Goal: Book appointment/travel/reservation

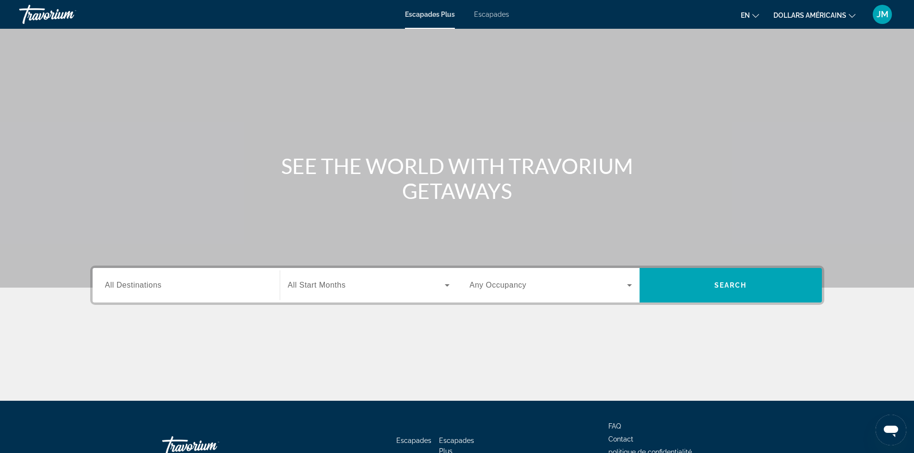
click at [213, 282] on input "Destination All Destinations" at bounding box center [186, 286] width 162 height 12
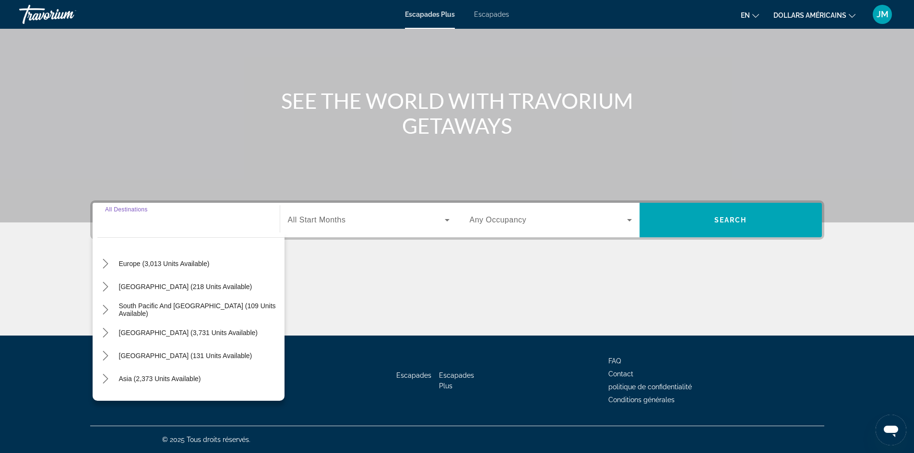
scroll to position [96, 0]
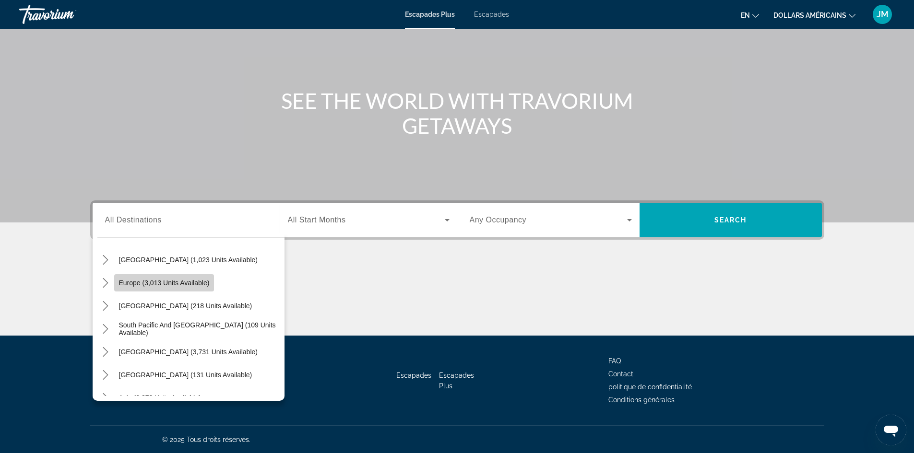
click at [195, 284] on span "Europe (3,013 units available)" at bounding box center [164, 283] width 91 height 8
type input "**********"
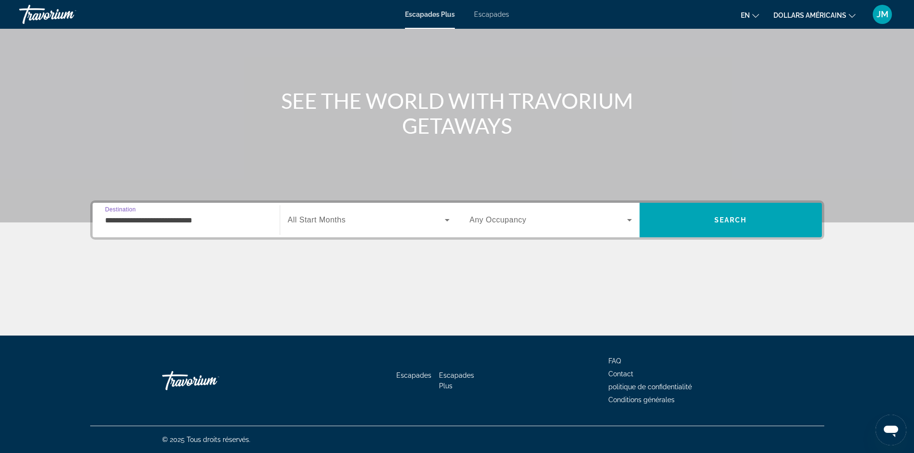
click at [343, 233] on div "Widget de recherche" at bounding box center [369, 220] width 162 height 27
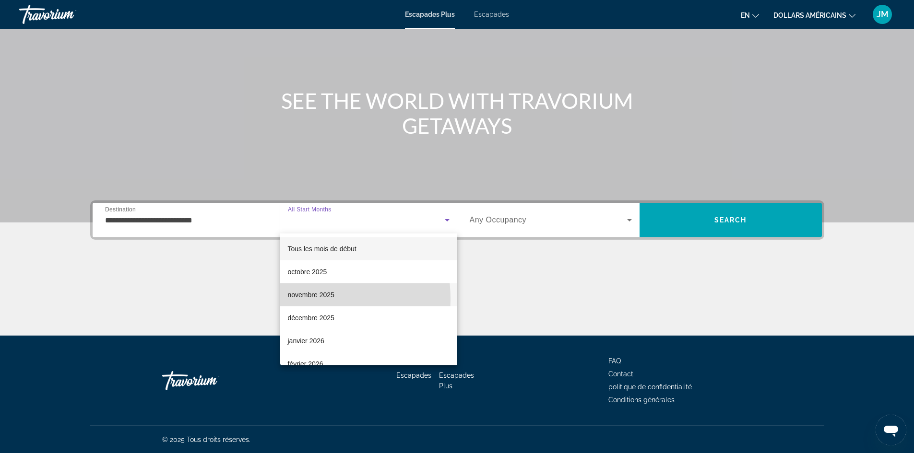
click at [306, 299] on span "novembre 2025" at bounding box center [311, 295] width 47 height 12
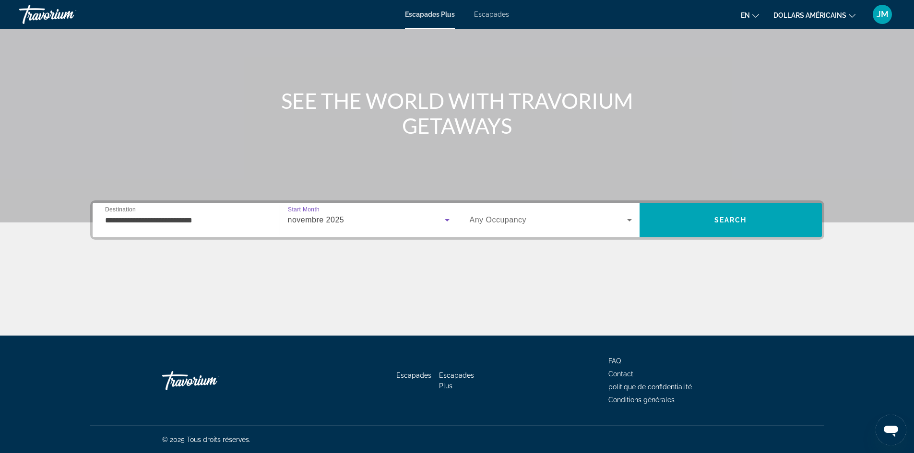
click at [516, 220] on span "Any Occupancy" at bounding box center [498, 220] width 57 height 8
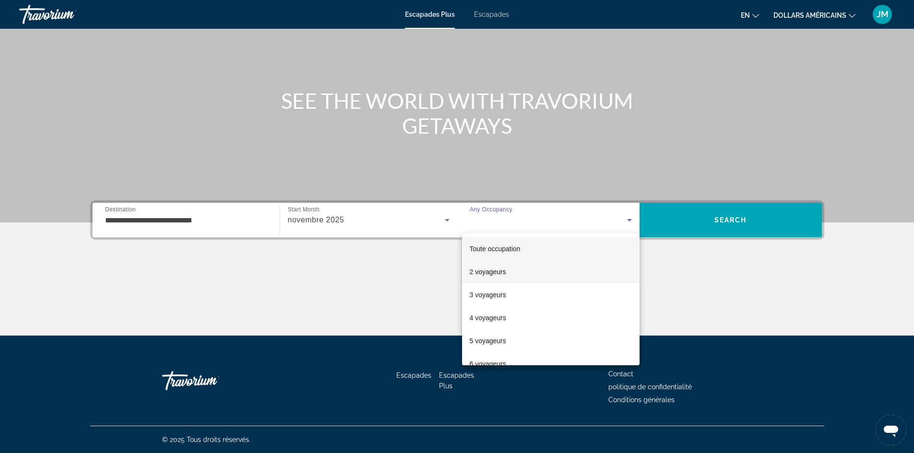
click at [504, 278] on mat-option "2 voyageurs" at bounding box center [550, 271] width 177 height 23
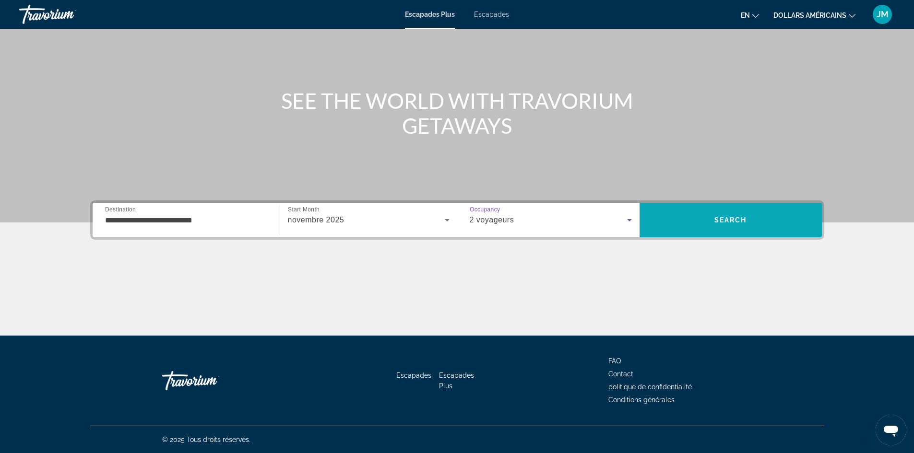
click at [733, 227] on span "Recherche" at bounding box center [730, 220] width 182 height 23
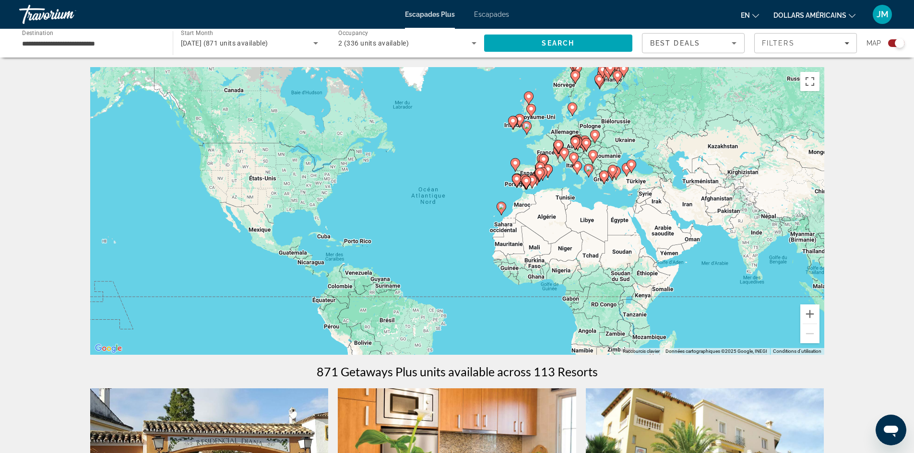
click at [893, 42] on div "Search widget" at bounding box center [896, 43] width 16 height 8
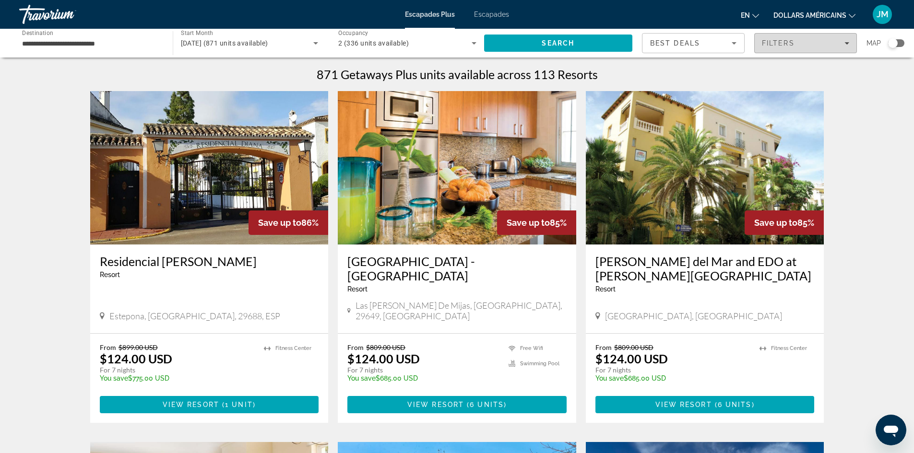
click at [843, 43] on div "Filters" at bounding box center [805, 43] width 87 height 8
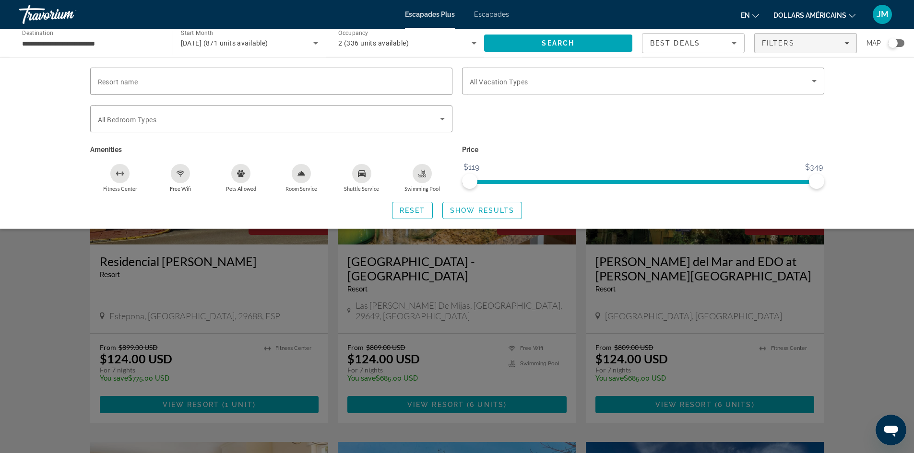
click at [726, 41] on div "Best Deals" at bounding box center [691, 43] width 82 height 12
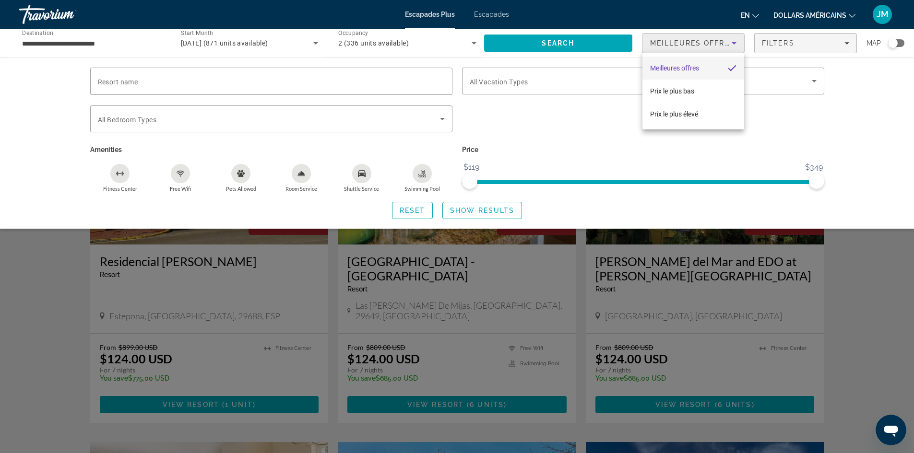
click at [816, 48] on div at bounding box center [457, 226] width 914 height 453
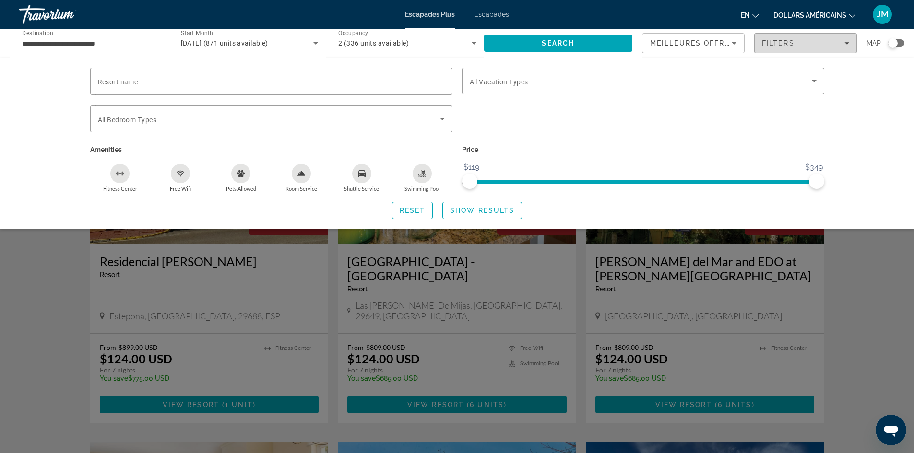
click at [816, 48] on span "Filters" at bounding box center [806, 43] width 102 height 23
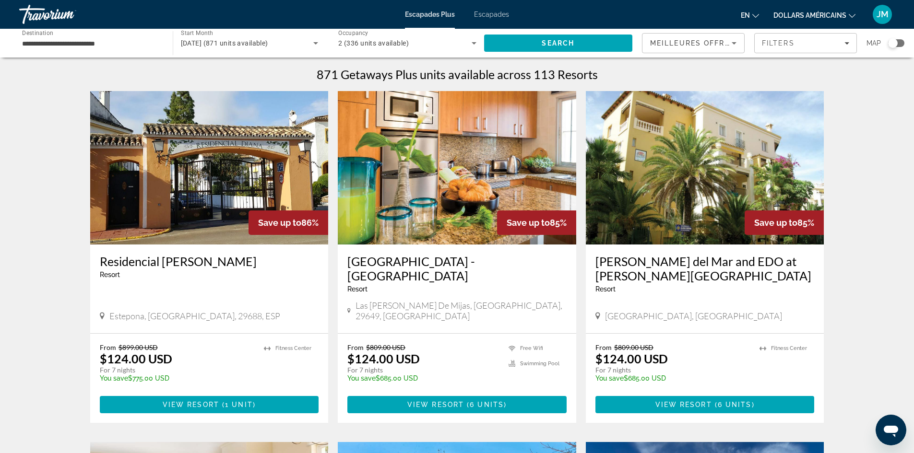
click at [757, 17] on icon "Changer de langue" at bounding box center [755, 15] width 7 height 7
click at [740, 63] on button "Français" at bounding box center [730, 63] width 43 height 12
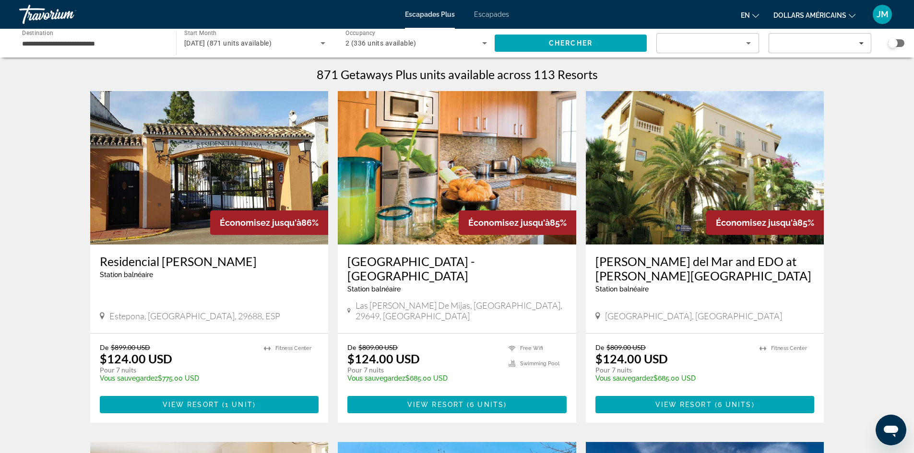
click at [849, 18] on button "dollars américains USD ($) MXN (Mex$) CAD (Can$) GBP (£) EUR (€) AUD (A$) NZD (…" at bounding box center [814, 15] width 82 height 14
click at [830, 89] on button "EUR (€)" at bounding box center [824, 88] width 47 height 12
click at [758, 17] on icon "Changer de langue" at bounding box center [755, 15] width 7 height 7
click at [736, 63] on button "Français" at bounding box center [730, 63] width 43 height 12
click at [845, 16] on font "dollars américains" at bounding box center [809, 16] width 73 height 8
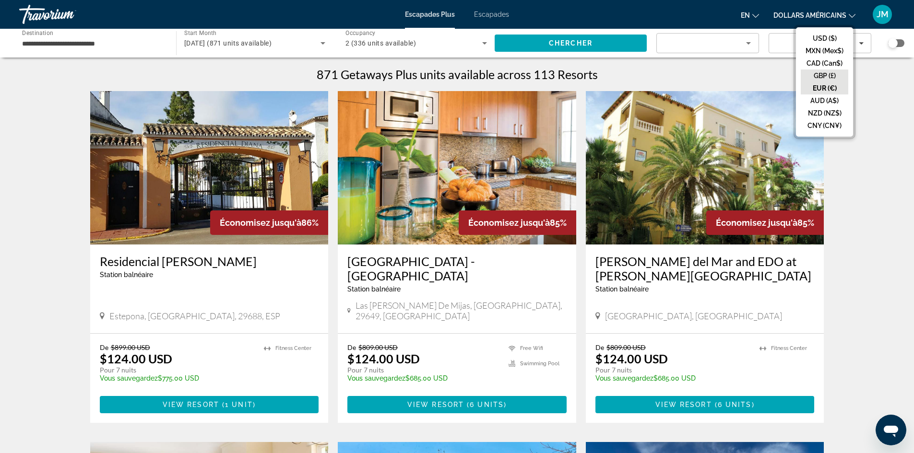
click at [828, 75] on button "GBP (£)" at bounding box center [824, 76] width 47 height 12
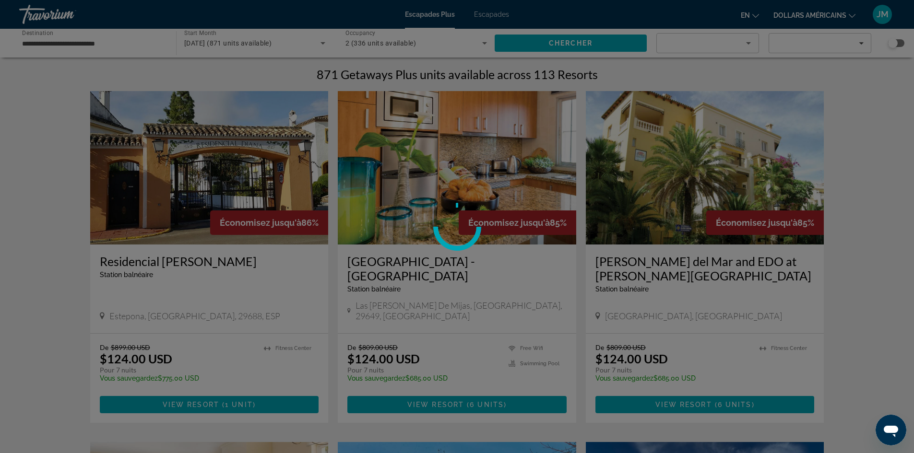
click at [828, 75] on div at bounding box center [457, 226] width 914 height 453
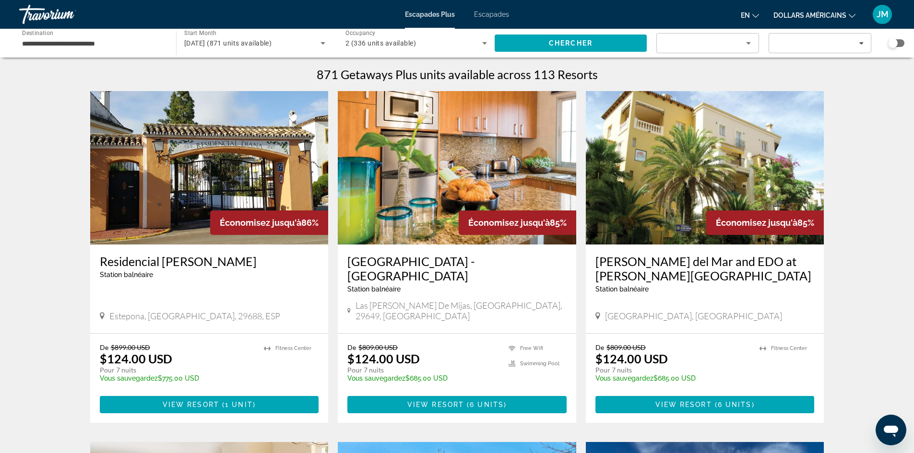
click at [85, 49] on div "**********" at bounding box center [93, 43] width 142 height 27
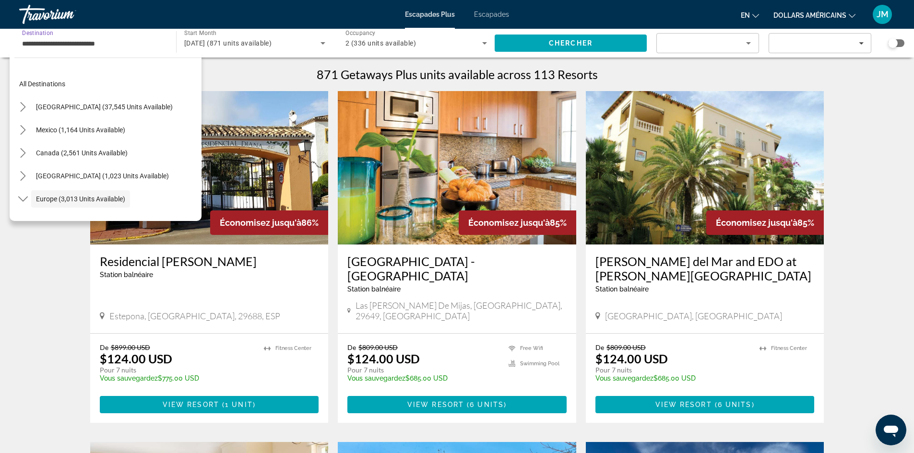
scroll to position [57, 0]
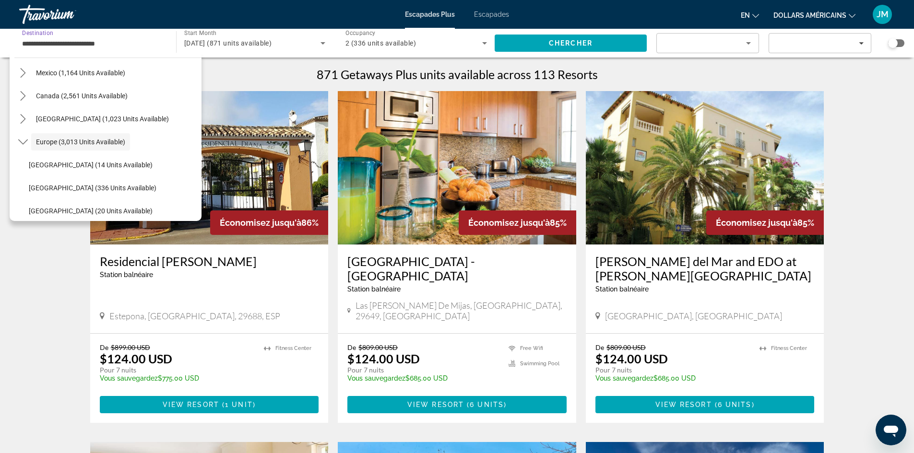
click at [89, 46] on input "**********" at bounding box center [93, 44] width 142 height 12
click at [232, 39] on span "[DATE] (871 units available)" at bounding box center [227, 43] width 87 height 8
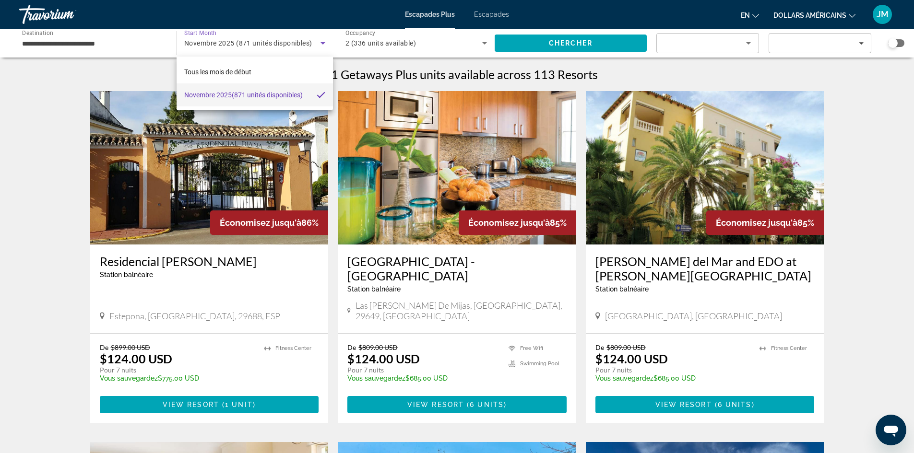
click at [379, 42] on div at bounding box center [457, 226] width 914 height 453
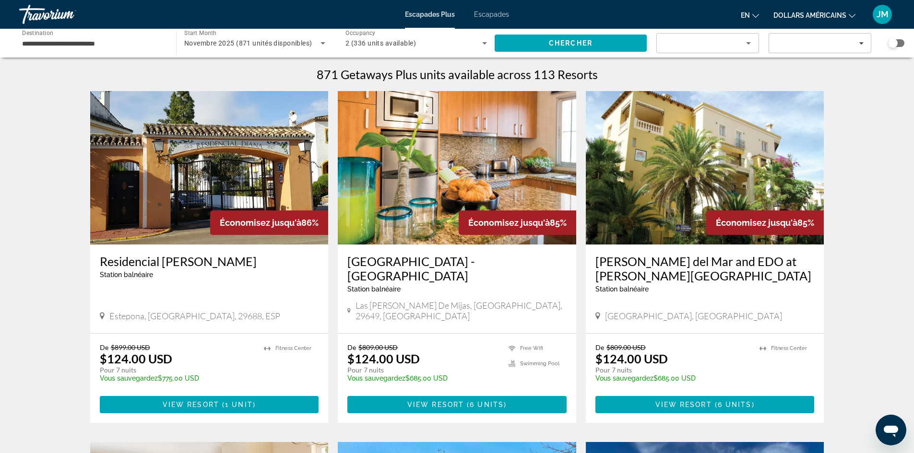
click at [379, 42] on span "2 (336 units available)" at bounding box center [380, 43] width 71 height 8
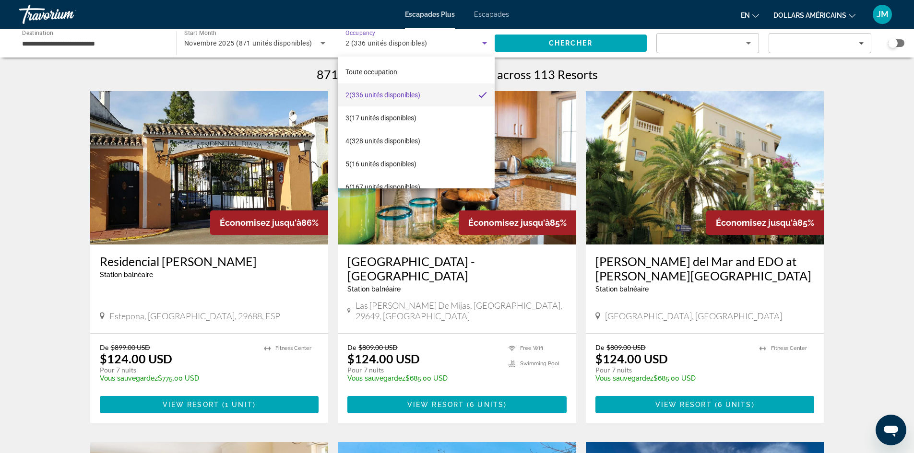
click at [686, 49] on div at bounding box center [457, 226] width 914 height 453
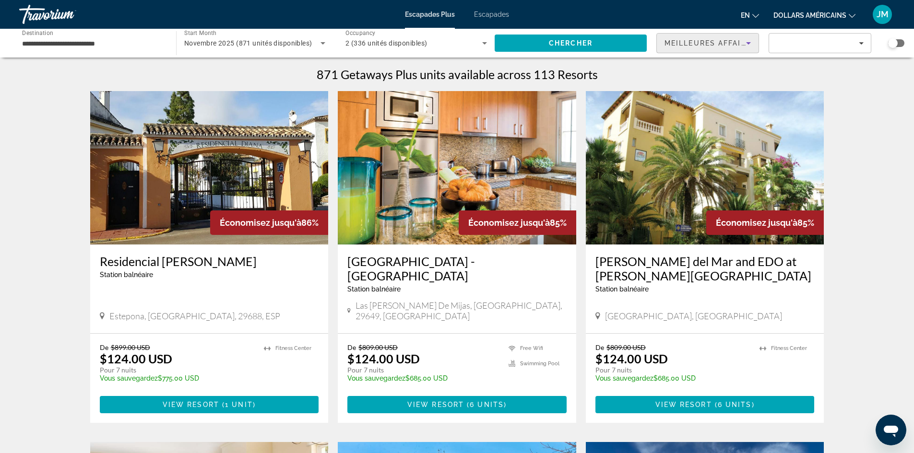
click at [688, 47] on div "Meilleures affaires" at bounding box center [705, 43] width 82 height 12
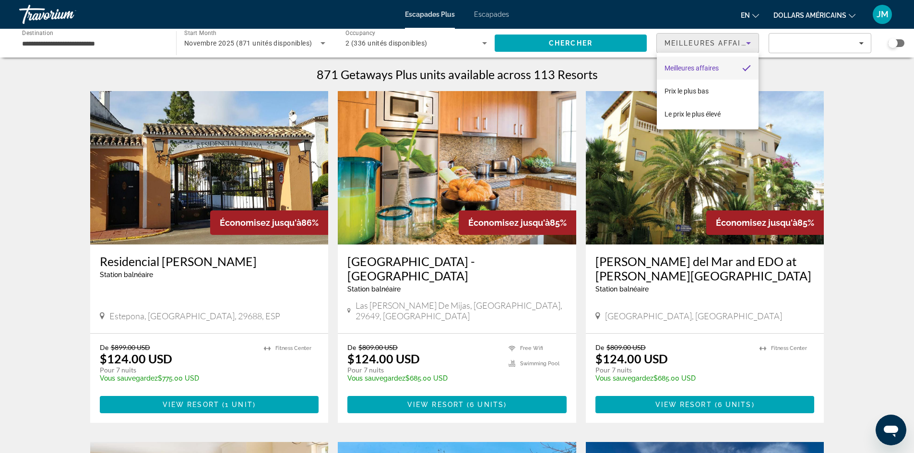
click at [803, 48] on div at bounding box center [457, 226] width 914 height 453
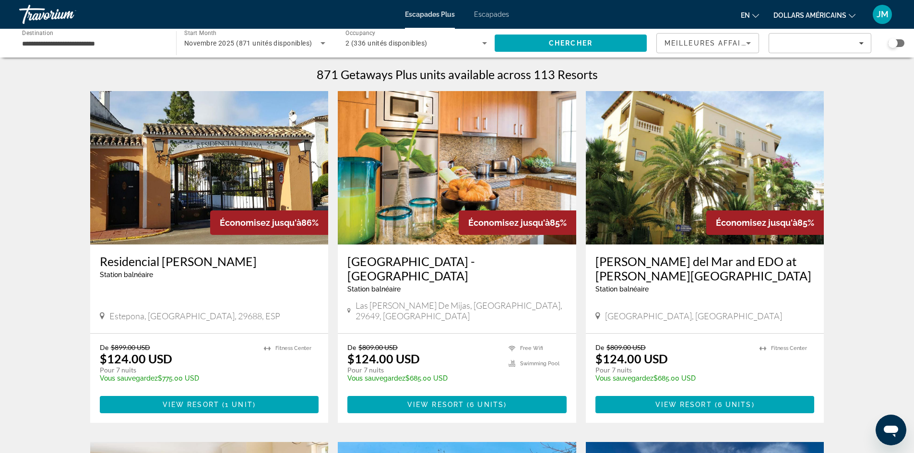
click at [803, 48] on span "Filters" at bounding box center [820, 43] width 102 height 23
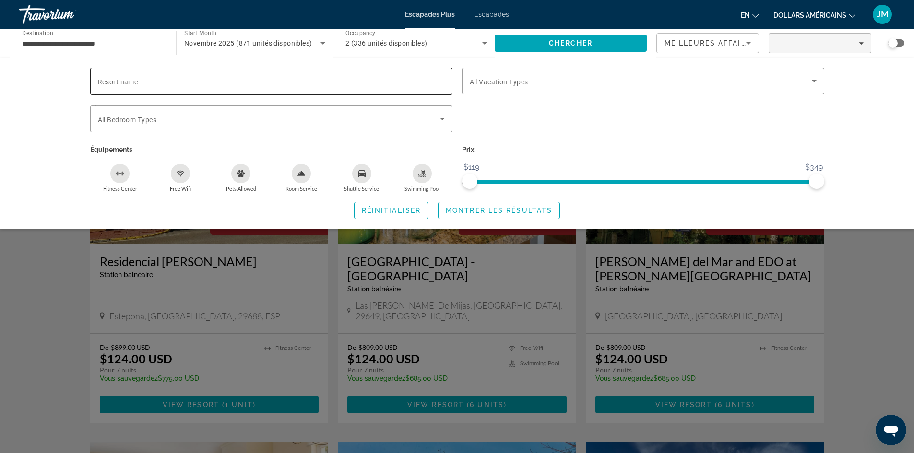
click at [149, 83] on input "Resort name" at bounding box center [271, 82] width 347 height 12
type input "*****"
click at [490, 212] on span "Montrer les résultats" at bounding box center [499, 211] width 106 height 8
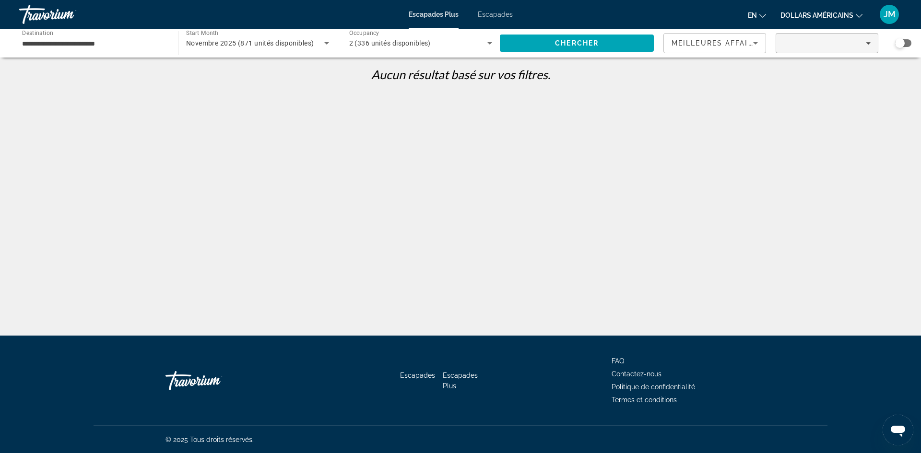
click at [805, 35] on span "Filters" at bounding box center [827, 43] width 102 height 23
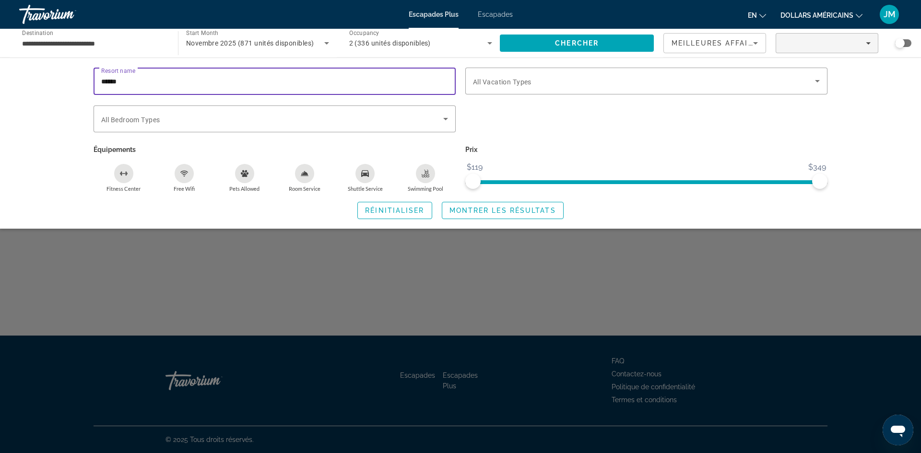
drag, startPoint x: 175, startPoint y: 83, endPoint x: 24, endPoint y: 69, distance: 151.3
click at [24, 69] on div "Resort name ***** Vacation Types All Vacation Types Bedroom Types All Bedroom T…" at bounding box center [460, 143] width 921 height 171
click at [539, 38] on span "Search" at bounding box center [577, 43] width 154 height 23
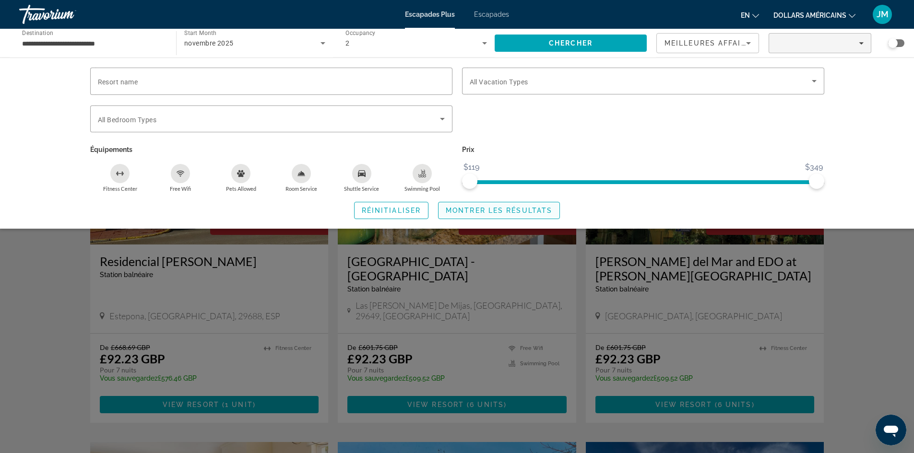
click at [487, 212] on span "Montrer les résultats" at bounding box center [499, 211] width 106 height 8
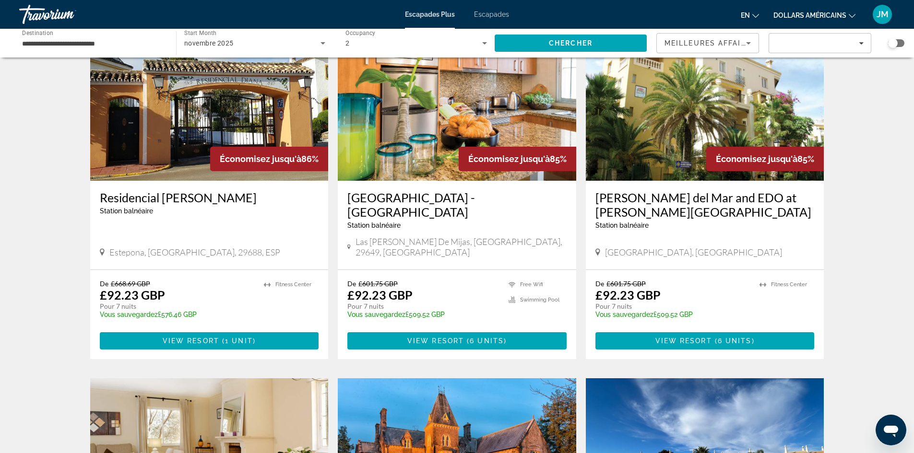
scroll to position [48, 0]
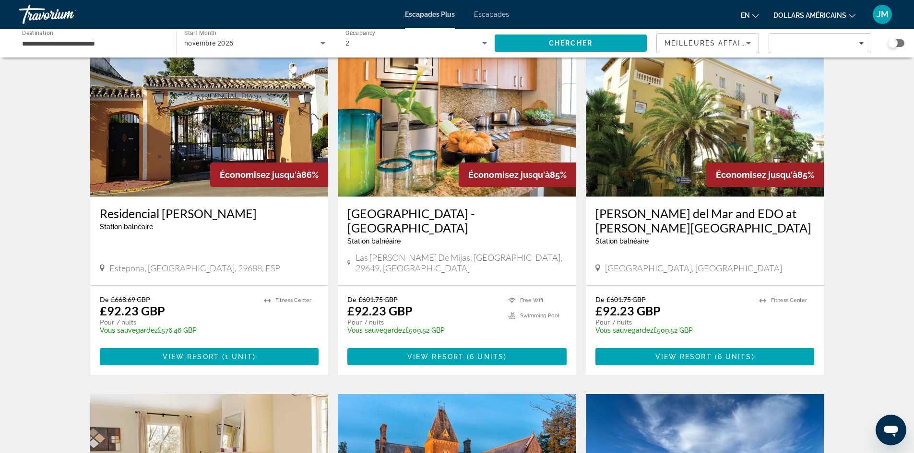
click at [748, 48] on icon "Sort by" at bounding box center [749, 43] width 12 height 12
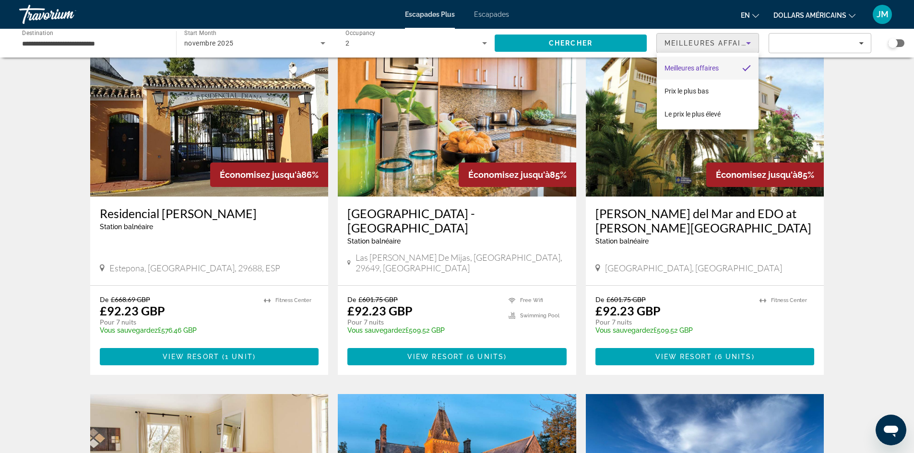
click at [812, 52] on div at bounding box center [457, 226] width 914 height 453
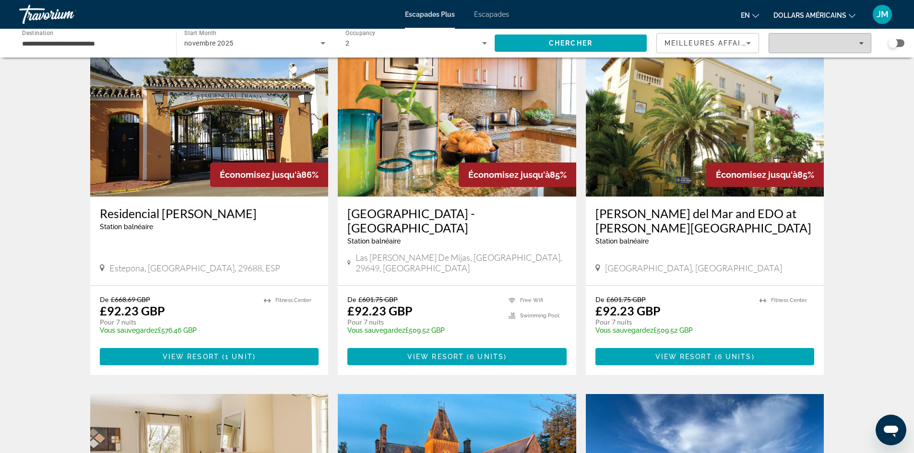
click at [820, 47] on span "Filters" at bounding box center [820, 43] width 102 height 23
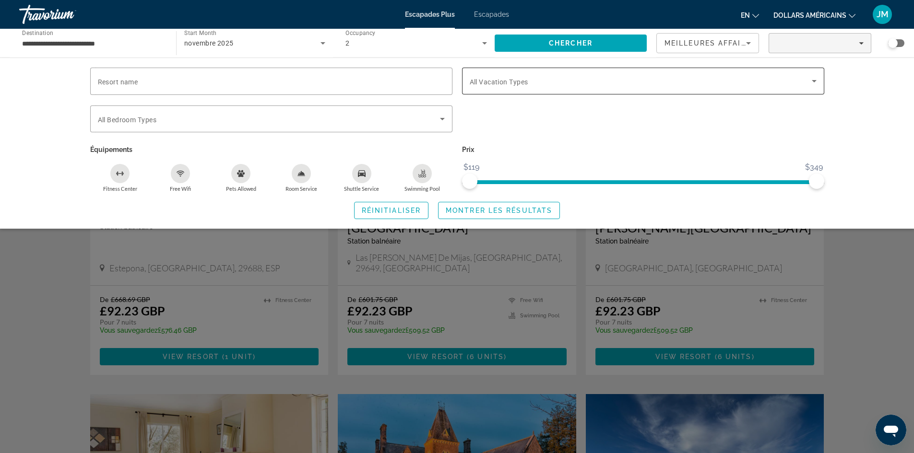
click at [504, 84] on span "All Vacation Types" at bounding box center [499, 82] width 59 height 8
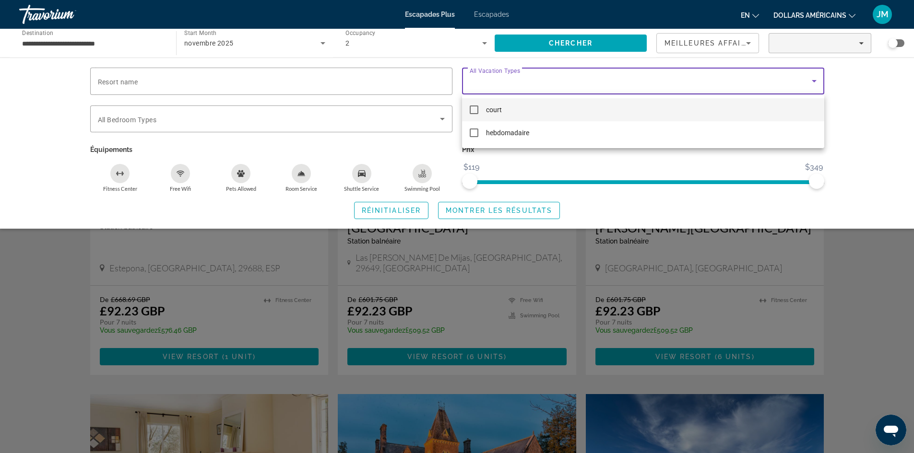
click at [504, 84] on div at bounding box center [457, 226] width 914 height 453
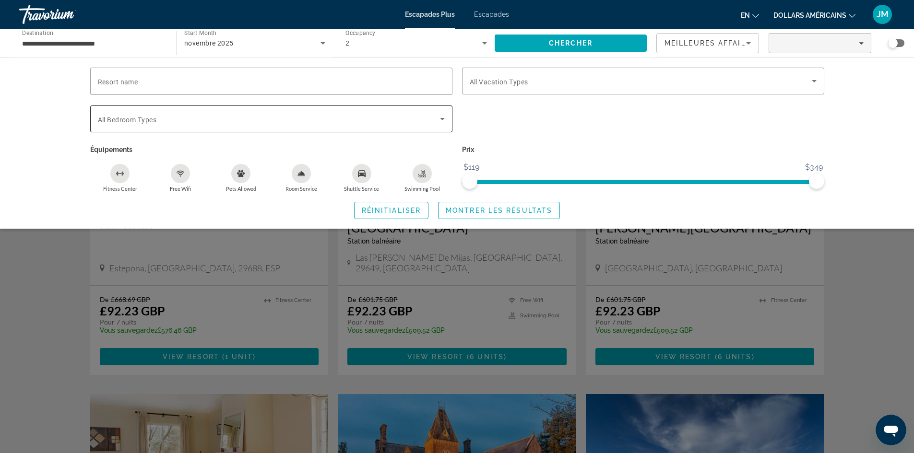
click at [321, 125] on div "Search widget" at bounding box center [271, 119] width 347 height 27
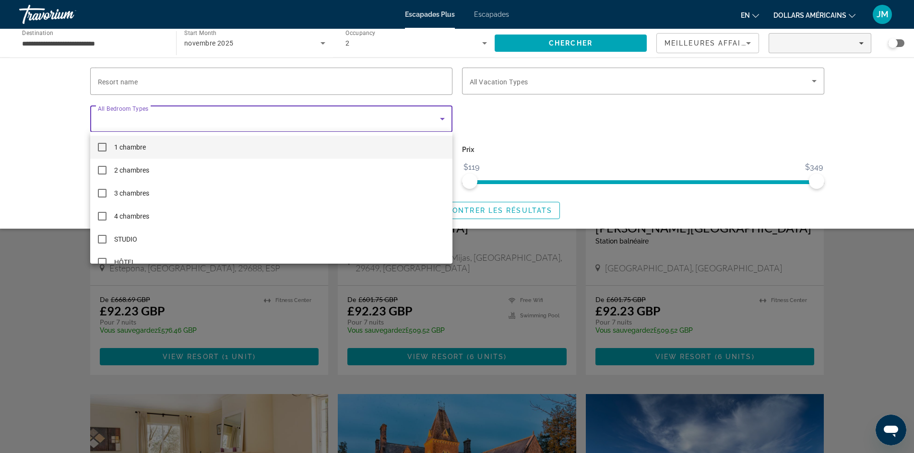
click at [560, 89] on div at bounding box center [457, 226] width 914 height 453
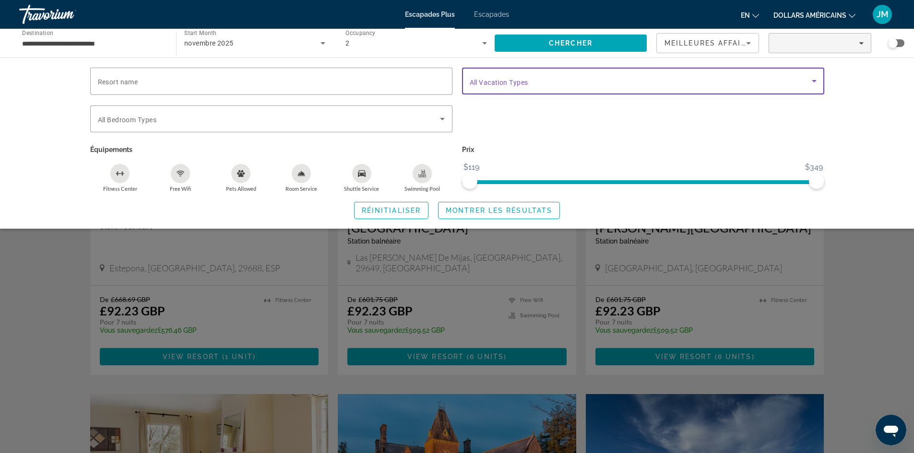
click at [562, 81] on span "Search widget" at bounding box center [641, 81] width 342 height 12
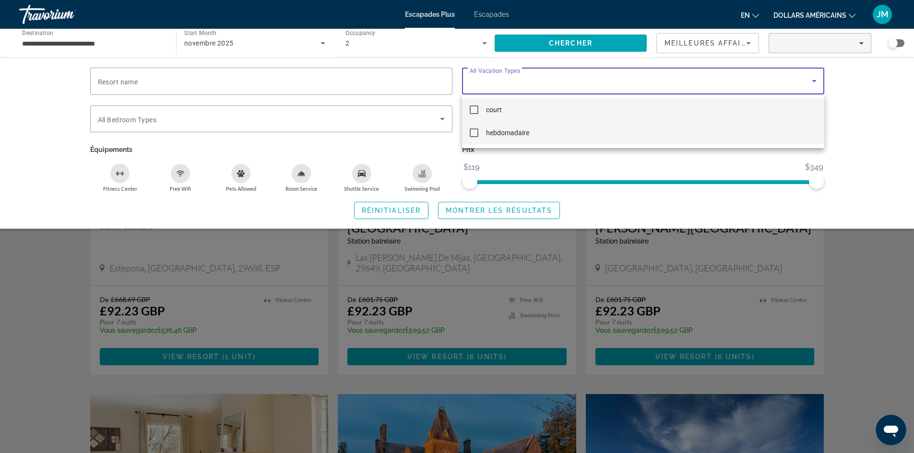
click at [555, 134] on mat-option "hebdomadaire" at bounding box center [643, 132] width 362 height 23
click at [288, 117] on div at bounding box center [457, 226] width 914 height 453
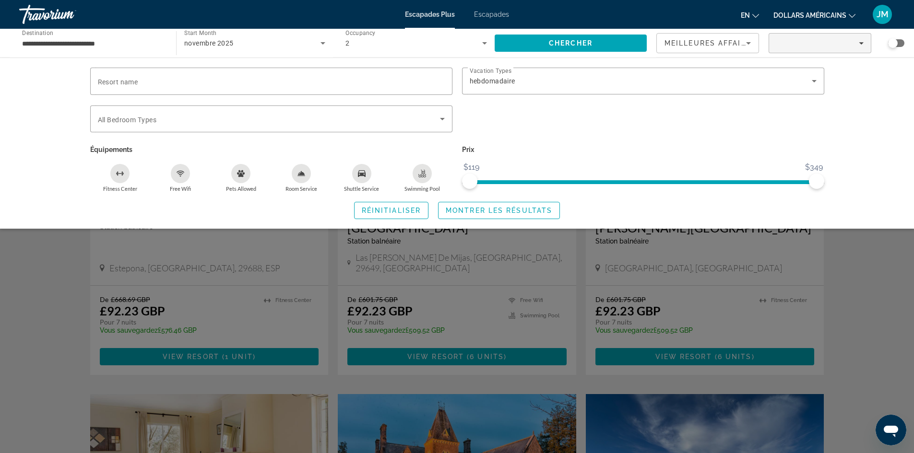
click at [288, 117] on span "Search widget" at bounding box center [269, 119] width 342 height 12
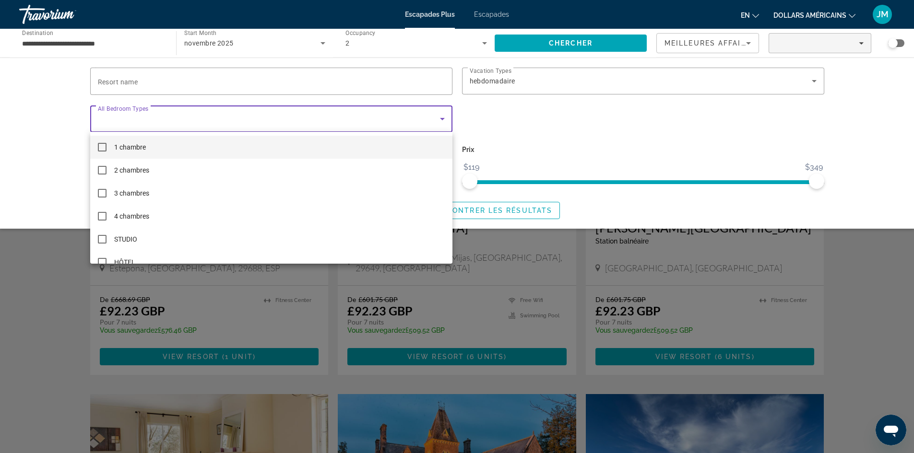
click at [275, 150] on mat-option "1 chambre" at bounding box center [271, 147] width 362 height 23
click at [393, 123] on div at bounding box center [457, 226] width 914 height 453
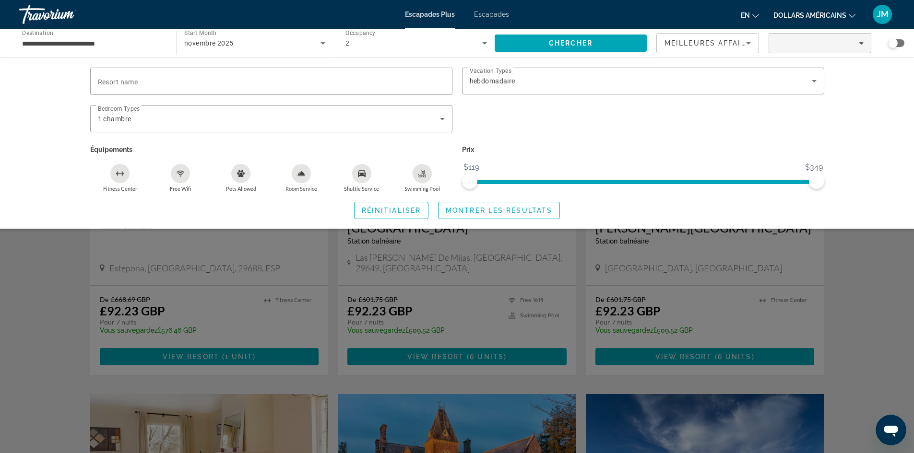
click at [120, 171] on icon "Fitness Center" at bounding box center [120, 174] width 8 height 8
click at [178, 172] on icon "Free Wifi" at bounding box center [181, 174] width 8 height 8
click at [298, 173] on icon "Room Service" at bounding box center [301, 173] width 7 height 4
click at [369, 177] on div "Shuttle Service" at bounding box center [361, 173] width 19 height 19
click at [422, 176] on icon "Swimming Pool" at bounding box center [422, 174] width 8 height 8
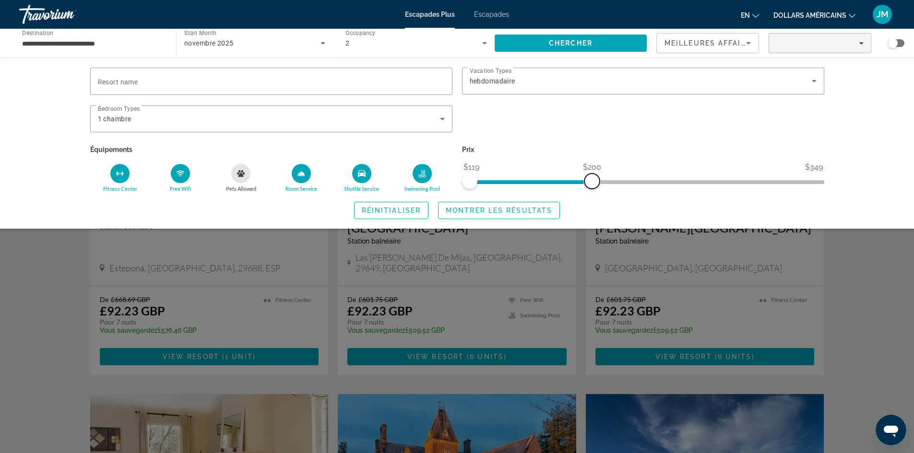
drag, startPoint x: 816, startPoint y: 179, endPoint x: 591, endPoint y: 192, distance: 225.4
click at [591, 192] on div "Resort name Vacation Types All Vacation Types hebdomadaire Bedroom Types All Be…" at bounding box center [457, 144] width 772 height 152
click at [461, 208] on span "Montrer les résultats" at bounding box center [499, 211] width 106 height 8
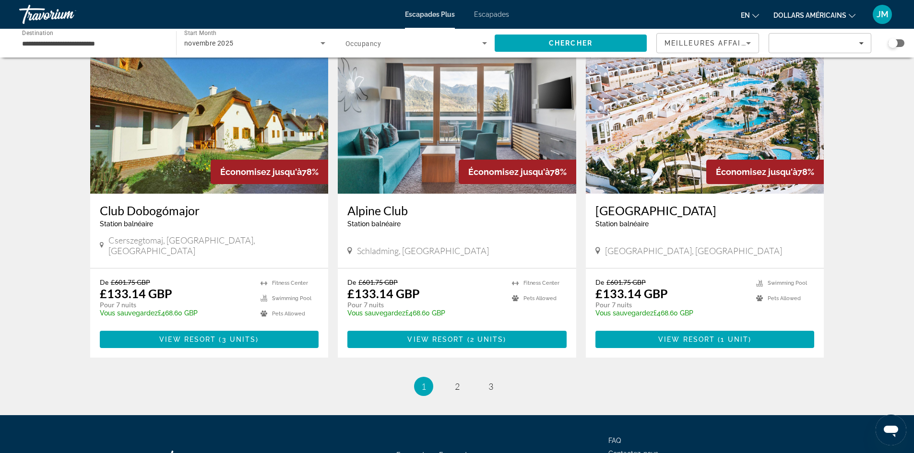
scroll to position [1055, 0]
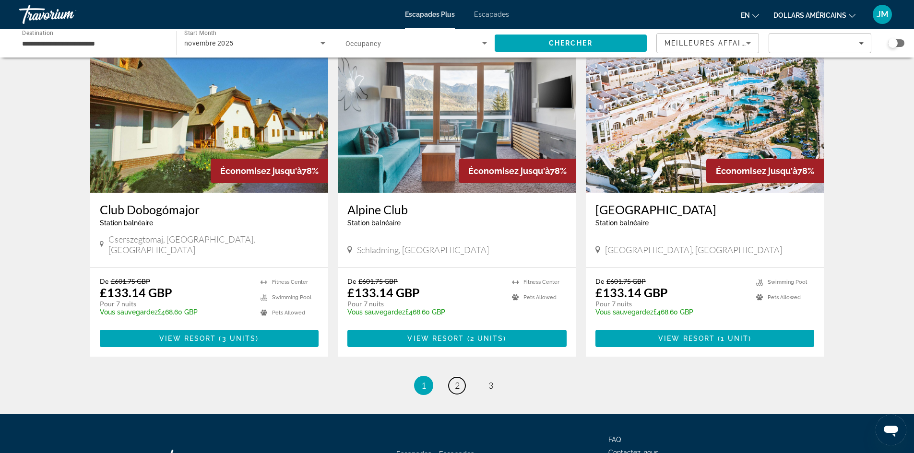
click at [459, 380] on span "2" at bounding box center [457, 385] width 5 height 11
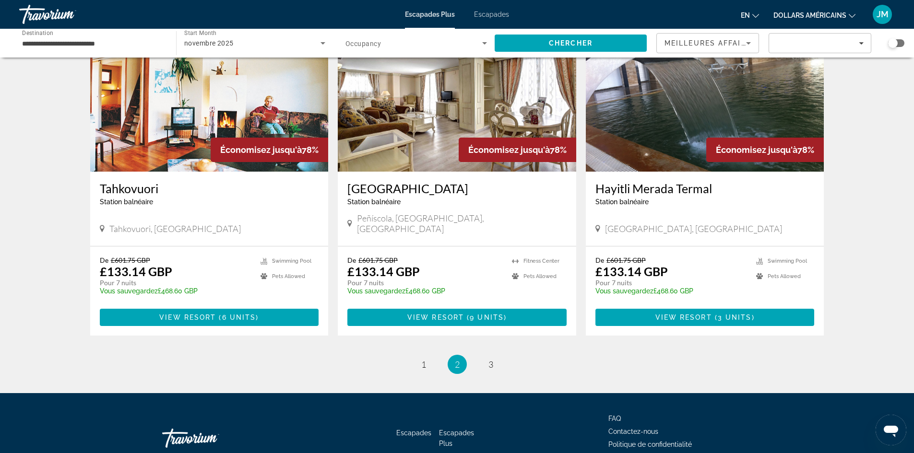
scroll to position [1098, 0]
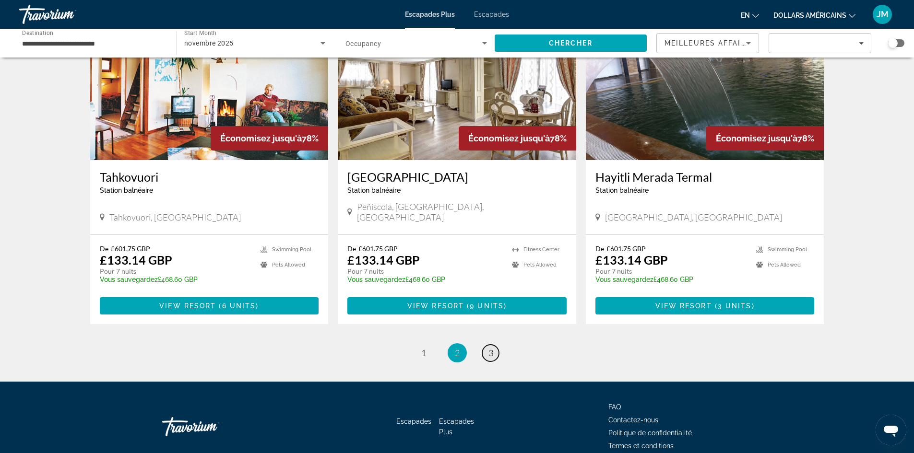
click at [487, 345] on link "page 3" at bounding box center [490, 353] width 17 height 17
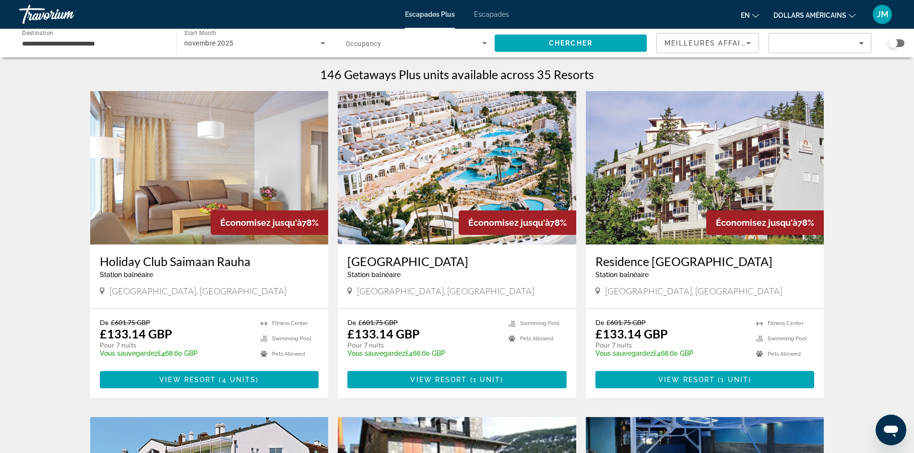
click at [217, 199] on img "Contenu principal" at bounding box center [209, 168] width 238 height 154
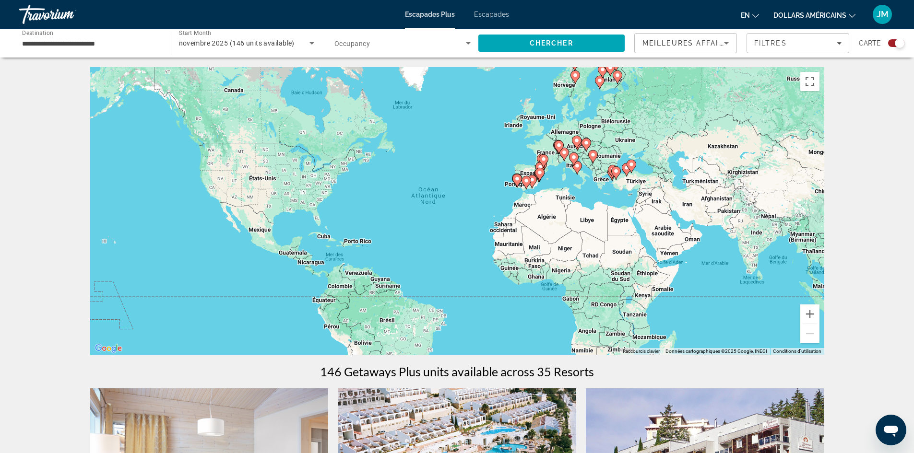
click at [283, 44] on span "novembre 2025 (146 units available)" at bounding box center [237, 43] width 116 height 8
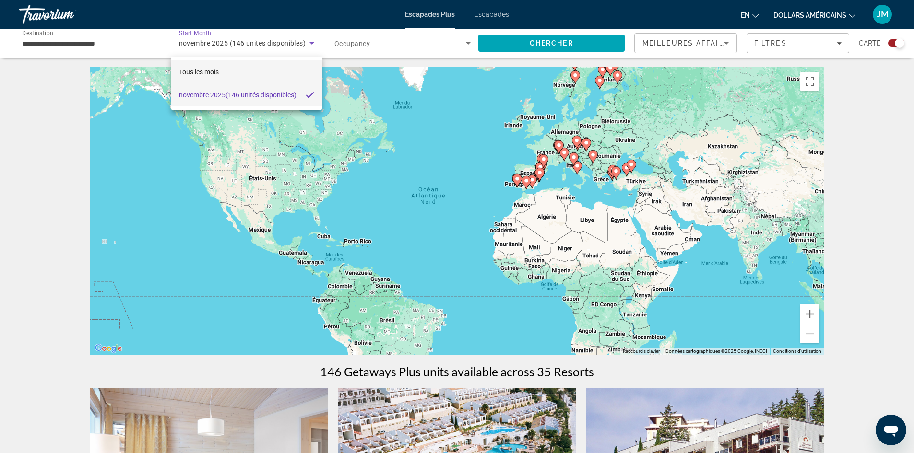
click at [236, 75] on mat-option "Tous les mois" at bounding box center [246, 71] width 151 height 23
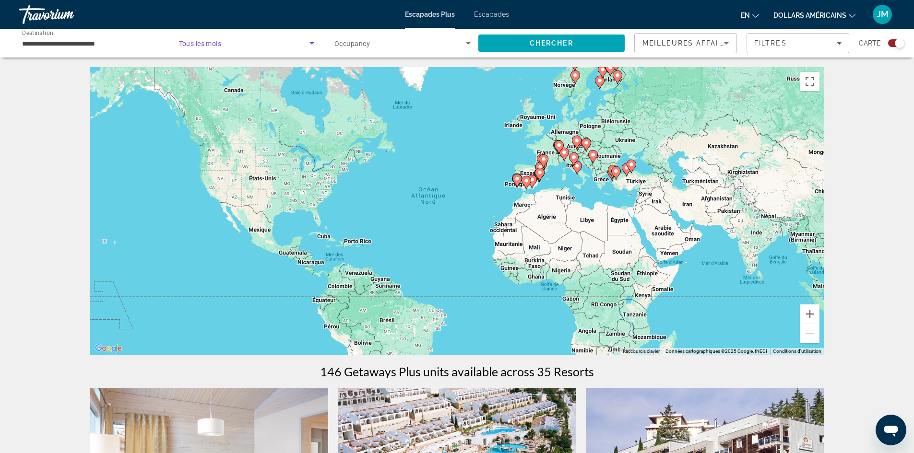
click at [232, 48] on span "Search widget" at bounding box center [244, 43] width 131 height 12
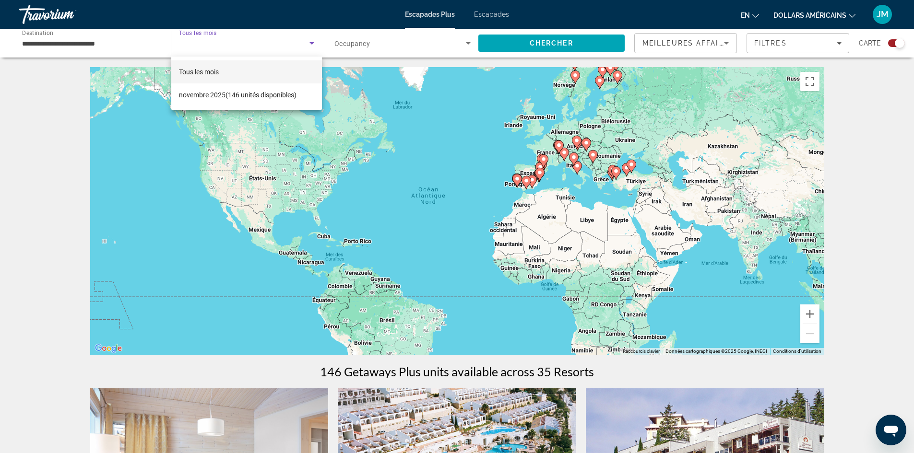
click at [232, 43] on div at bounding box center [457, 226] width 914 height 453
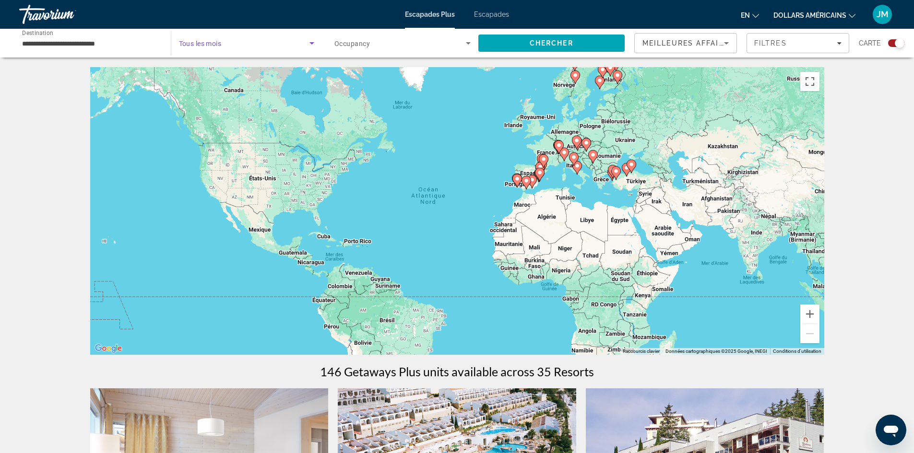
click at [316, 41] on icon "Search widget" at bounding box center [312, 43] width 12 height 12
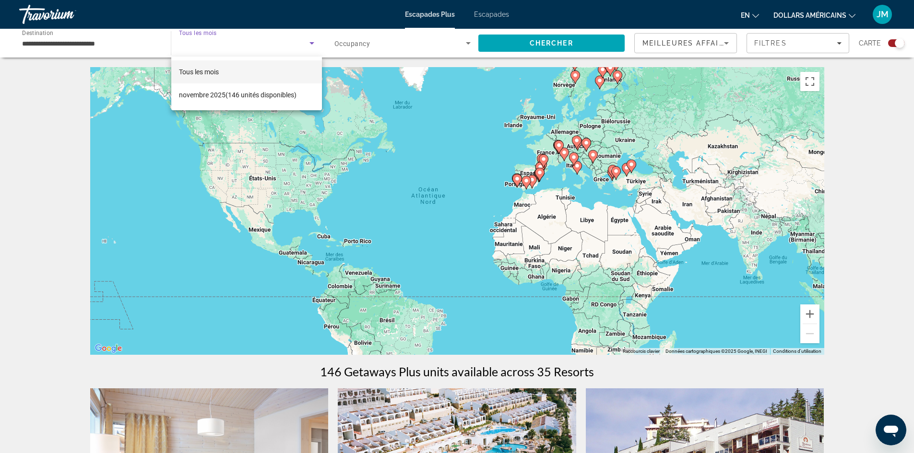
click at [314, 41] on div at bounding box center [457, 226] width 914 height 453
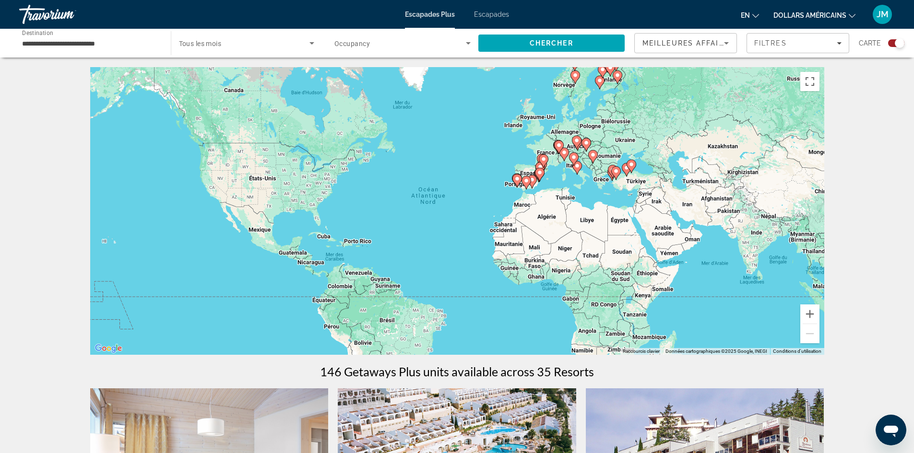
click at [314, 41] on icon "Search widget" at bounding box center [312, 43] width 12 height 12
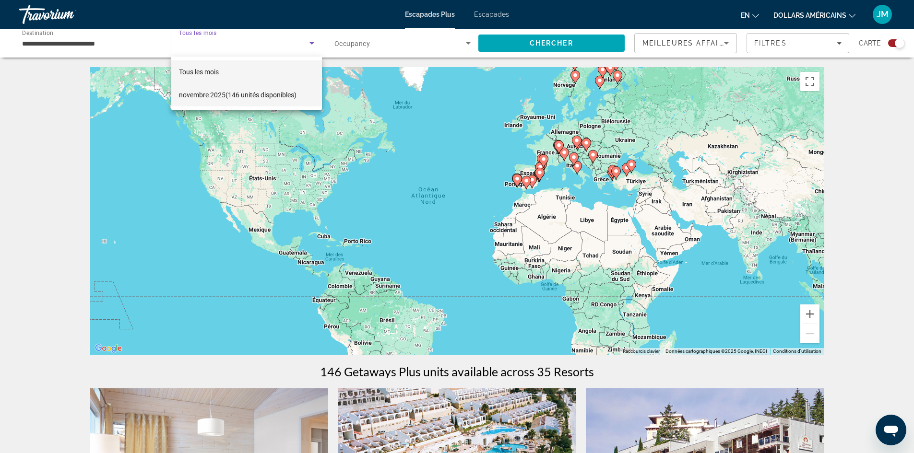
click at [284, 95] on font "(146 unités disponibles)" at bounding box center [260, 95] width 71 height 8
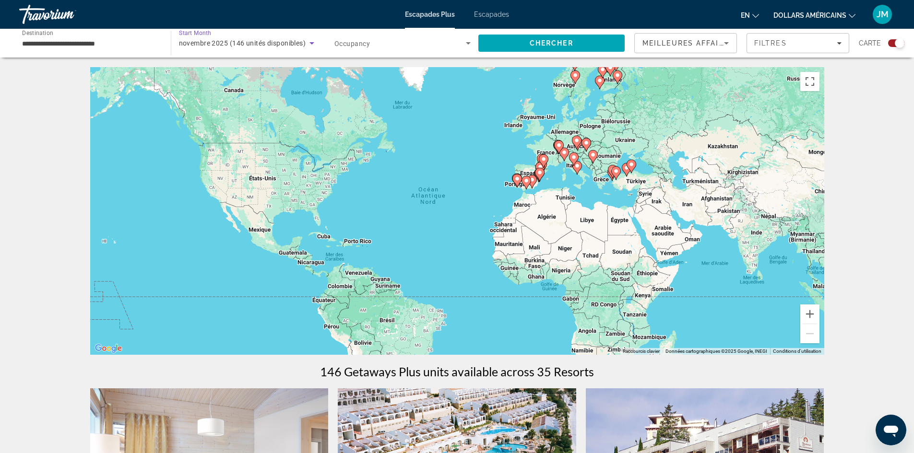
click at [314, 45] on icon "Search widget" at bounding box center [312, 43] width 12 height 12
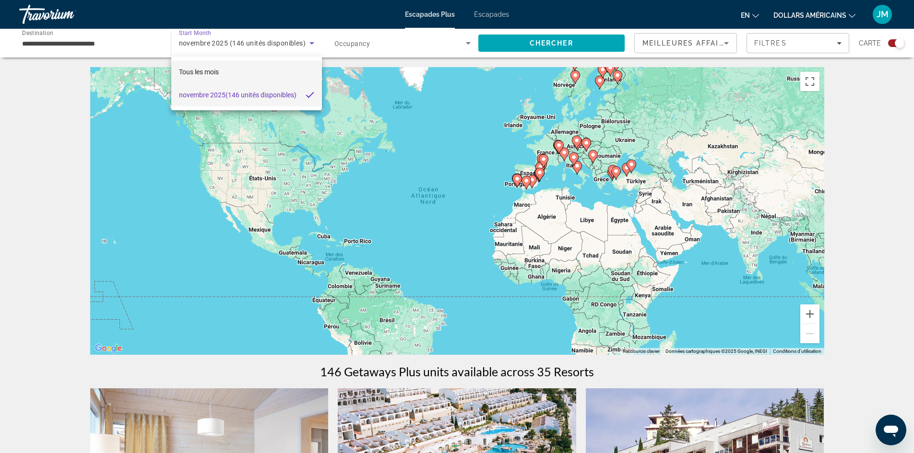
click at [266, 62] on mat-option "Tous les mois" at bounding box center [246, 71] width 151 height 23
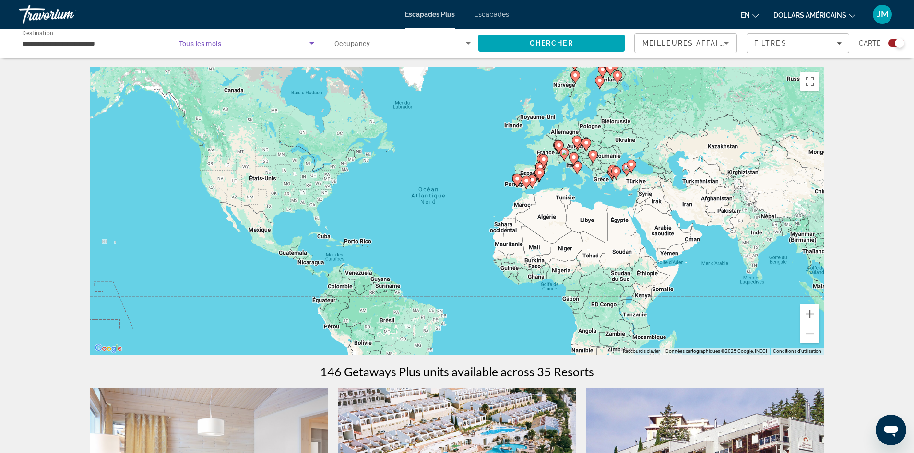
click at [312, 47] on icon "Search widget" at bounding box center [312, 43] width 12 height 12
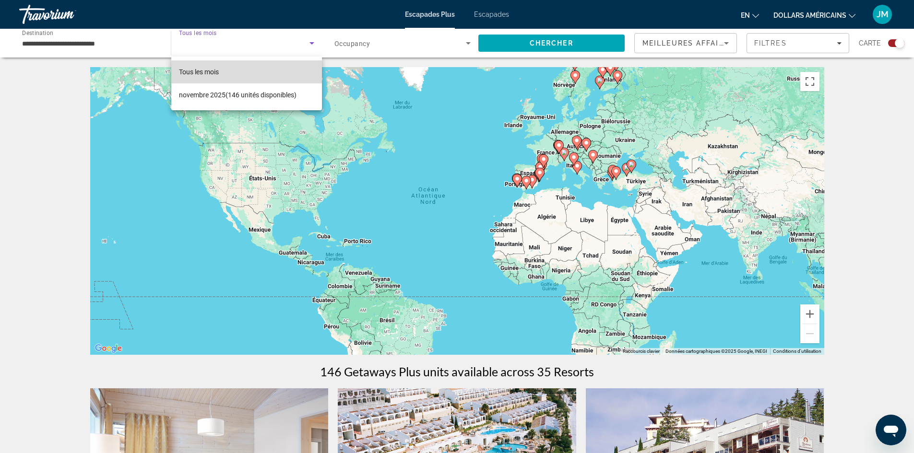
click at [286, 71] on mat-option "Tous les mois" at bounding box center [246, 71] width 151 height 23
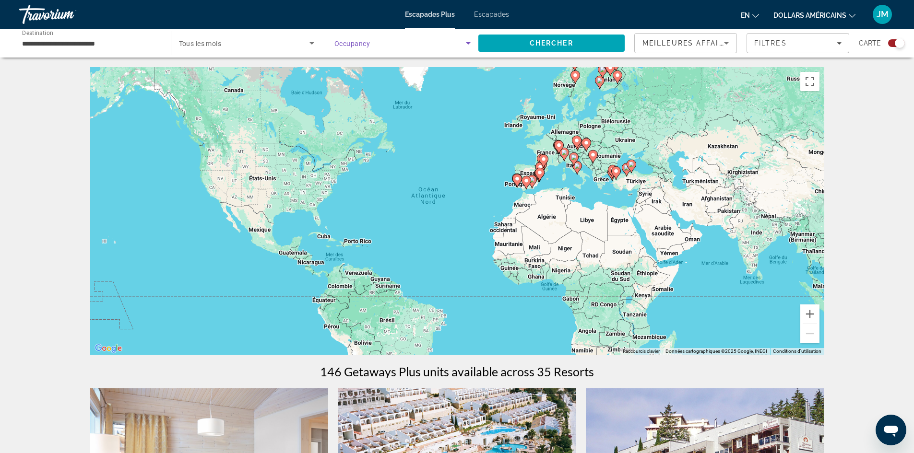
click at [461, 39] on span "Search widget" at bounding box center [399, 43] width 131 height 12
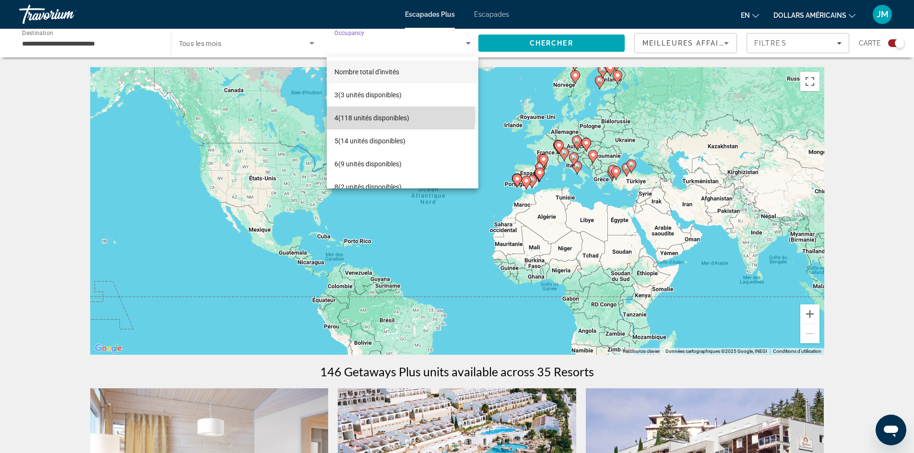
click at [401, 117] on font "(118 unités disponibles)" at bounding box center [373, 118] width 71 height 8
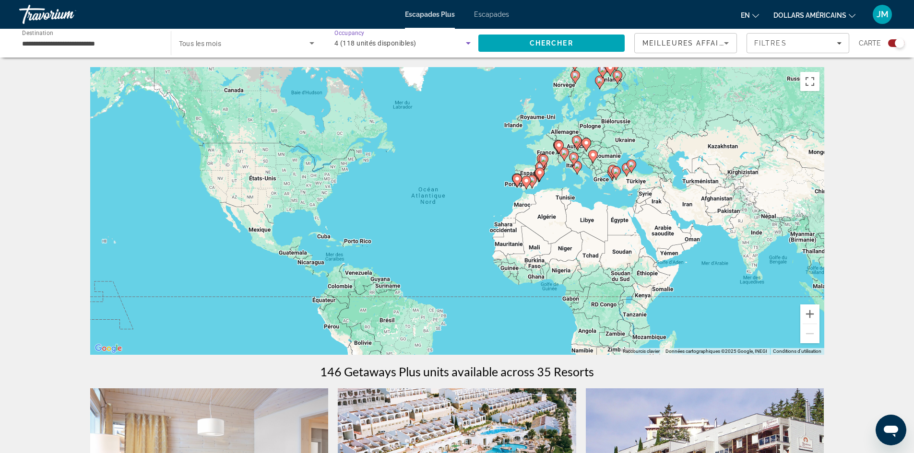
click at [466, 42] on icon "Search widget" at bounding box center [468, 43] width 12 height 12
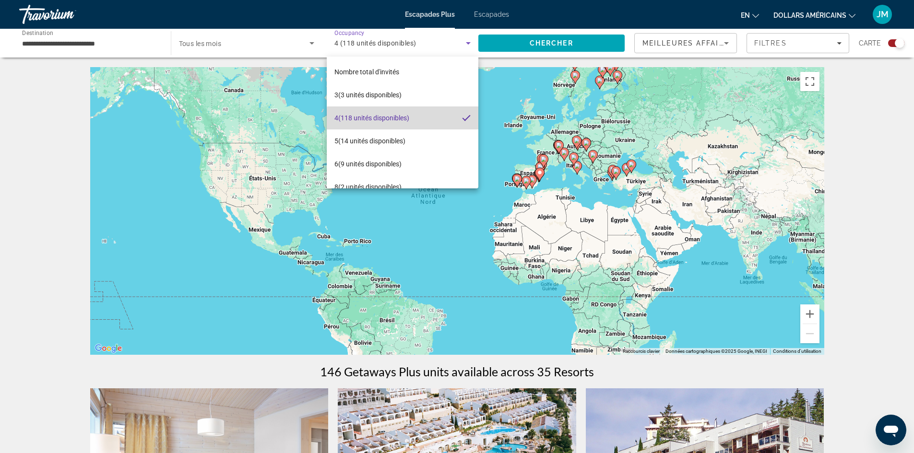
click at [442, 120] on mat-option "4 (118 unités disponibles)" at bounding box center [403, 117] width 152 height 23
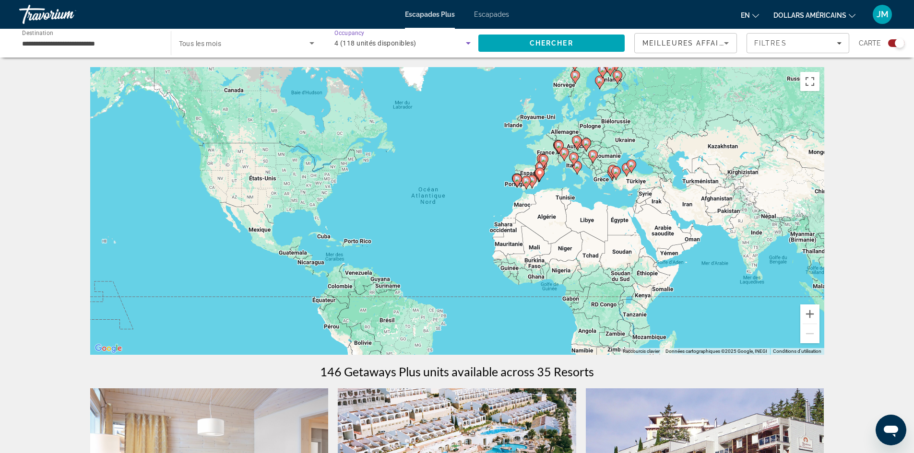
click at [728, 39] on icon "Sort by" at bounding box center [726, 43] width 12 height 12
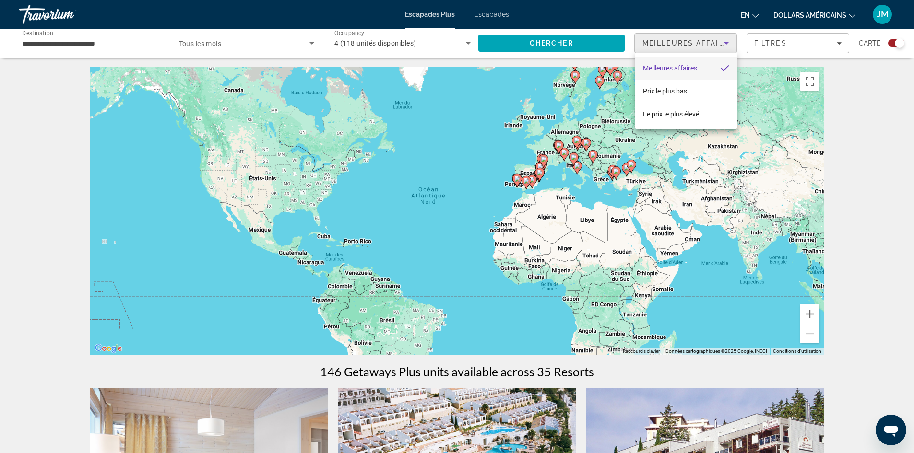
click at [779, 45] on div at bounding box center [457, 226] width 914 height 453
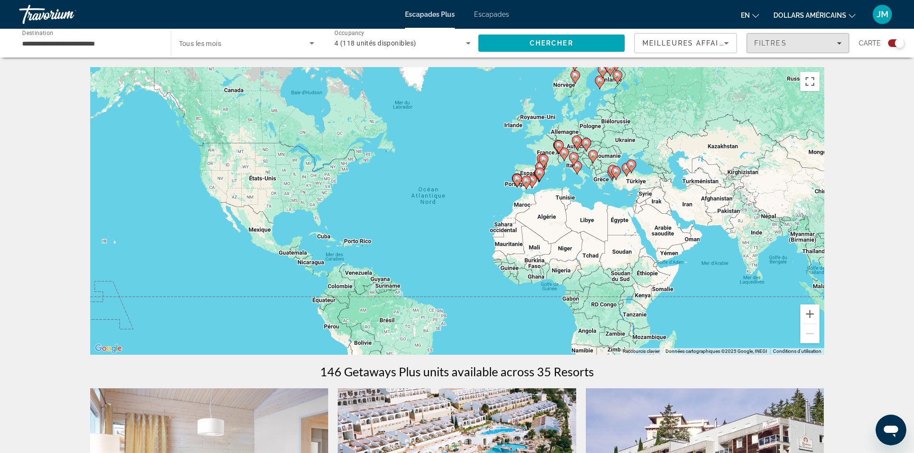
click at [779, 45] on span "Filtres" at bounding box center [770, 43] width 33 height 8
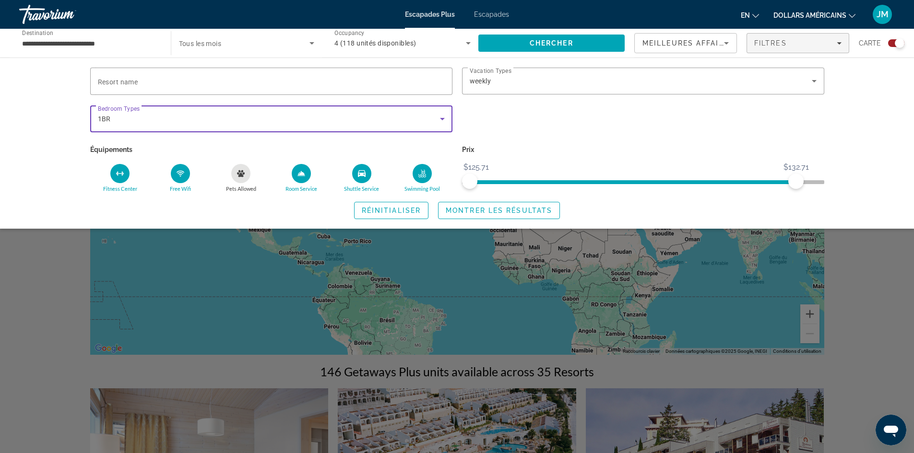
click at [445, 122] on icon "Search widget" at bounding box center [443, 119] width 12 height 12
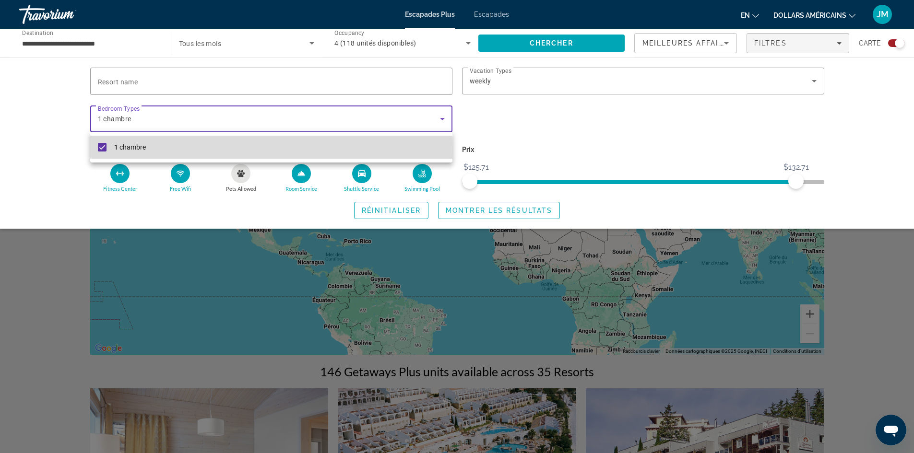
click at [107, 149] on mat-option "1 chambre" at bounding box center [271, 147] width 362 height 23
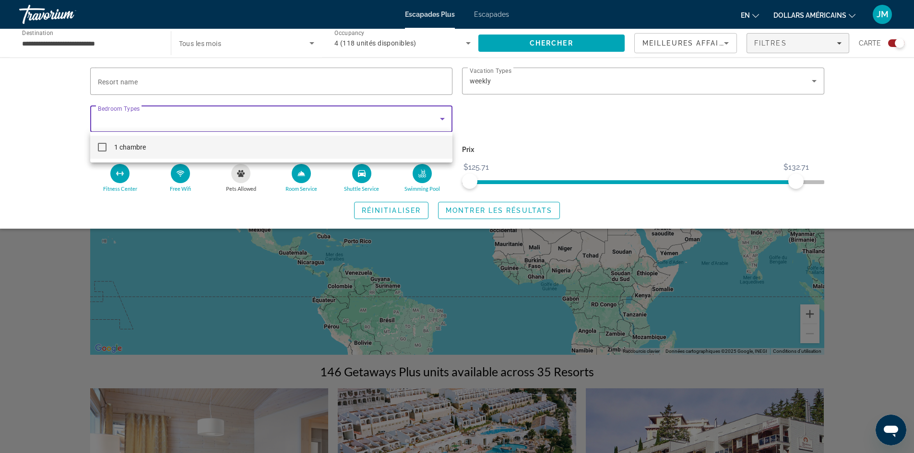
click at [439, 119] on div at bounding box center [457, 226] width 914 height 453
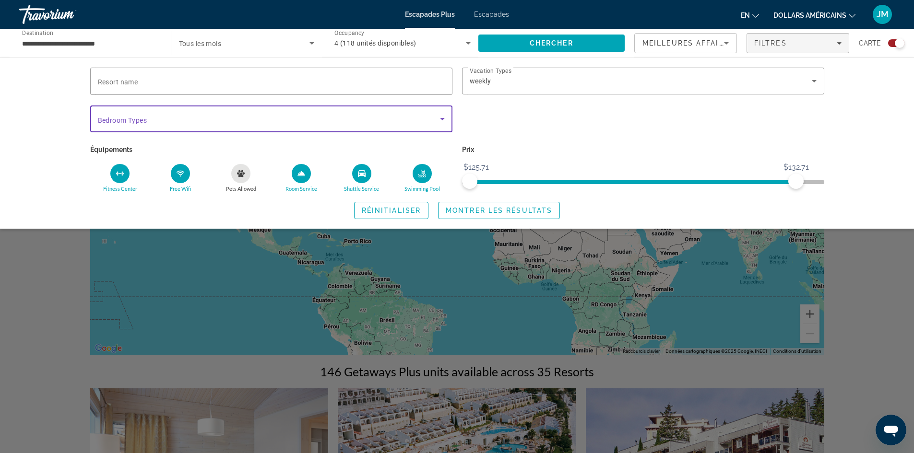
click at [439, 119] on icon "Search widget" at bounding box center [443, 119] width 12 height 12
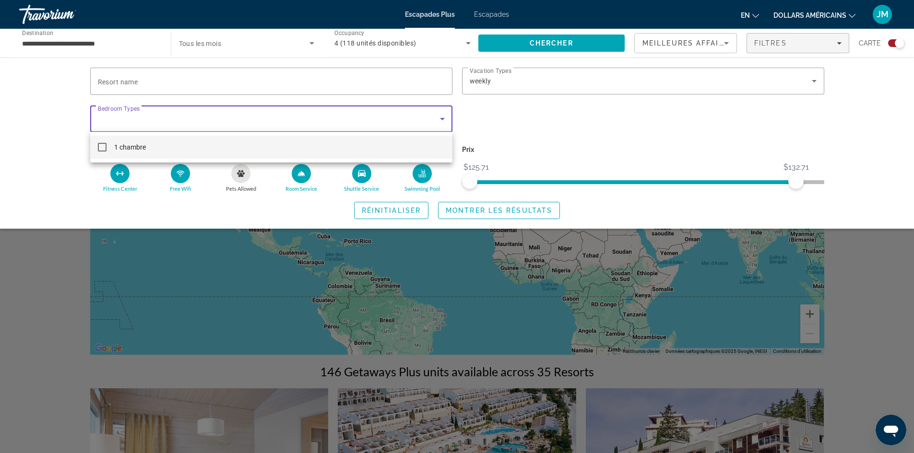
click at [439, 119] on div at bounding box center [457, 226] width 914 height 453
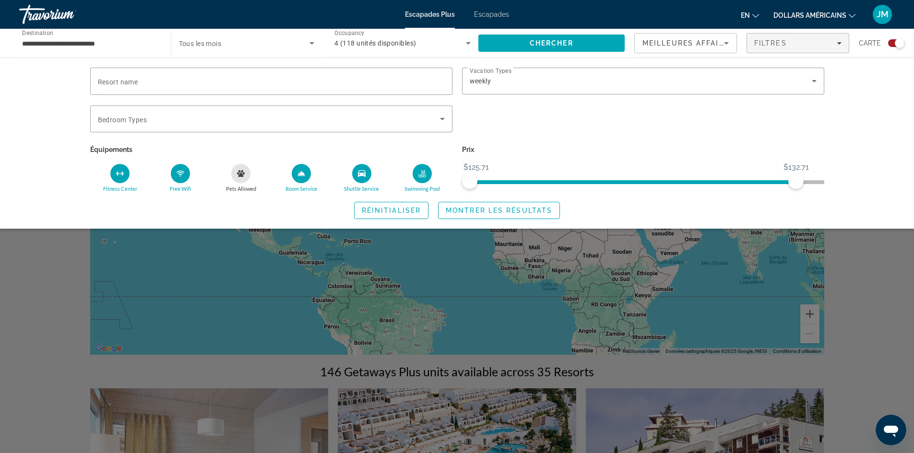
click at [50, 17] on div "Travorium" at bounding box center [67, 14] width 96 height 25
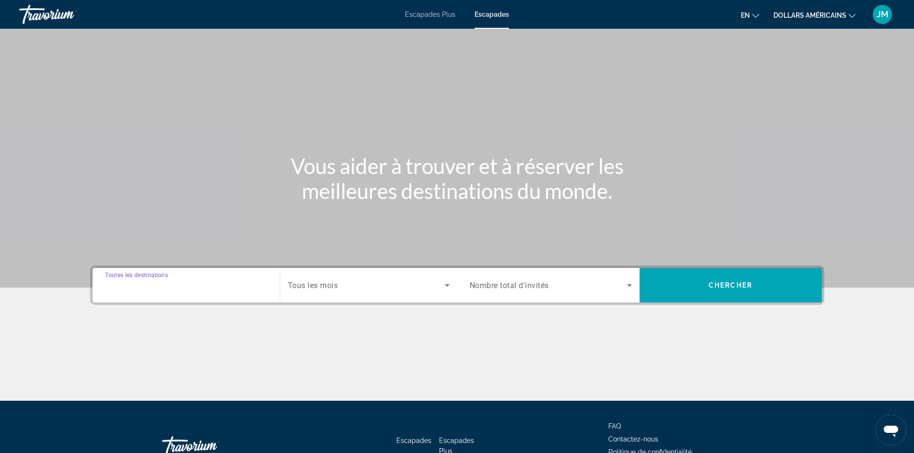
click at [207, 285] on input "Destination Toutes les destinations" at bounding box center [186, 286] width 162 height 12
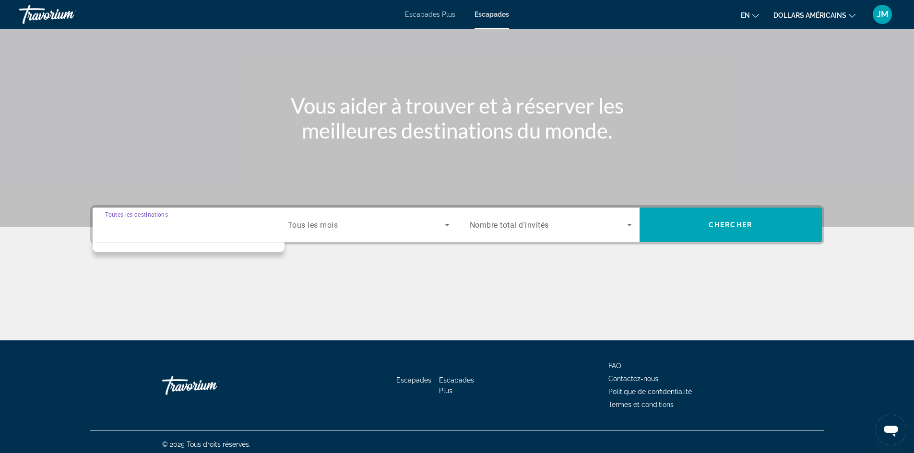
scroll to position [65, 0]
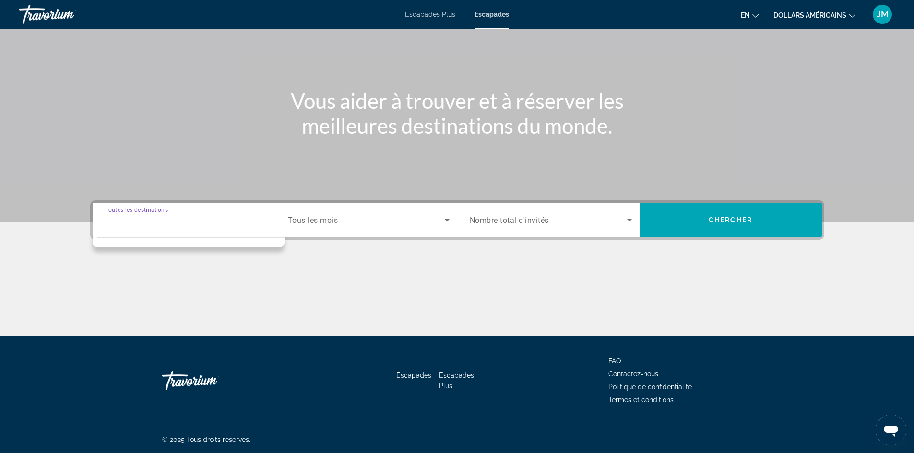
click at [255, 227] on div "Search widget" at bounding box center [186, 220] width 162 height 27
click at [264, 227] on div "Search widget" at bounding box center [186, 220] width 162 height 27
click at [324, 224] on span "Tous les mois" at bounding box center [313, 220] width 50 height 9
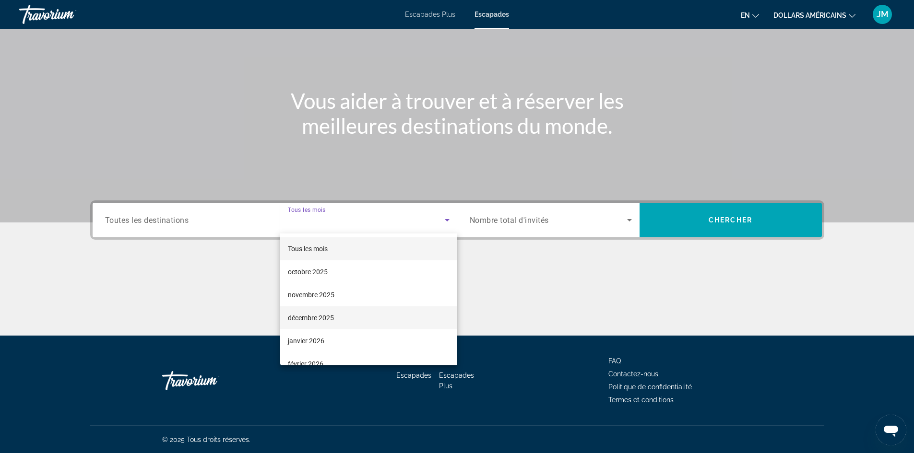
click at [324, 316] on font "décembre 2025" at bounding box center [311, 318] width 46 height 8
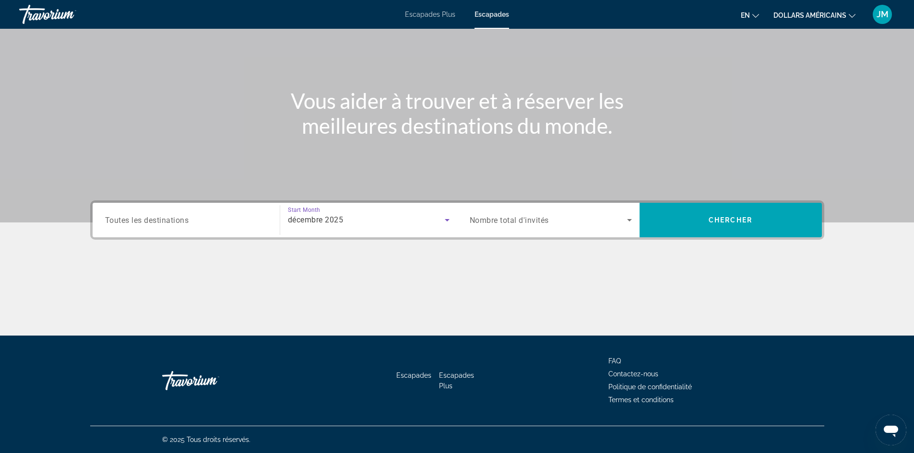
click at [503, 228] on div "Search widget" at bounding box center [551, 220] width 162 height 27
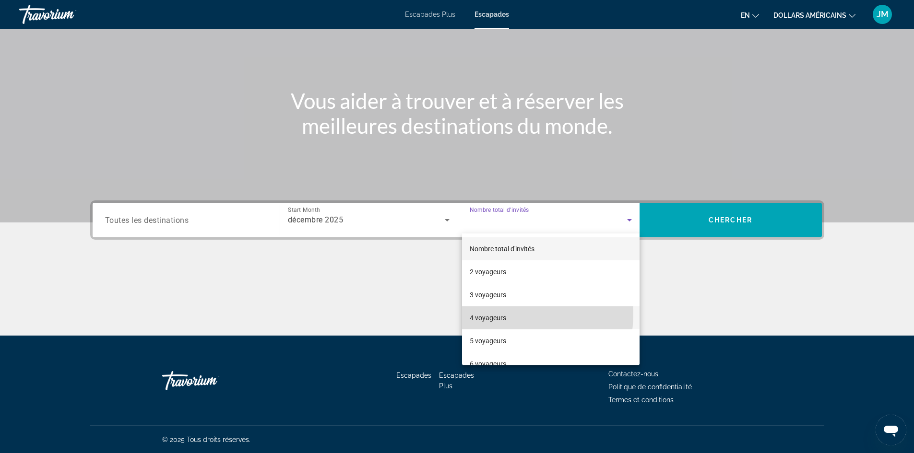
click at [494, 313] on span "4 voyageurs" at bounding box center [488, 318] width 36 height 12
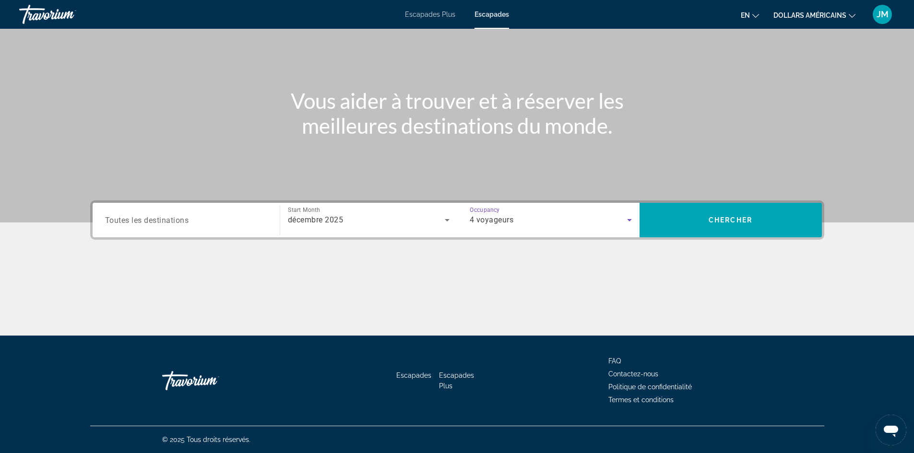
click at [146, 224] on span "Toutes les destinations" at bounding box center [147, 219] width 84 height 9
click at [146, 224] on input "Destination Toutes les destinations" at bounding box center [186, 221] width 162 height 12
click at [235, 225] on input "Destination Toutes les destinations" at bounding box center [186, 221] width 162 height 12
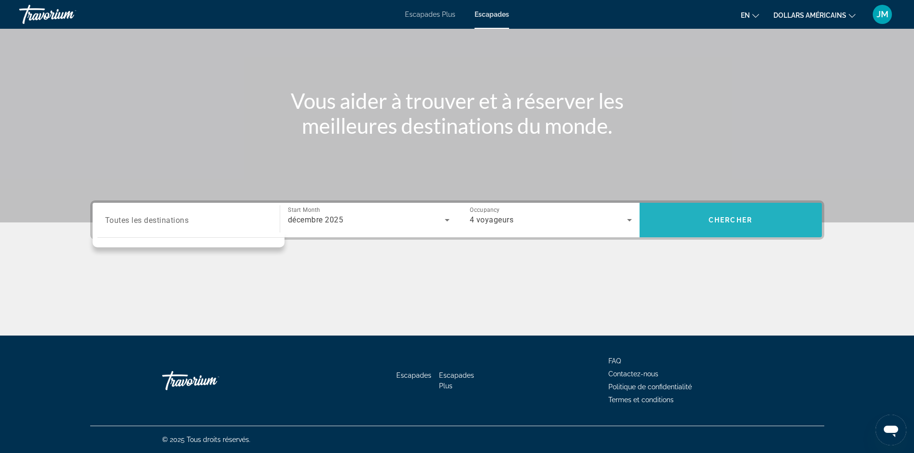
click at [740, 226] on span "Search" at bounding box center [730, 220] width 182 height 23
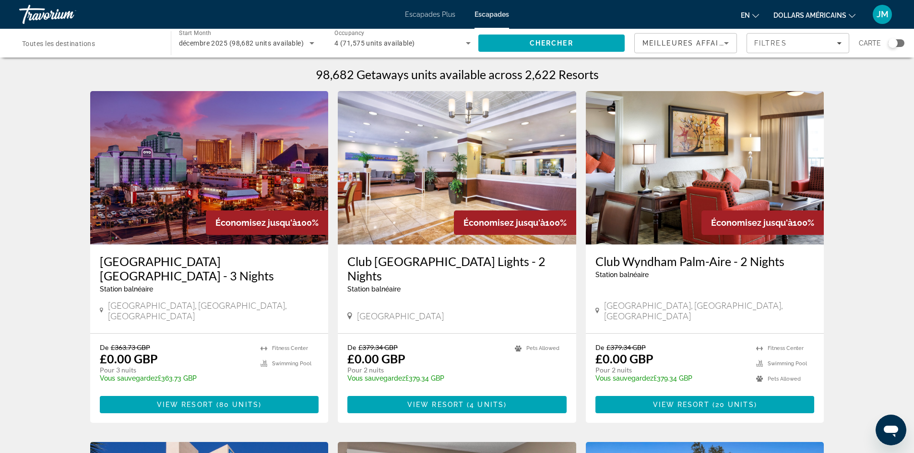
click at [750, 14] on button "en English Español Français Italiano Português русский" at bounding box center [750, 15] width 18 height 14
click at [734, 40] on button "English" at bounding box center [730, 38] width 43 height 12
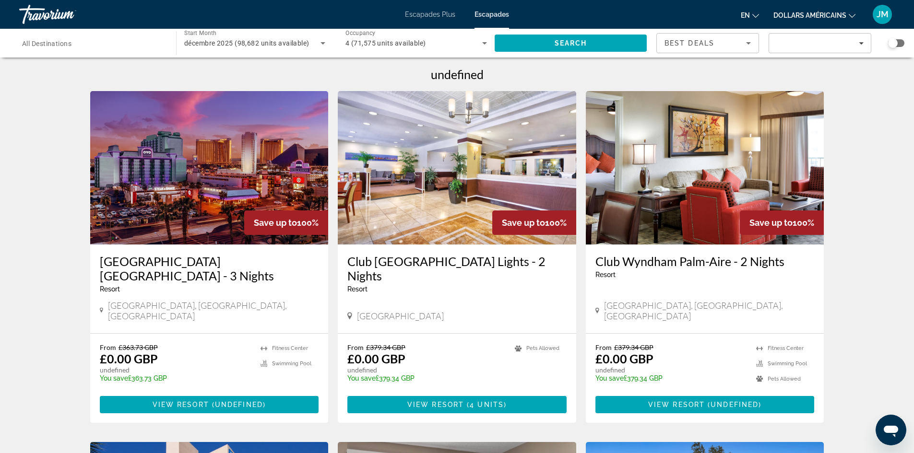
click at [726, 47] on div "Best Deals" at bounding box center [705, 43] width 82 height 12
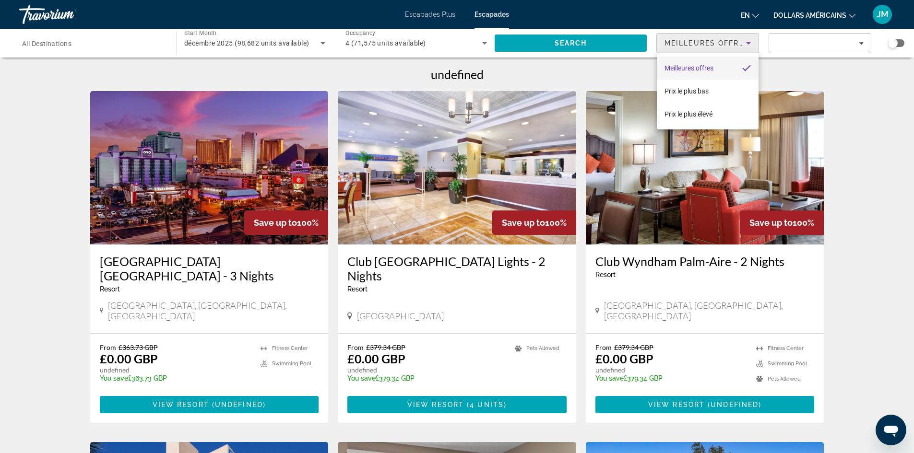
click at [843, 51] on div at bounding box center [457, 226] width 914 height 453
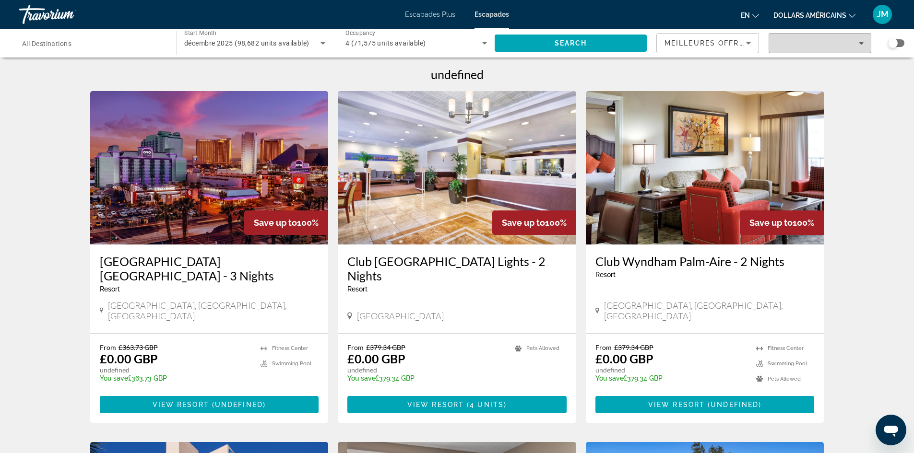
click at [846, 47] on span "Filters" at bounding box center [820, 43] width 102 height 23
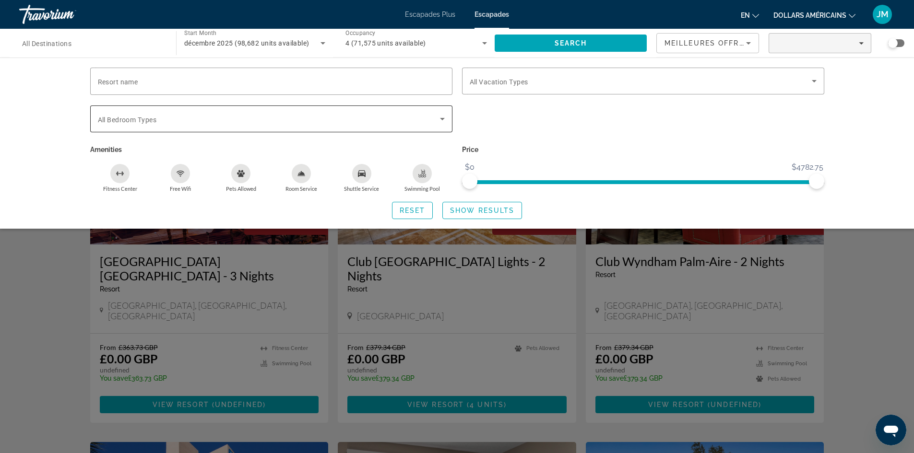
click at [319, 112] on div "Search widget" at bounding box center [271, 119] width 347 height 27
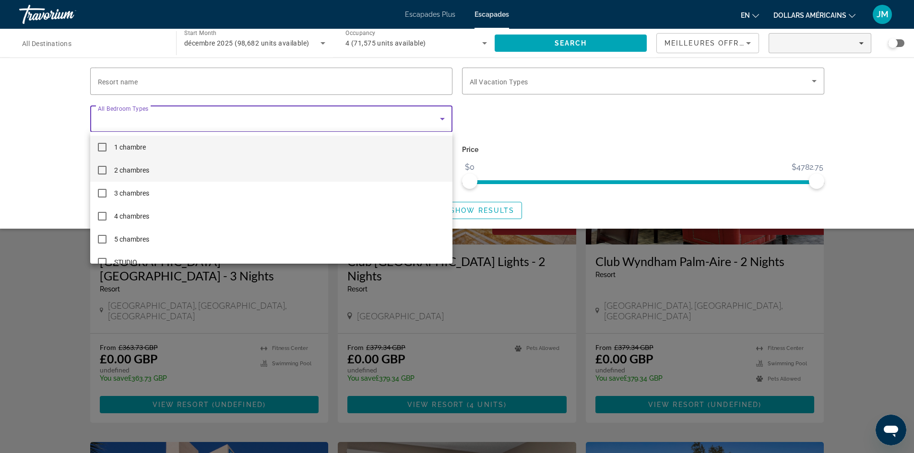
click at [302, 167] on mat-option "2 chambres" at bounding box center [271, 170] width 362 height 23
click at [479, 119] on div at bounding box center [457, 226] width 914 height 453
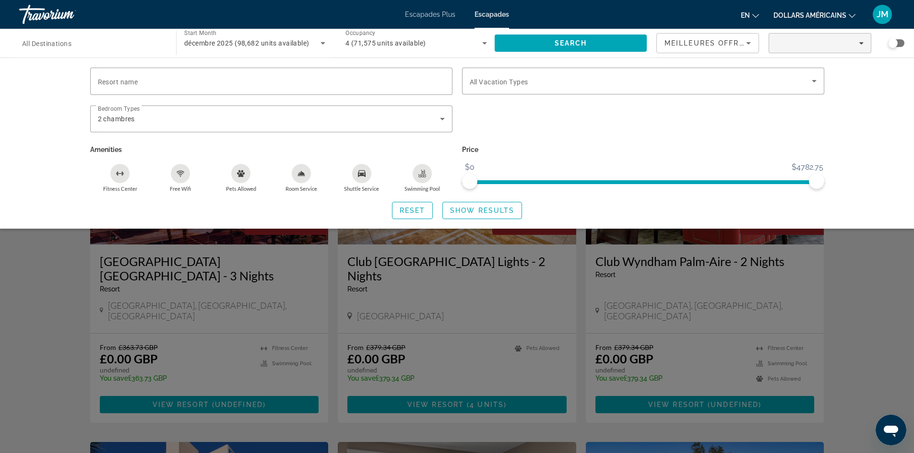
click at [118, 179] on div "Fitness Center" at bounding box center [119, 173] width 19 height 19
click at [186, 181] on div "Free Wifi" at bounding box center [180, 173] width 19 height 19
click at [308, 174] on div "Room Service" at bounding box center [301, 173] width 19 height 19
click at [368, 172] on div "Shuttle Service" at bounding box center [361, 173] width 19 height 19
click at [415, 173] on div "Swimming Pool" at bounding box center [422, 173] width 19 height 19
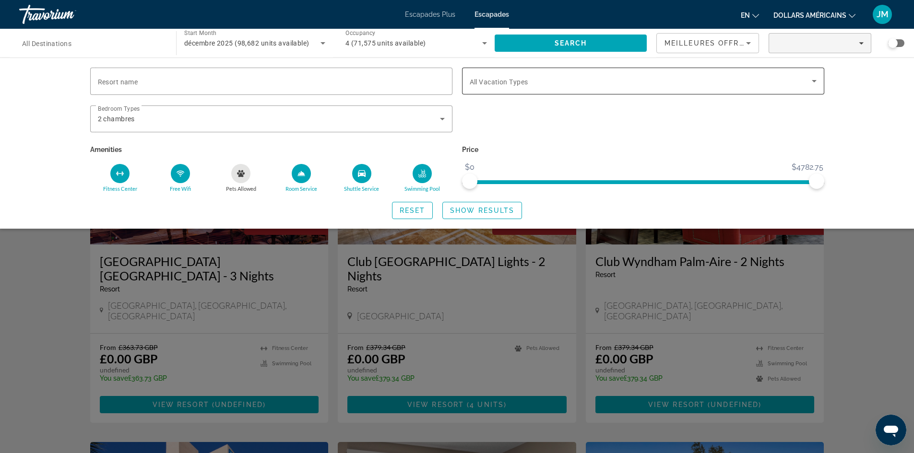
click at [688, 87] on div "Search widget" at bounding box center [643, 81] width 347 height 27
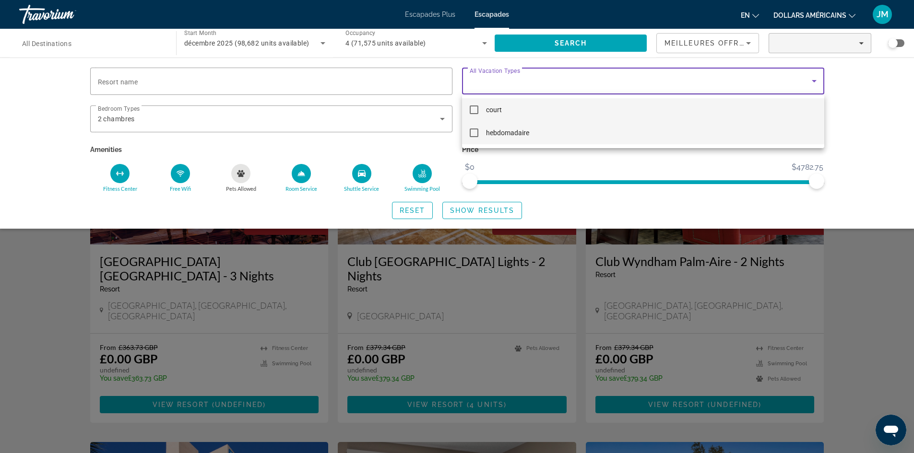
click at [655, 133] on mat-option "hebdomadaire" at bounding box center [643, 132] width 362 height 23
click at [470, 212] on div at bounding box center [457, 226] width 914 height 453
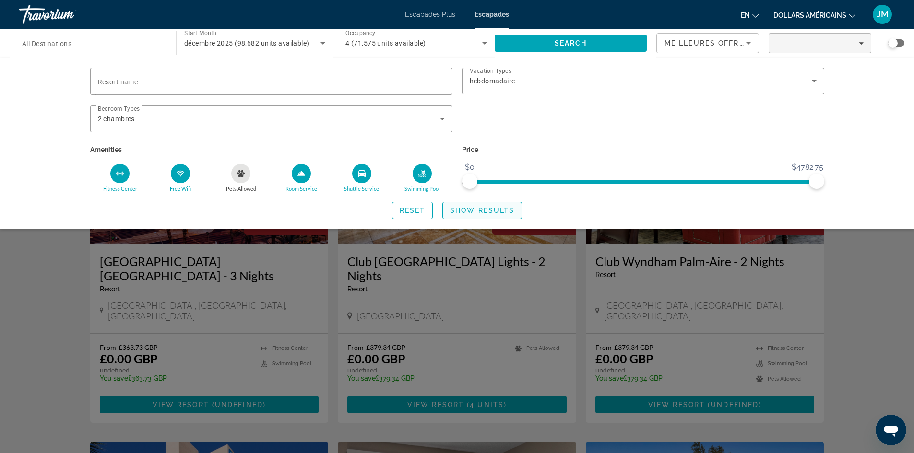
click at [481, 215] on span "Search widget" at bounding box center [482, 210] width 79 height 23
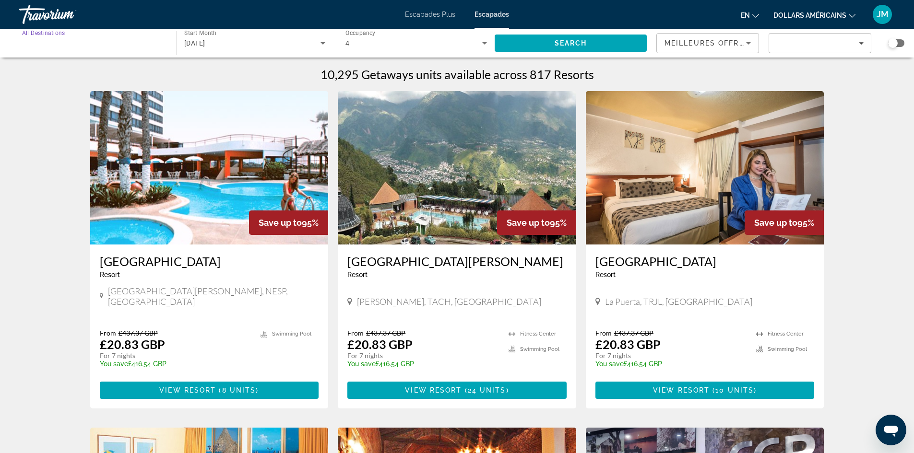
click at [68, 38] on input "Destination All Destinations" at bounding box center [93, 44] width 142 height 12
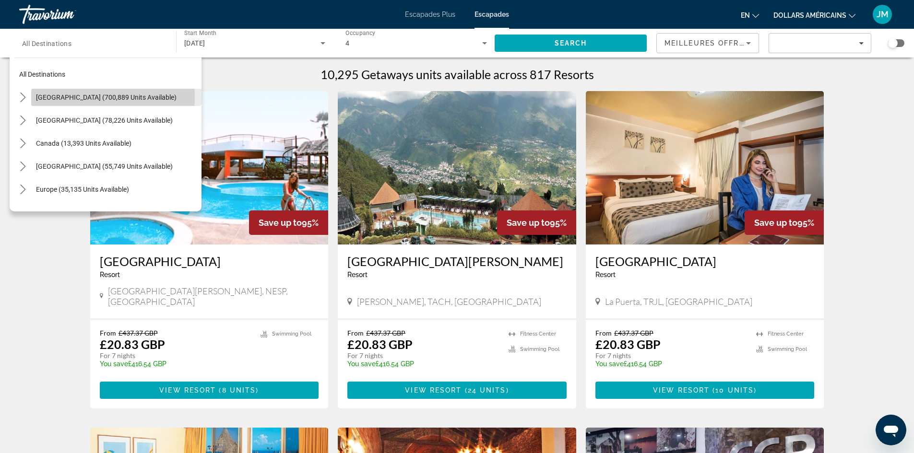
click at [82, 97] on span "United States (700,889 units available)" at bounding box center [106, 98] width 141 height 8
type input "**********"
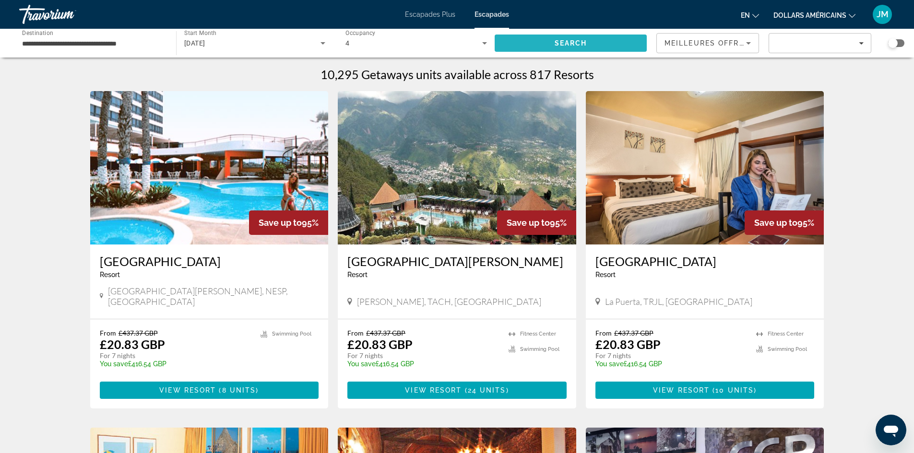
click at [585, 46] on span "Search" at bounding box center [571, 43] width 33 height 8
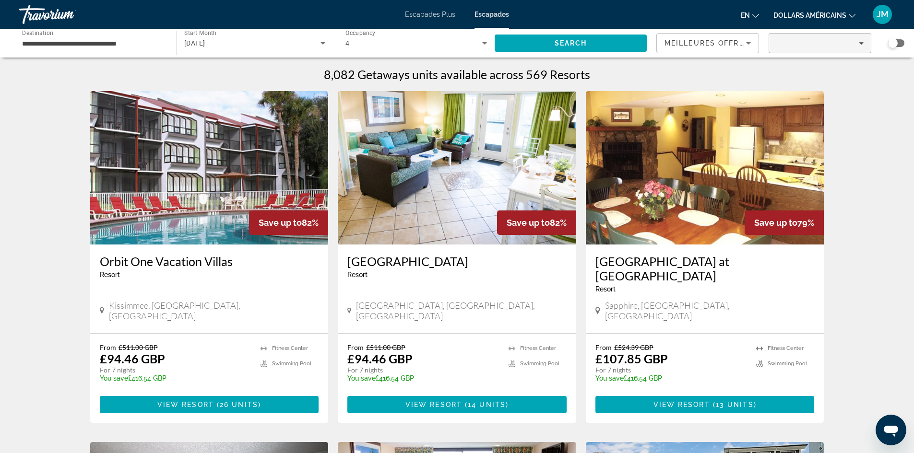
click at [833, 44] on div "Filters" at bounding box center [819, 43] width 87 height 5
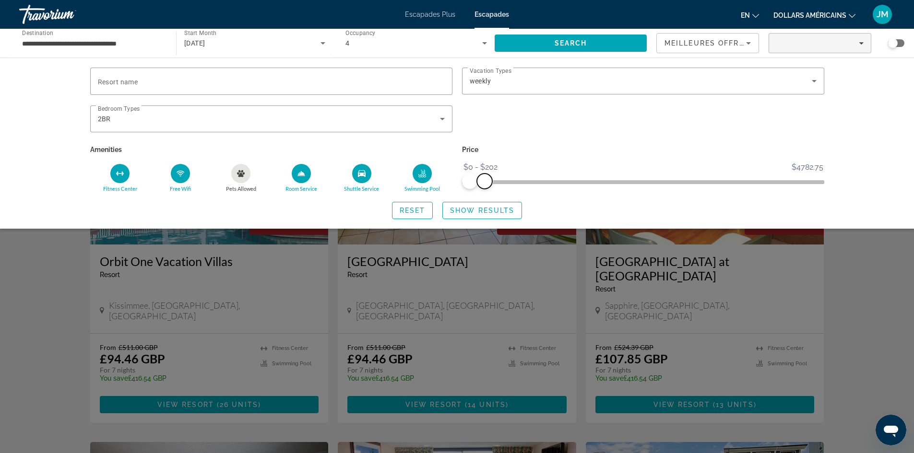
drag, startPoint x: 817, startPoint y: 179, endPoint x: 484, endPoint y: 198, distance: 333.9
click at [484, 198] on div "Resort name Vacation Types All Vacation Types weekly Bedroom Types All Bedroom …" at bounding box center [457, 144] width 772 height 152
click at [496, 215] on span "Search widget" at bounding box center [482, 210] width 79 height 23
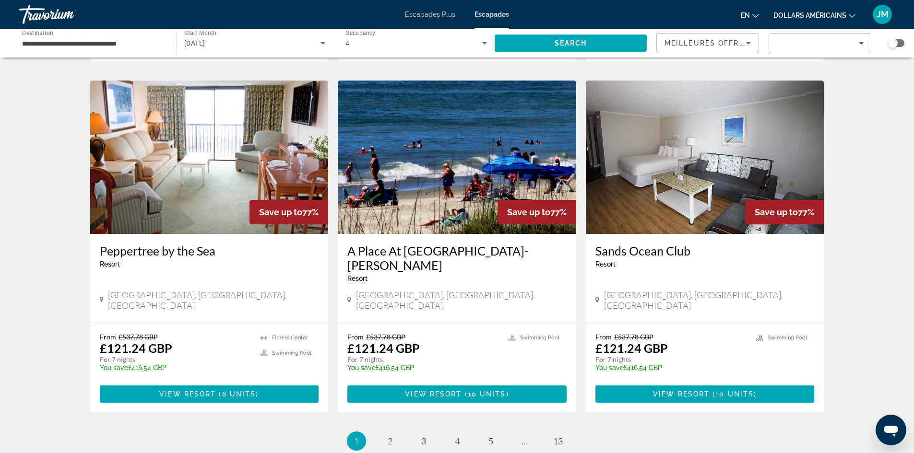
scroll to position [1113, 0]
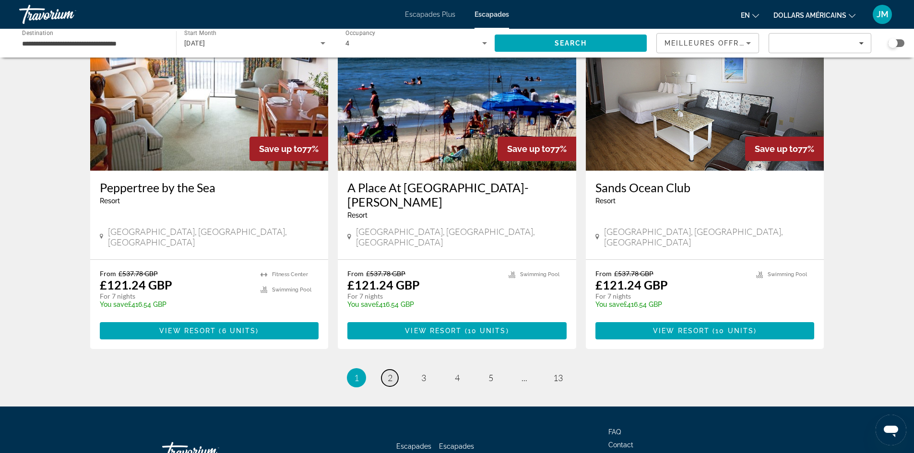
click at [391, 373] on span "2" at bounding box center [390, 378] width 5 height 11
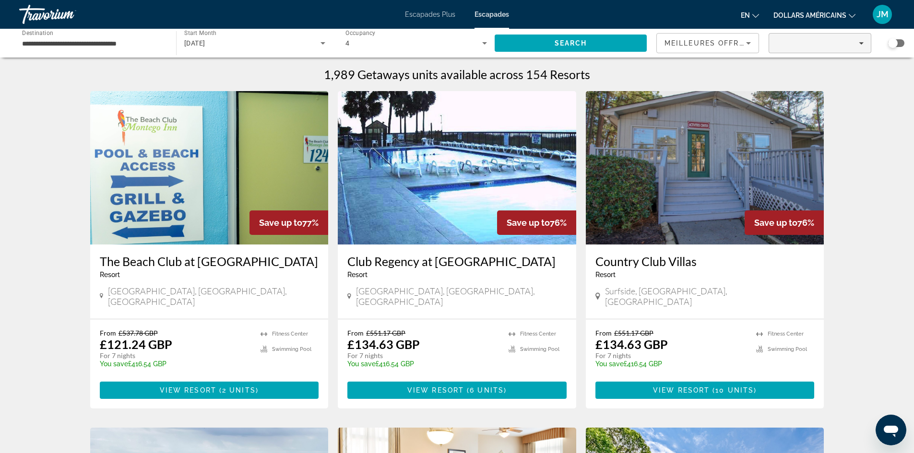
click at [852, 46] on span "Filters" at bounding box center [820, 43] width 102 height 23
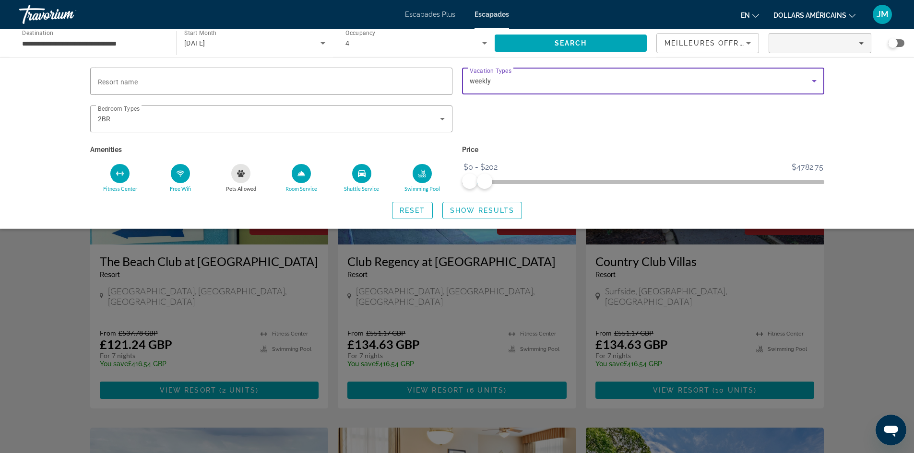
click at [504, 83] on div "weekly" at bounding box center [641, 81] width 342 height 12
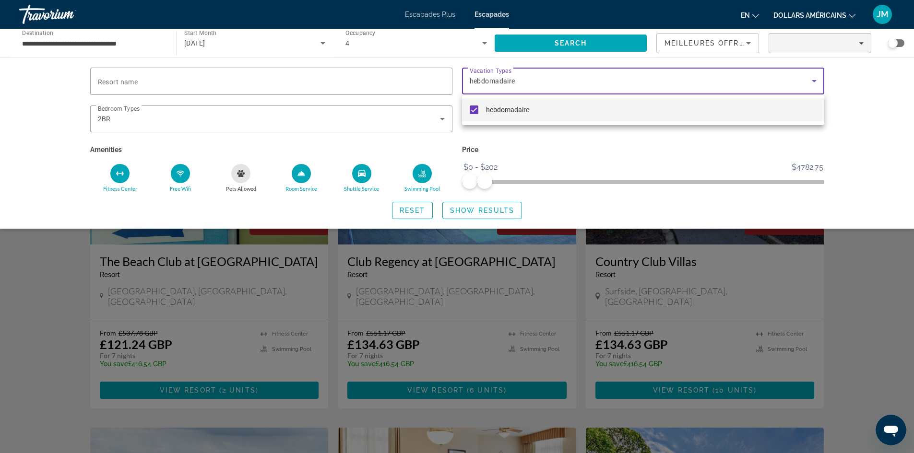
click at [504, 83] on div at bounding box center [457, 226] width 914 height 453
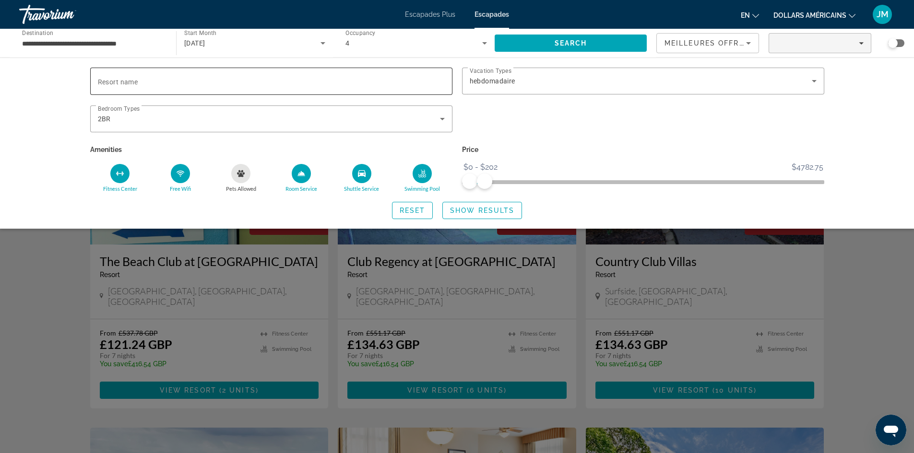
click at [275, 81] on input "Resort name" at bounding box center [271, 82] width 347 height 12
click at [895, 288] on div "Search widget" at bounding box center [457, 298] width 914 height 309
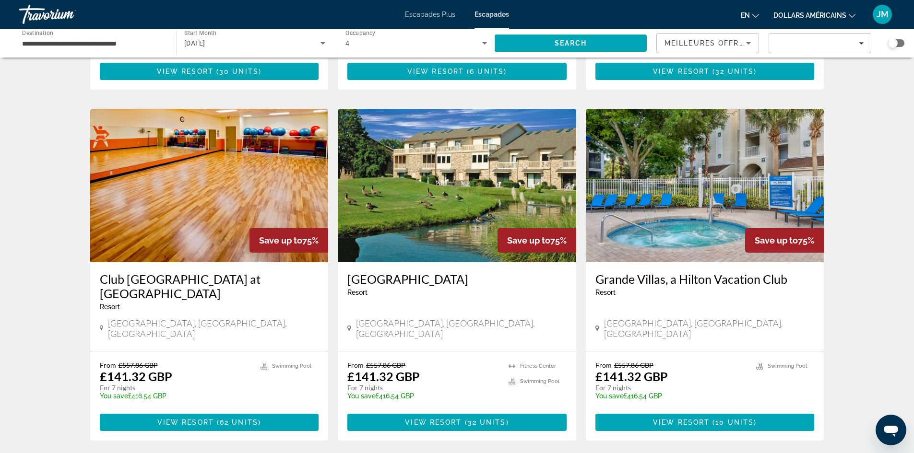
scroll to position [1007, 0]
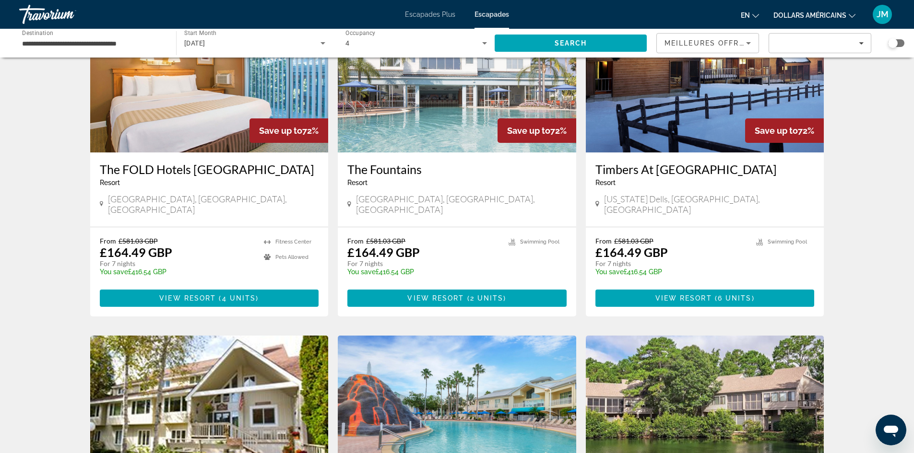
scroll to position [911, 0]
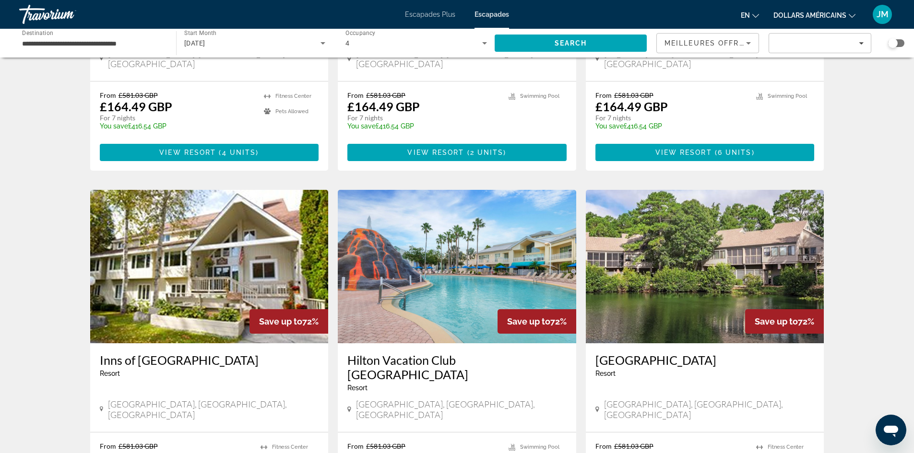
click at [446, 262] on img "Contenu principal" at bounding box center [457, 267] width 238 height 154
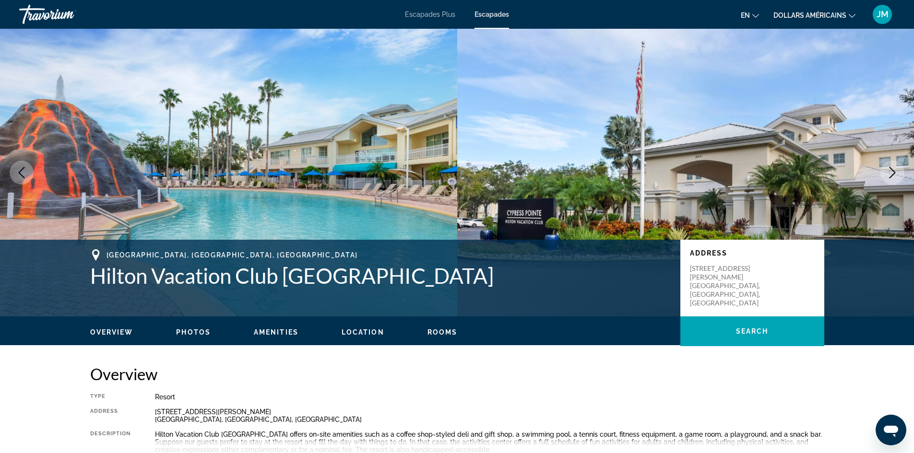
click at [195, 334] on span "Photos" at bounding box center [193, 333] width 35 height 8
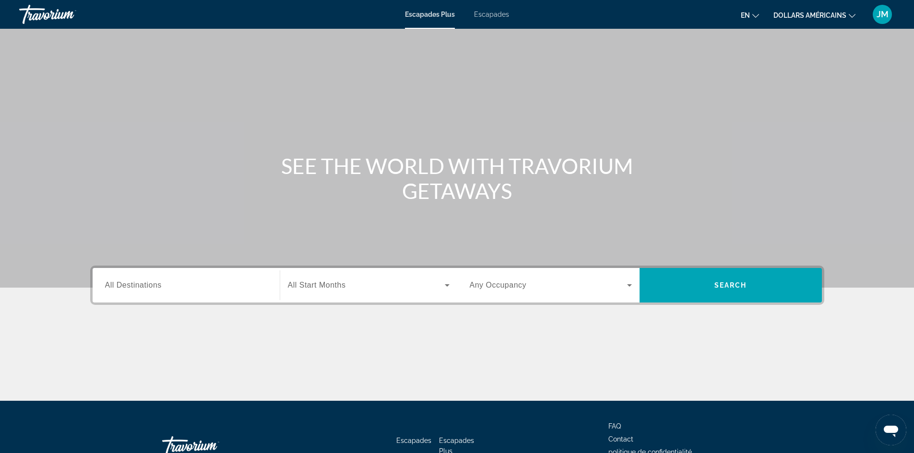
click at [152, 278] on div "Widget de recherche" at bounding box center [186, 285] width 162 height 27
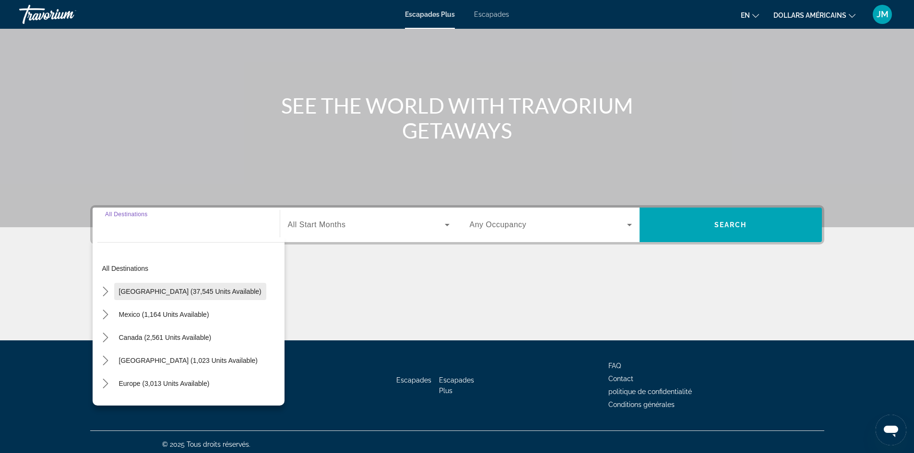
scroll to position [65, 0]
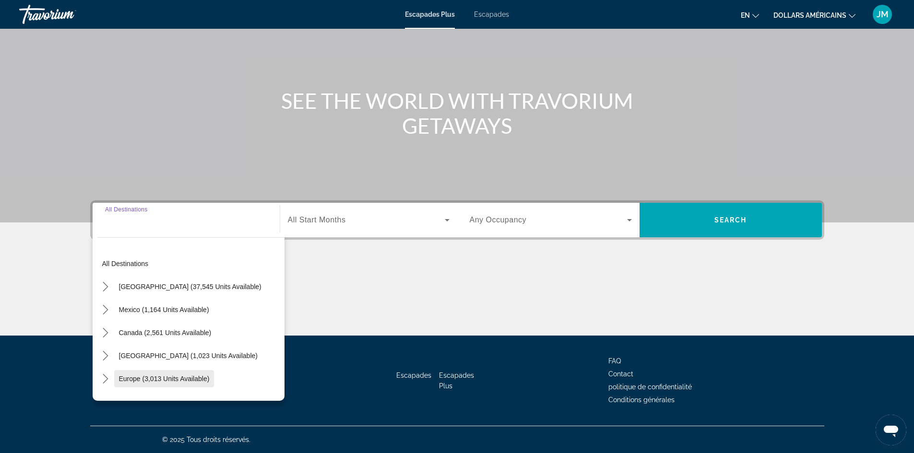
click at [155, 381] on span "Europe (3,013 units available)" at bounding box center [164, 379] width 91 height 8
type input "**********"
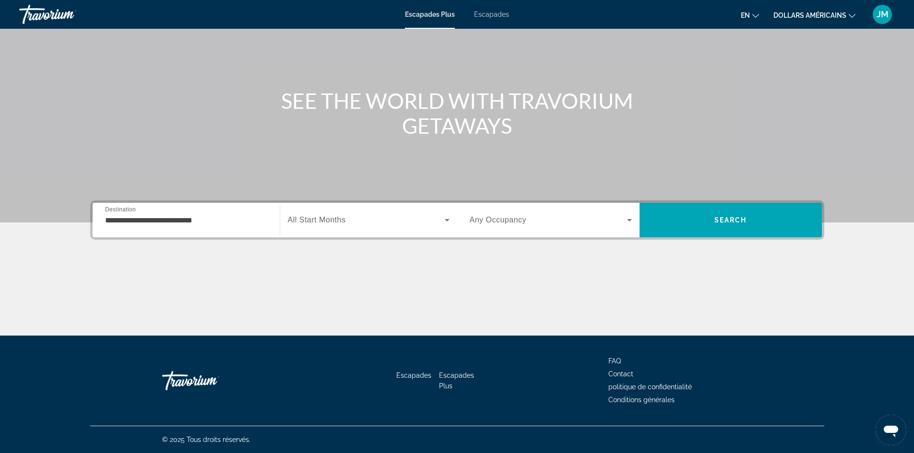
click at [365, 226] on div "Widget de recherche" at bounding box center [369, 220] width 162 height 27
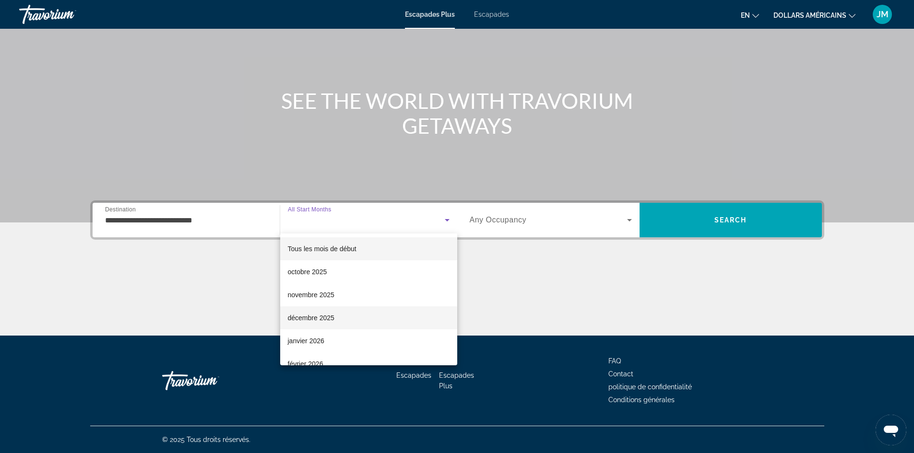
click at [357, 310] on mat-option "décembre 2025" at bounding box center [368, 318] width 177 height 23
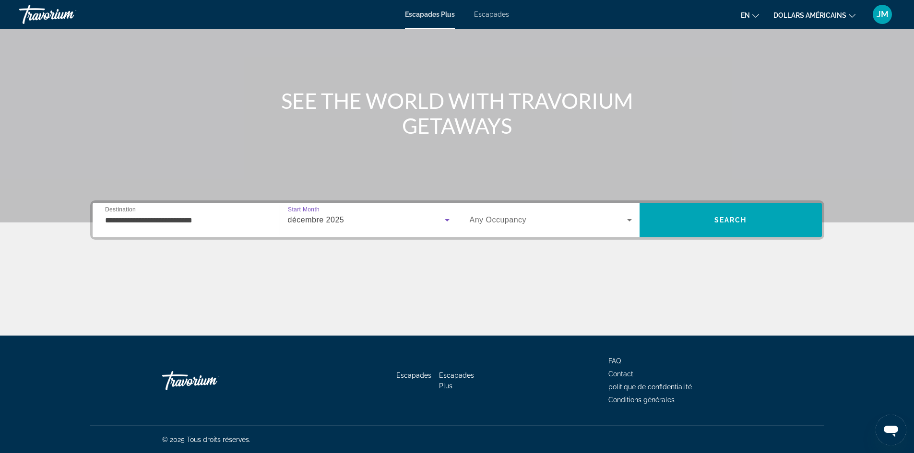
click at [352, 218] on div "décembre 2025" at bounding box center [366, 220] width 157 height 12
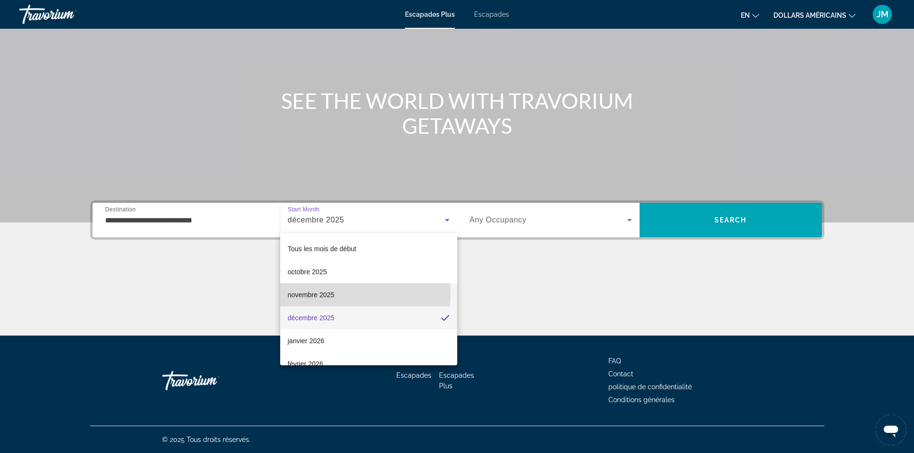
click at [318, 293] on font "novembre 2025" at bounding box center [311, 295] width 47 height 8
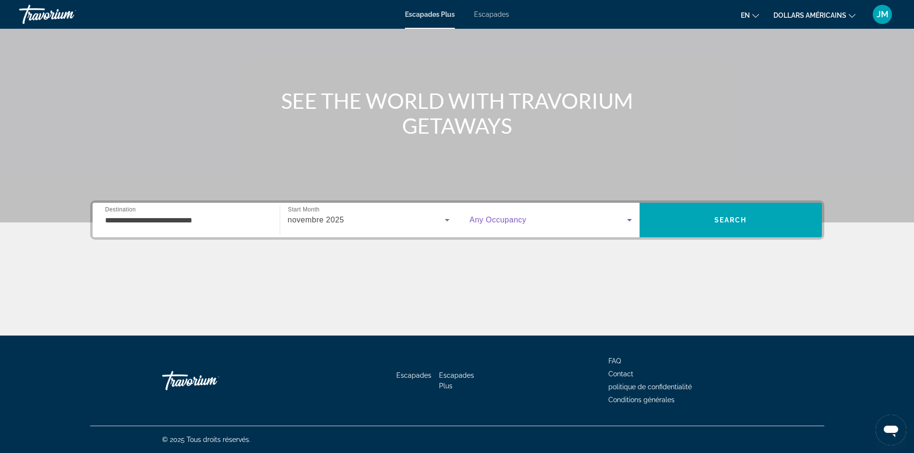
click at [563, 217] on span "Widget de recherche" at bounding box center [548, 220] width 157 height 12
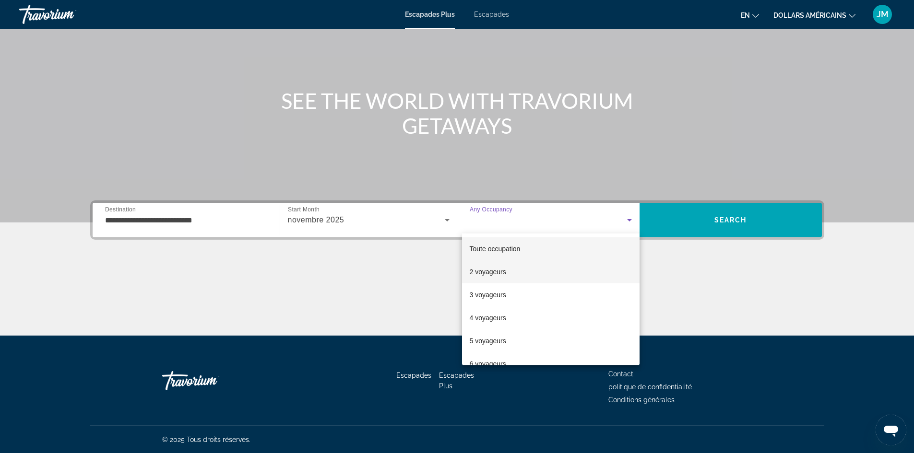
click at [541, 276] on mat-option "2 voyageurs" at bounding box center [550, 271] width 177 height 23
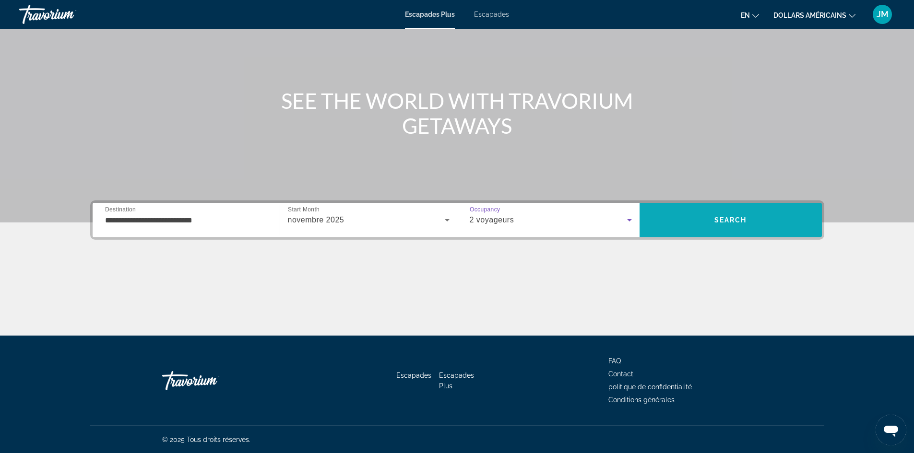
click at [736, 219] on span "Search" at bounding box center [730, 220] width 33 height 8
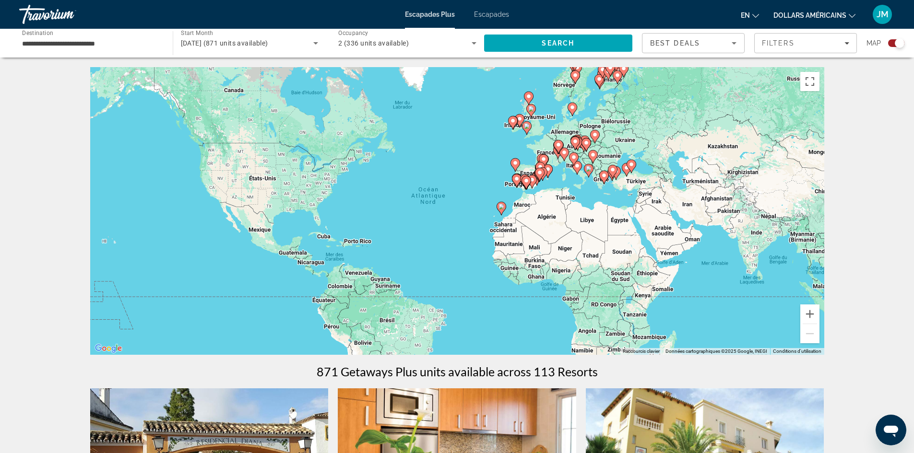
click at [733, 45] on icon "Sort by" at bounding box center [734, 43] width 12 height 12
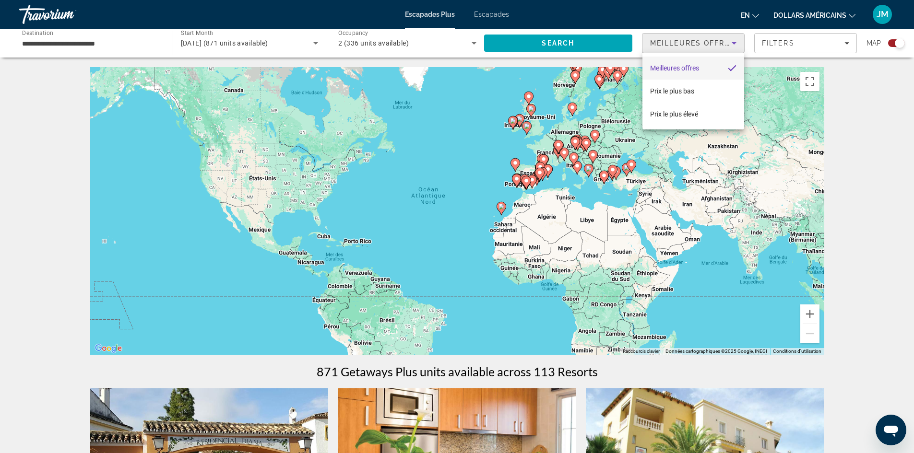
click at [814, 47] on div at bounding box center [457, 226] width 914 height 453
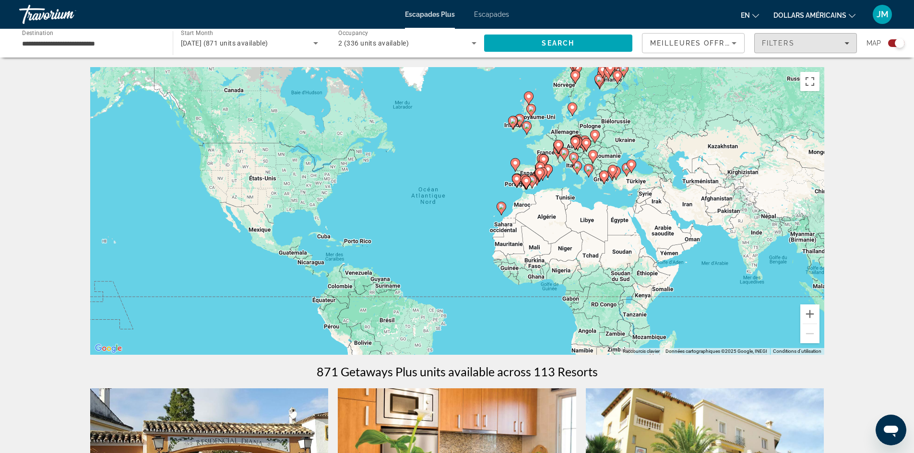
click at [814, 47] on div "Filters" at bounding box center [805, 43] width 87 height 8
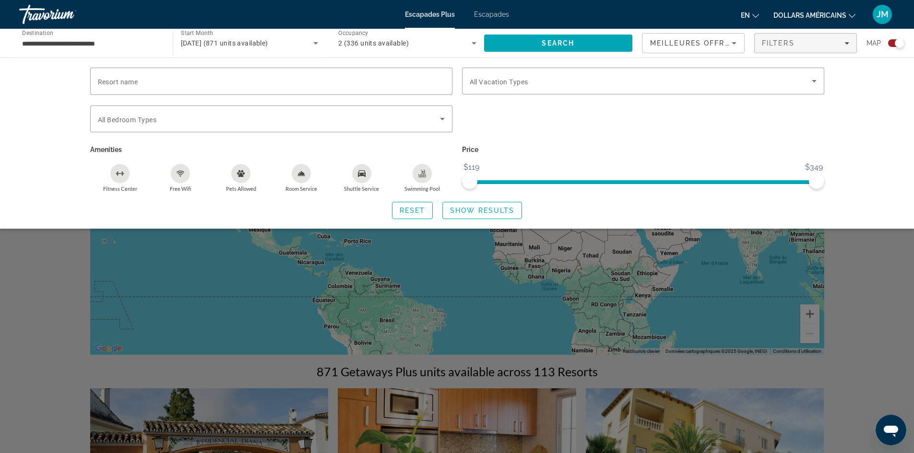
click at [873, 322] on div "Search widget" at bounding box center [457, 298] width 914 height 309
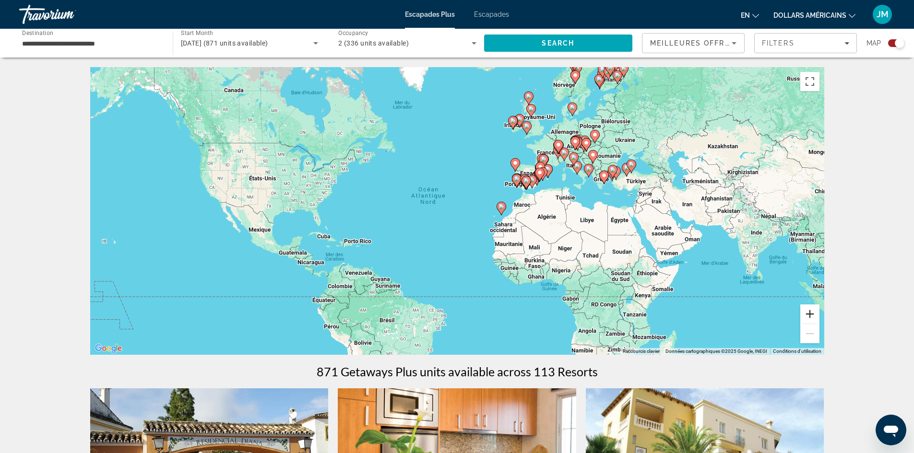
click at [816, 319] on button "Zoom avant" at bounding box center [809, 314] width 19 height 19
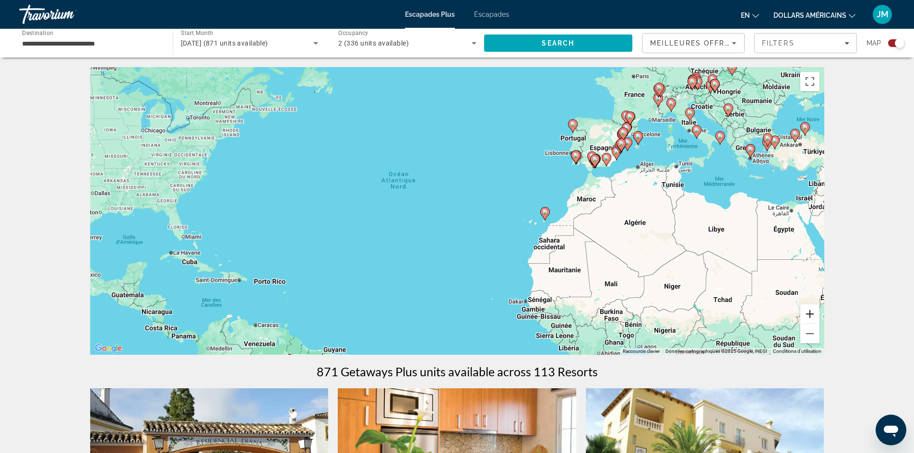
click at [816, 319] on button "Zoom avant" at bounding box center [809, 314] width 19 height 19
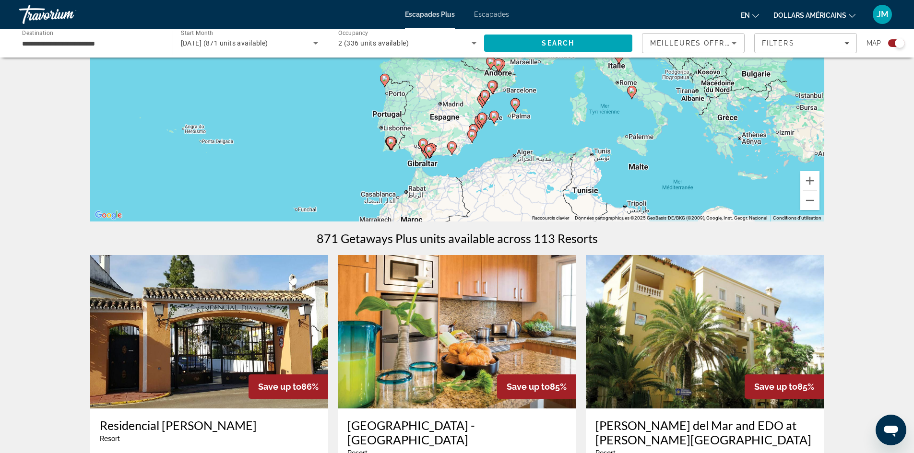
drag, startPoint x: 694, startPoint y: 273, endPoint x: 391, endPoint y: 355, distance: 313.0
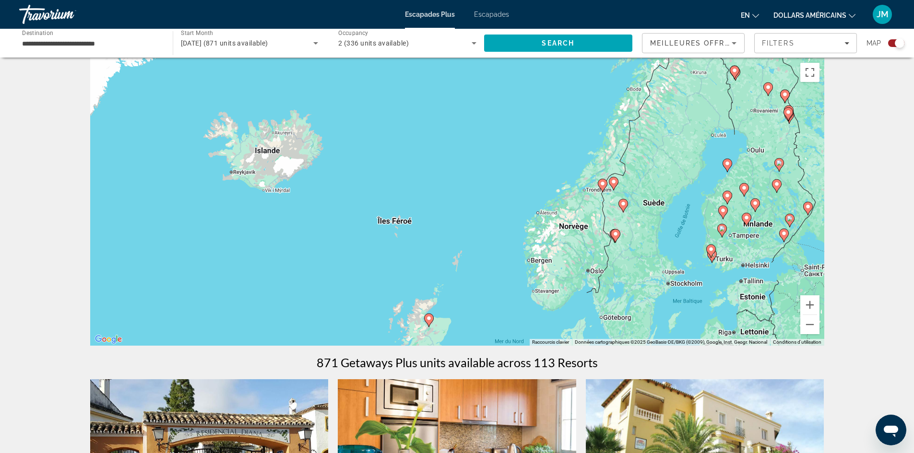
scroll to position [0, 0]
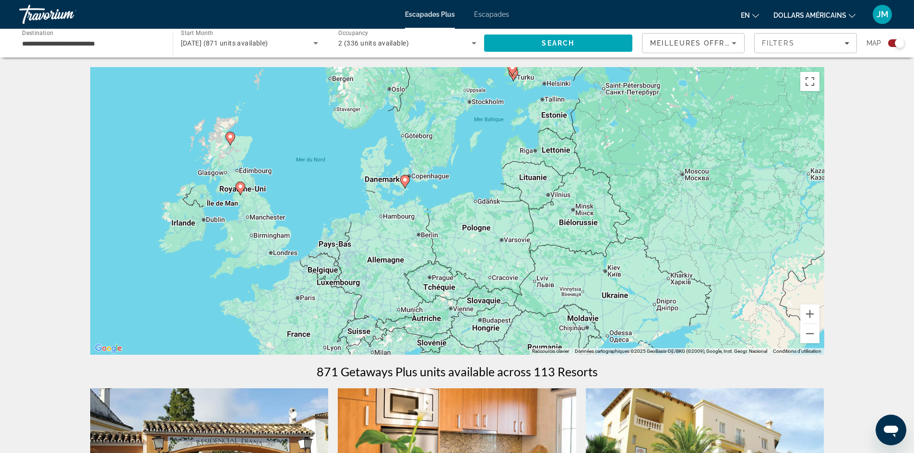
drag, startPoint x: 619, startPoint y: 264, endPoint x: 418, endPoint y: 75, distance: 275.6
click at [812, 318] on button "Zoom avant" at bounding box center [809, 314] width 19 height 19
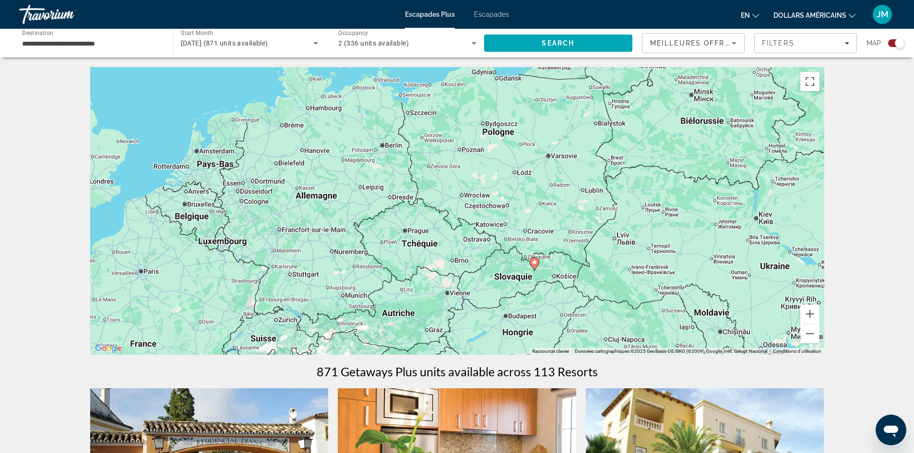
drag, startPoint x: 574, startPoint y: 236, endPoint x: 574, endPoint y: 125, distance: 110.8
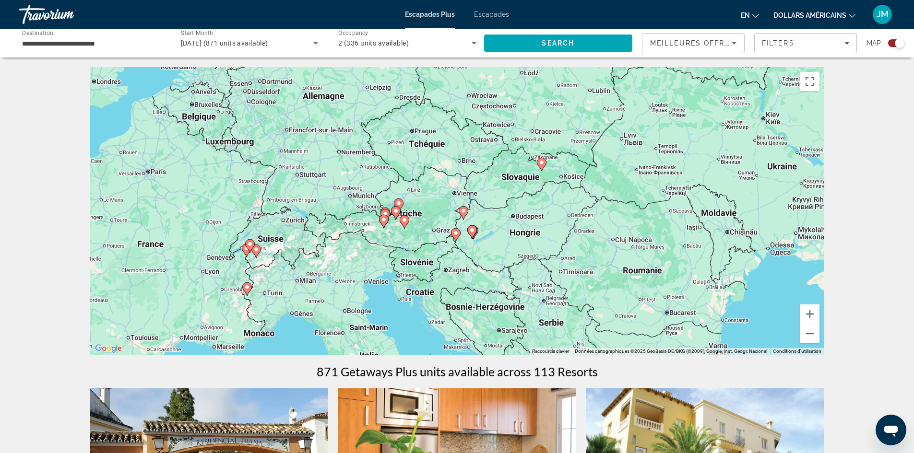
drag, startPoint x: 437, startPoint y: 227, endPoint x: 449, endPoint y: 119, distance: 108.6
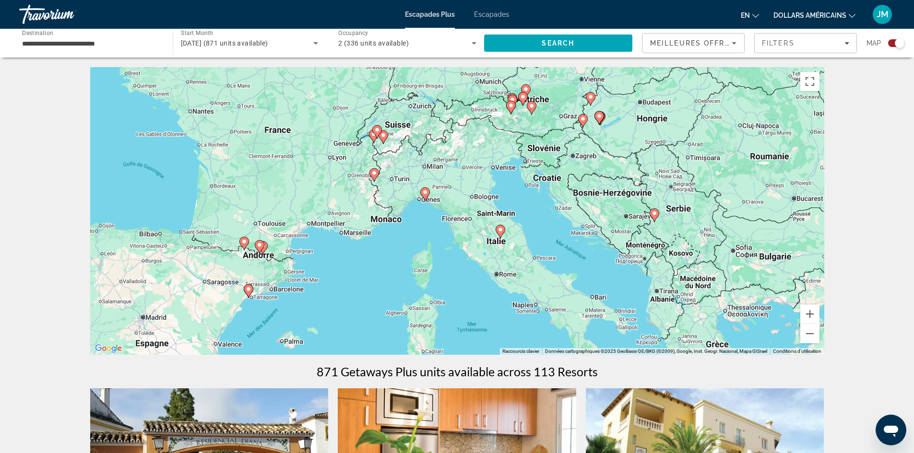
drag, startPoint x: 368, startPoint y: 256, endPoint x: 495, endPoint y: 145, distance: 168.0
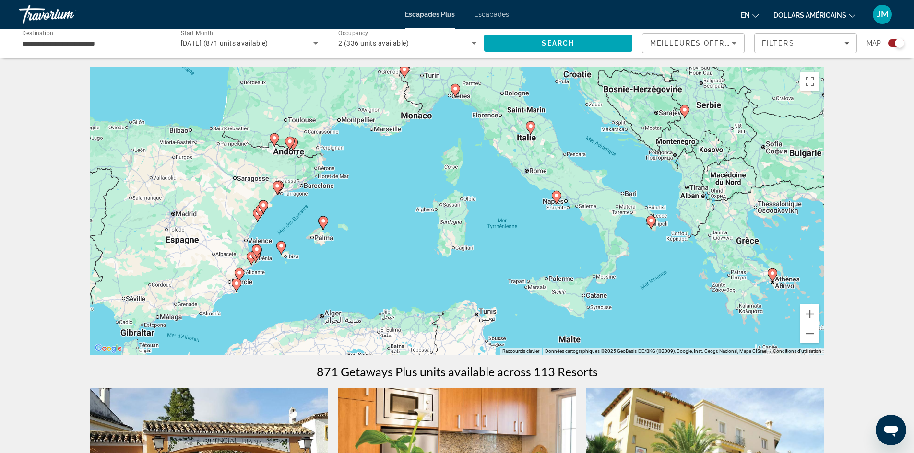
drag, startPoint x: 423, startPoint y: 260, endPoint x: 454, endPoint y: 154, distance: 109.9
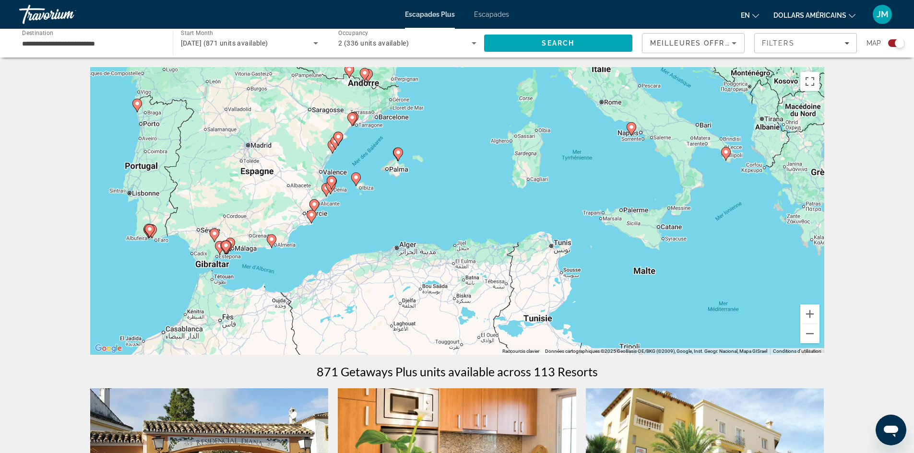
drag, startPoint x: 378, startPoint y: 248, endPoint x: 454, endPoint y: 178, distance: 102.5
click at [810, 314] on button "Zoom avant" at bounding box center [809, 314] width 19 height 19
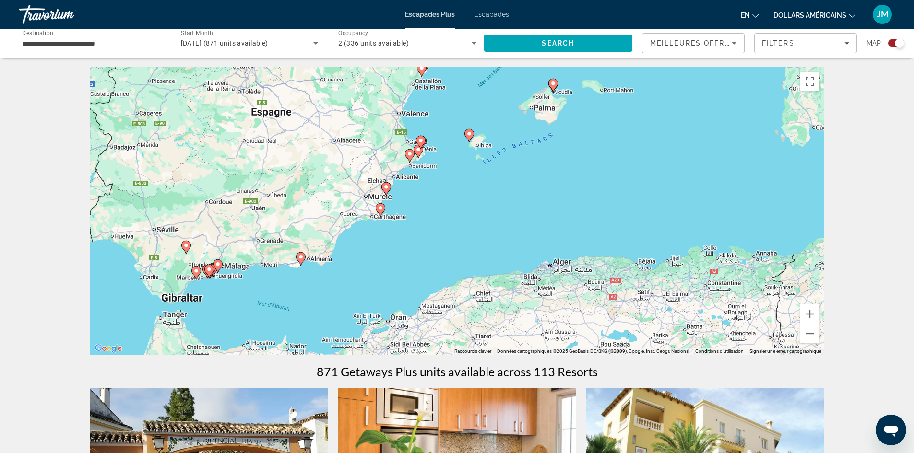
drag, startPoint x: 418, startPoint y: 260, endPoint x: 640, endPoint y: 238, distance: 223.1
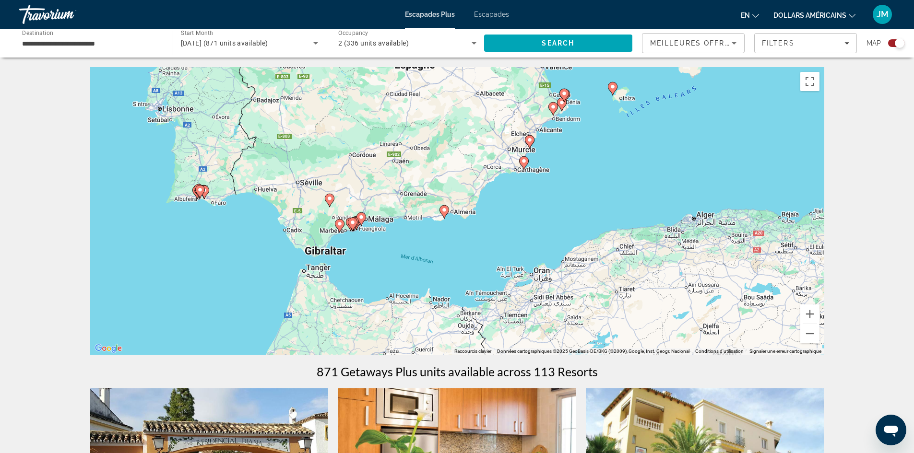
drag, startPoint x: 427, startPoint y: 264, endPoint x: 562, endPoint y: 219, distance: 141.7
click at [814, 316] on button "Zoom avant" at bounding box center [809, 314] width 19 height 19
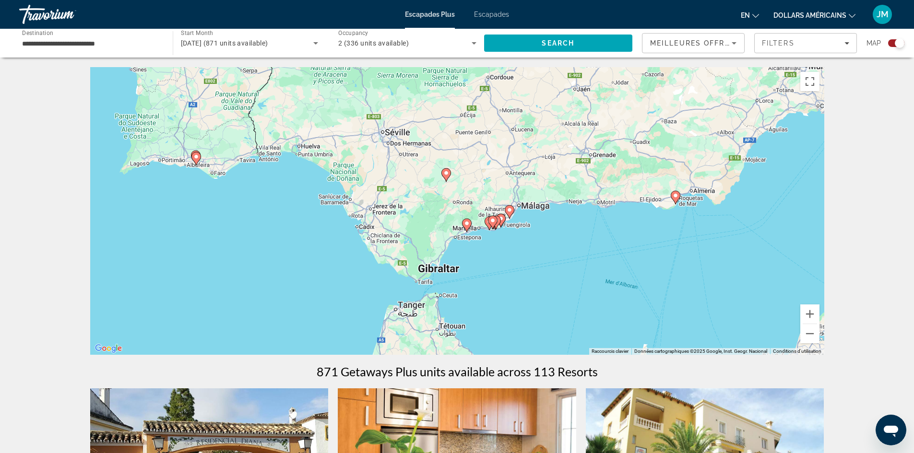
drag, startPoint x: 470, startPoint y: 271, endPoint x: 679, endPoint y: 253, distance: 209.9
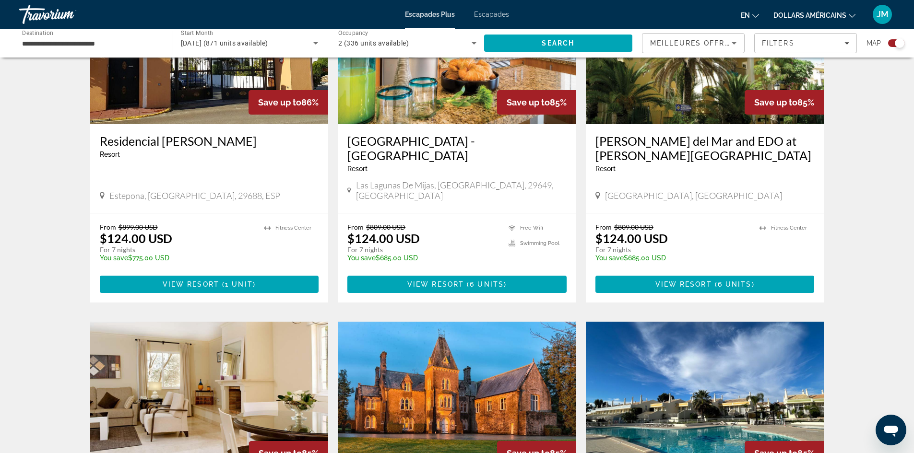
drag, startPoint x: 206, startPoint y: 201, endPoint x: 214, endPoint y: 198, distance: 8.8
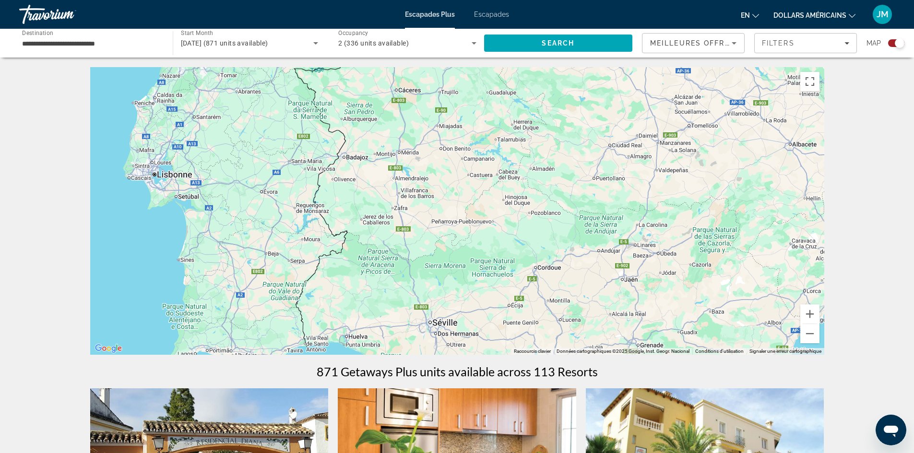
drag, startPoint x: 622, startPoint y: 270, endPoint x: 652, endPoint y: 52, distance: 219.4
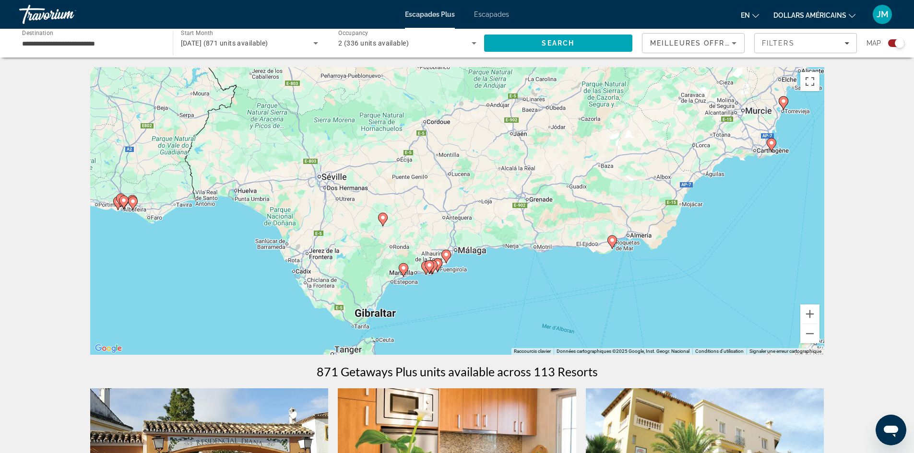
drag, startPoint x: 400, startPoint y: 224, endPoint x: 270, endPoint y: 87, distance: 189.0
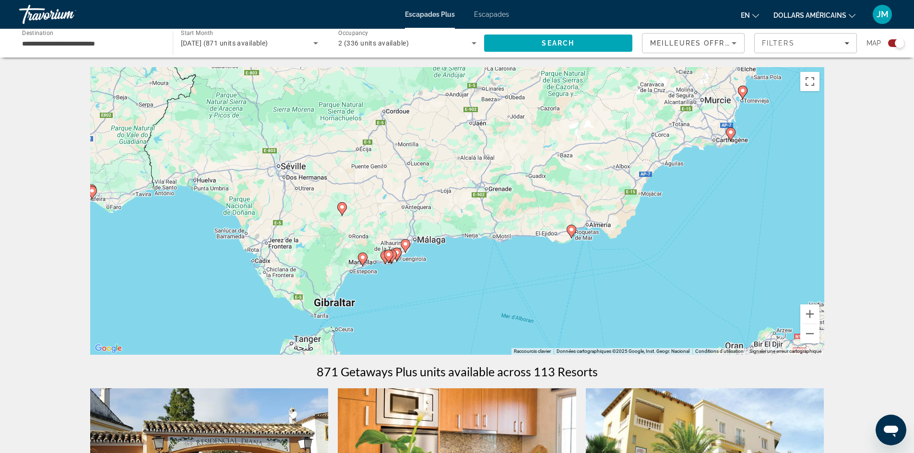
drag, startPoint x: 417, startPoint y: 284, endPoint x: 393, endPoint y: 291, distance: 24.3
click at [357, 258] on icon "Contenu principal" at bounding box center [360, 260] width 9 height 12
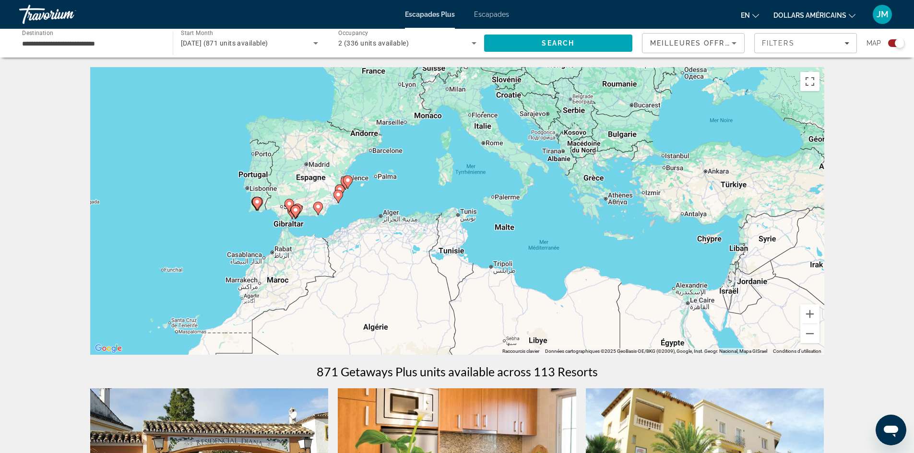
scroll to position [2, 0]
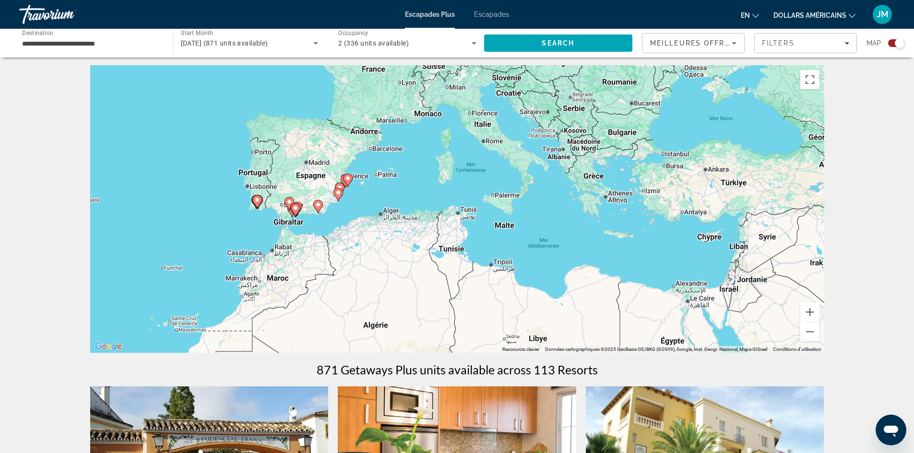
drag, startPoint x: 425, startPoint y: 260, endPoint x: 260, endPoint y: 270, distance: 165.3
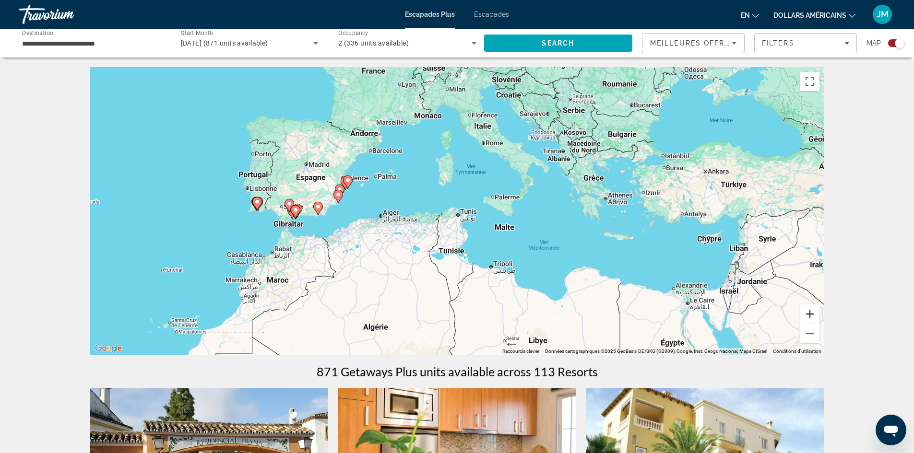
click at [813, 319] on button "Zoom avant" at bounding box center [809, 314] width 19 height 19
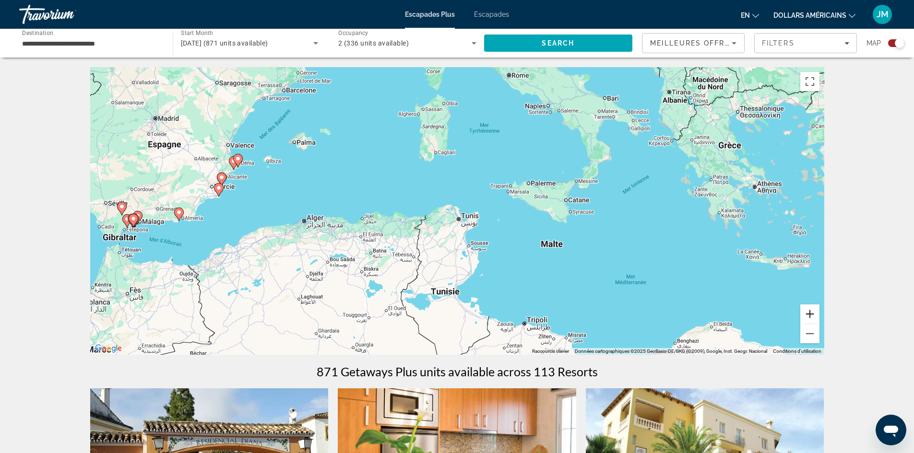
click at [813, 319] on button "Zoom avant" at bounding box center [809, 314] width 19 height 19
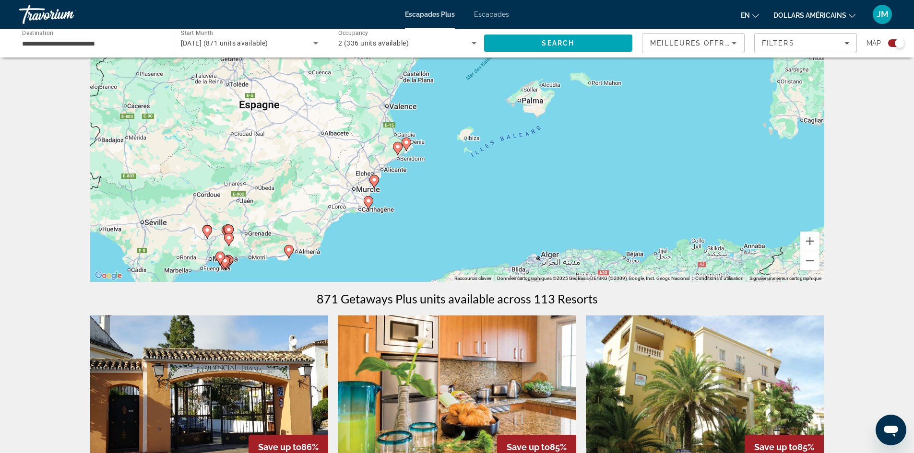
drag, startPoint x: 313, startPoint y: 217, endPoint x: 701, endPoint y: 252, distance: 389.6
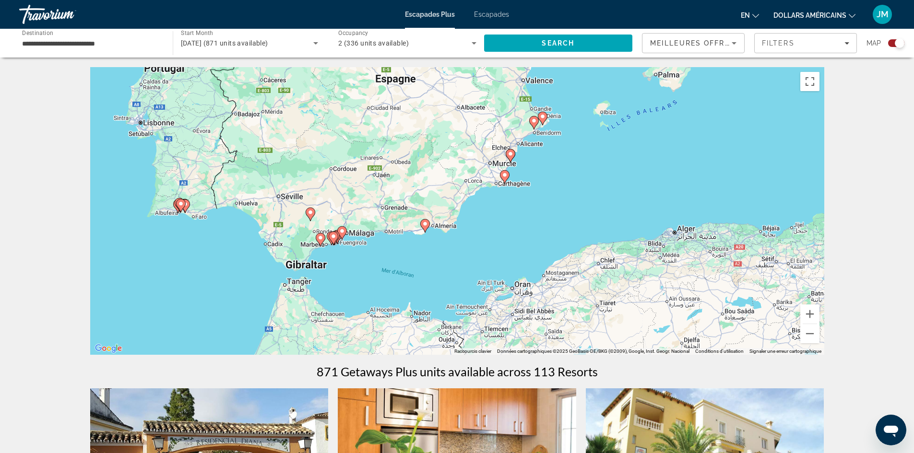
drag, startPoint x: 361, startPoint y: 213, endPoint x: 500, endPoint y: 167, distance: 146.5
click at [806, 318] on button "Zoom avant" at bounding box center [809, 314] width 19 height 19
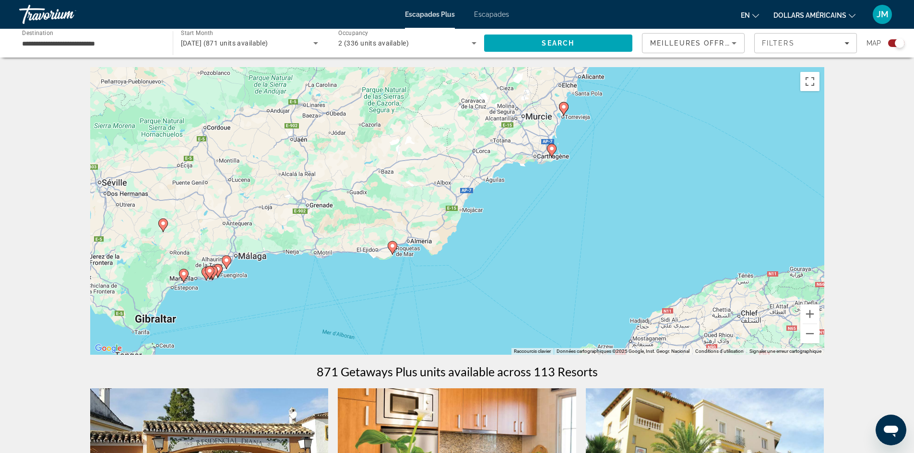
click at [184, 272] on image "Contenu principal" at bounding box center [184, 274] width 6 height 6
type input "**********"
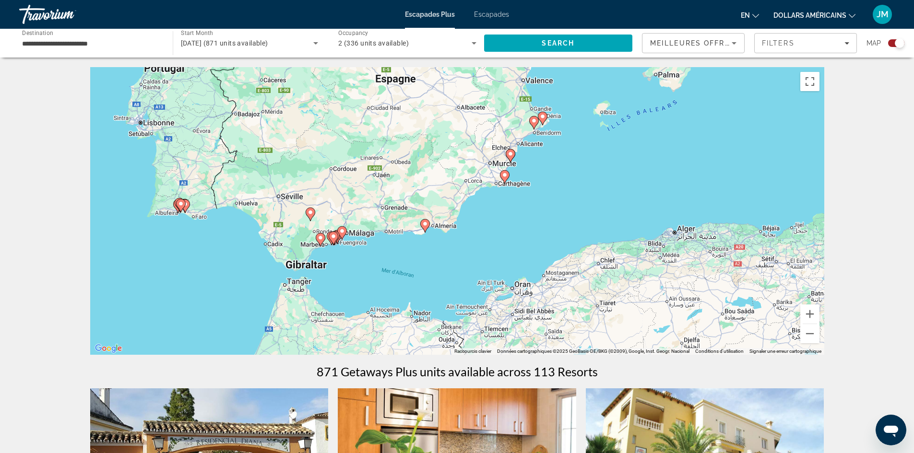
click at [318, 239] on image "Contenu principal" at bounding box center [321, 238] width 6 height 6
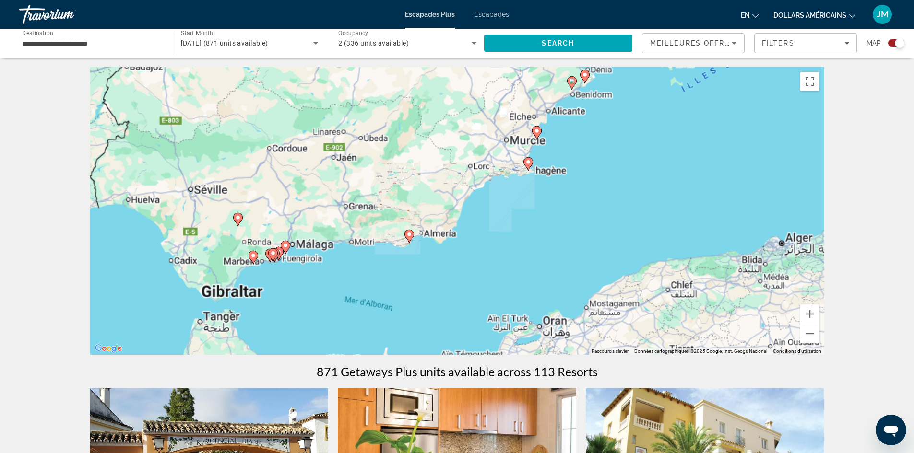
click at [318, 239] on div "Pour naviguer, appuyez sur les touches fléchées. Pour activer le glissement ave…" at bounding box center [457, 211] width 734 height 288
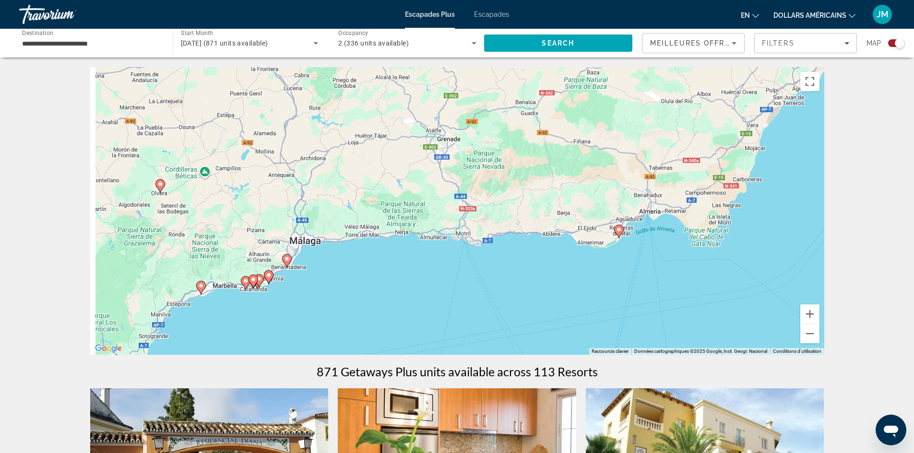
drag, startPoint x: 223, startPoint y: 270, endPoint x: 426, endPoint y: 233, distance: 206.6
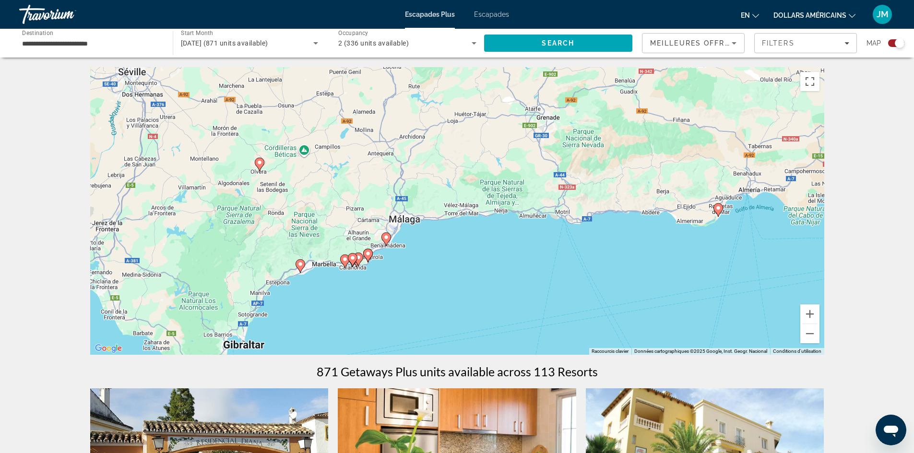
drag, startPoint x: 325, startPoint y: 286, endPoint x: 340, endPoint y: 266, distance: 24.7
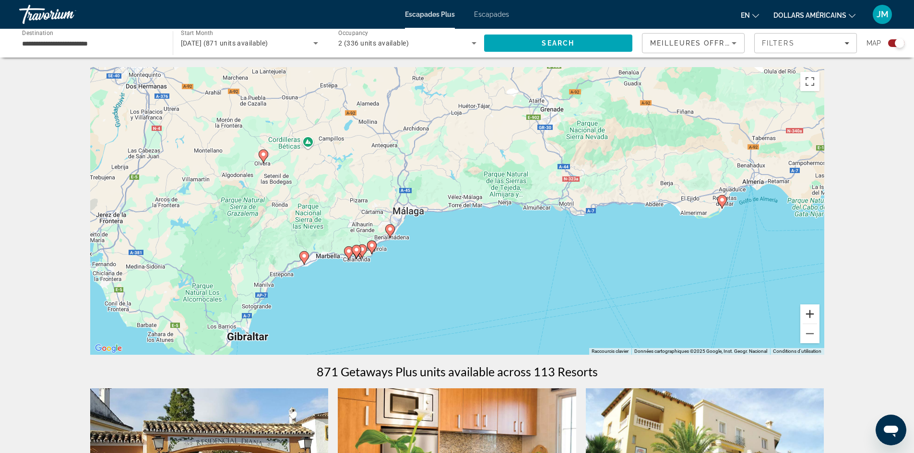
click at [805, 316] on button "Zoom avant" at bounding box center [809, 314] width 19 height 19
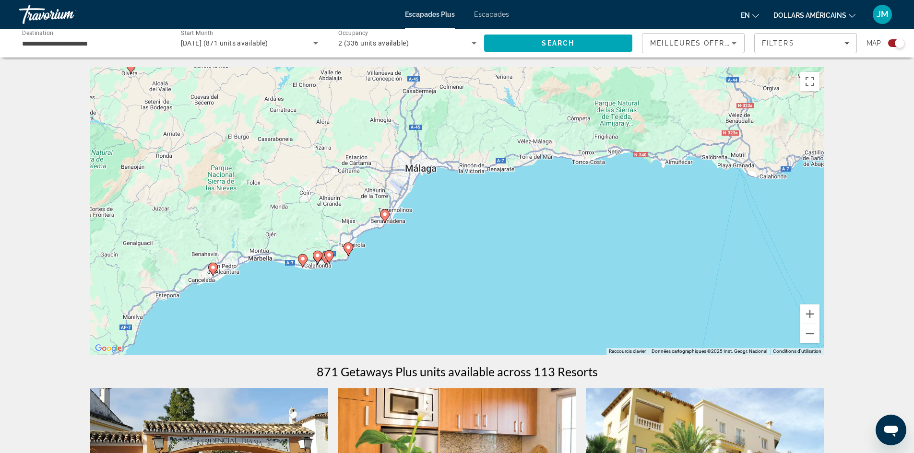
drag, startPoint x: 355, startPoint y: 319, endPoint x: 418, endPoint y: 277, distance: 75.0
click at [805, 314] on button "Zoom avant" at bounding box center [809, 314] width 19 height 19
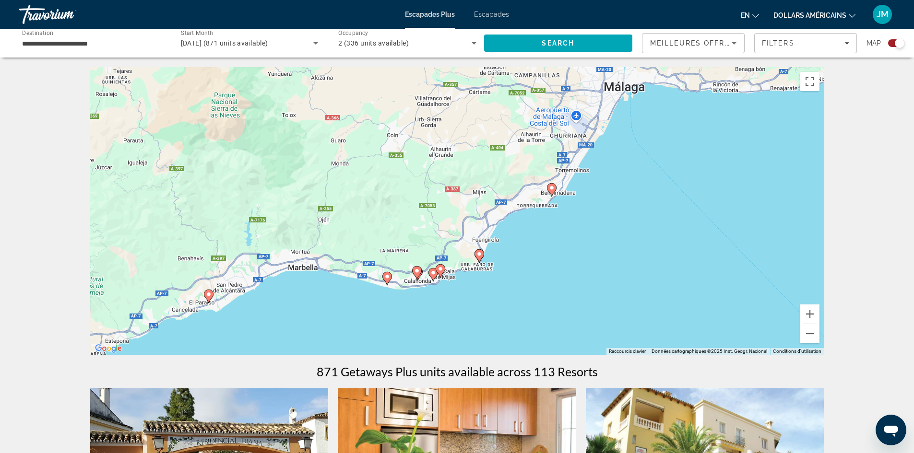
drag, startPoint x: 347, startPoint y: 286, endPoint x: 590, endPoint y: 247, distance: 246.9
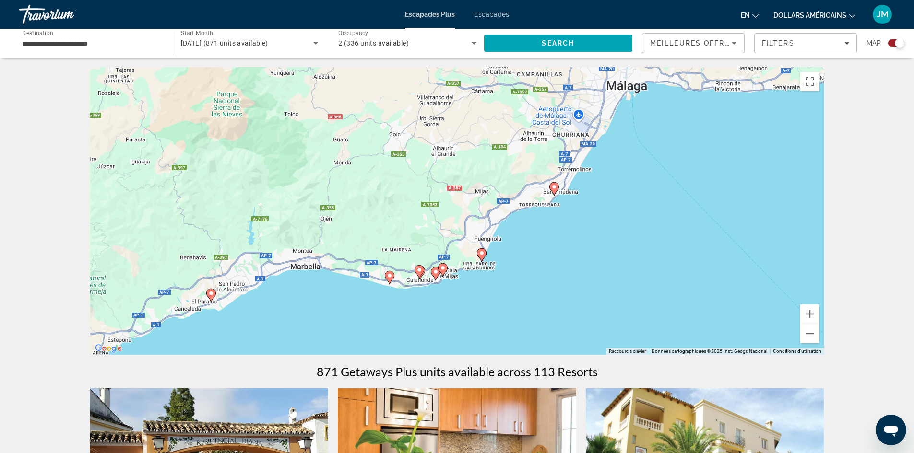
click at [210, 294] on image "Contenu principal" at bounding box center [211, 294] width 6 height 6
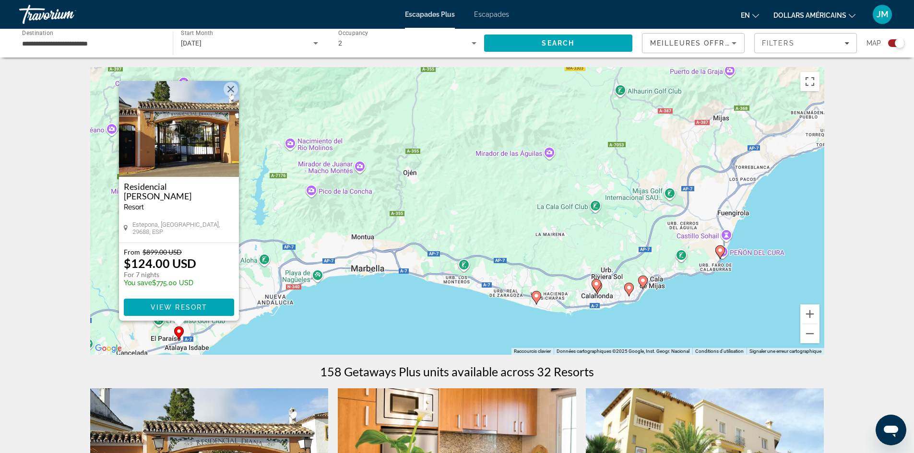
click at [535, 297] on image "Contenu principal" at bounding box center [536, 296] width 6 height 6
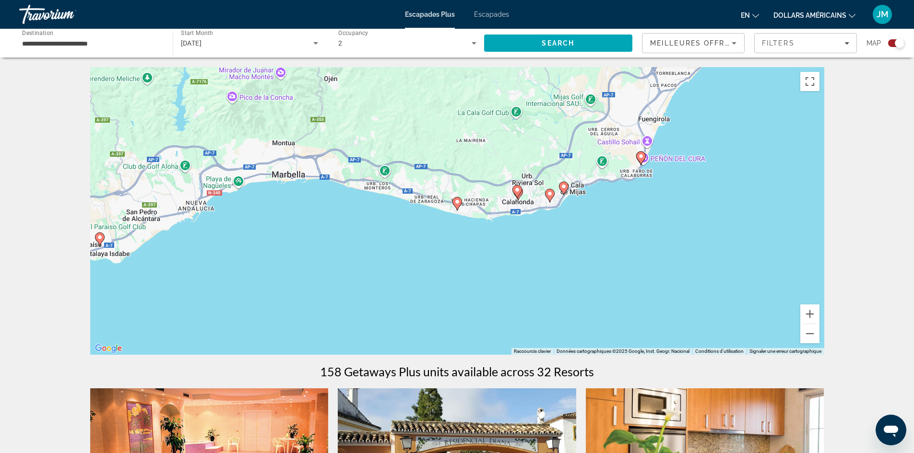
click at [457, 201] on image "Contenu principal" at bounding box center [457, 202] width 6 height 6
click at [562, 187] on image "Contenu principal" at bounding box center [564, 187] width 6 height 6
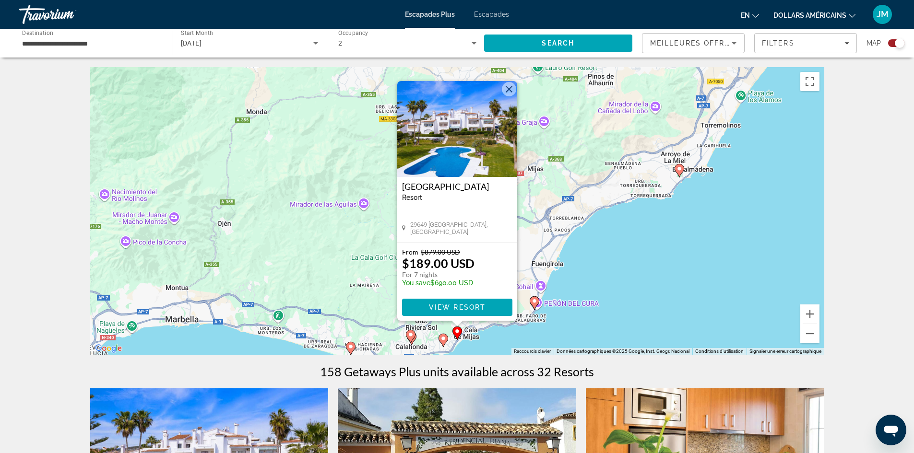
click at [693, 313] on div "Pour activer le glissement avec le clavier, appuyez sur Alt+Entrée. Une fois ce…" at bounding box center [457, 211] width 734 height 288
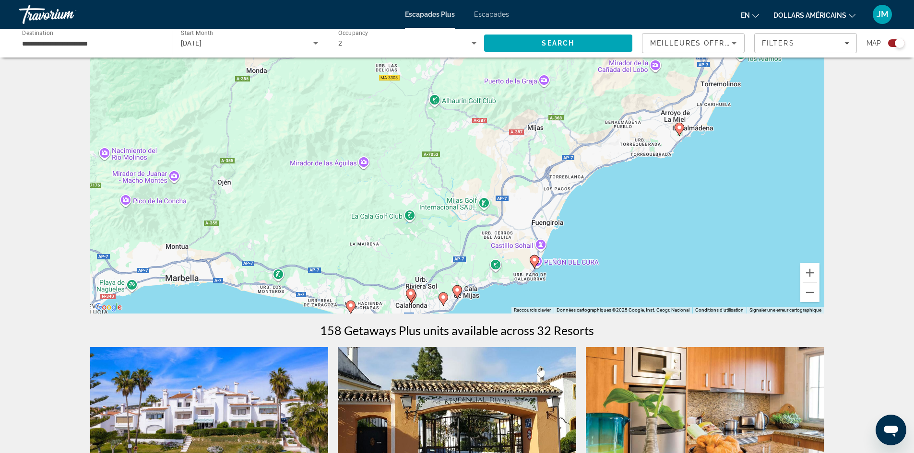
scroll to position [96, 0]
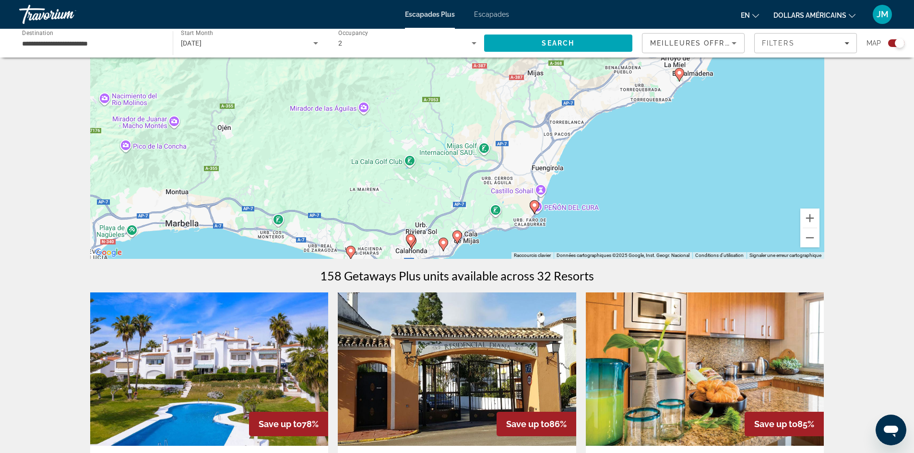
click at [182, 225] on div "Pour activer le glissement avec le clavier, appuyez sur Alt+Entrée. Une fois ce…" at bounding box center [457, 115] width 734 height 288
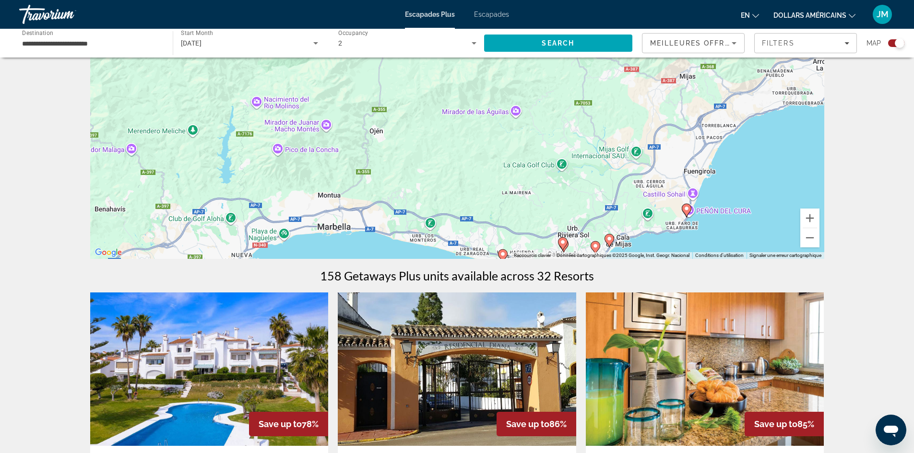
drag, startPoint x: 183, startPoint y: 227, endPoint x: 336, endPoint y: 231, distance: 153.1
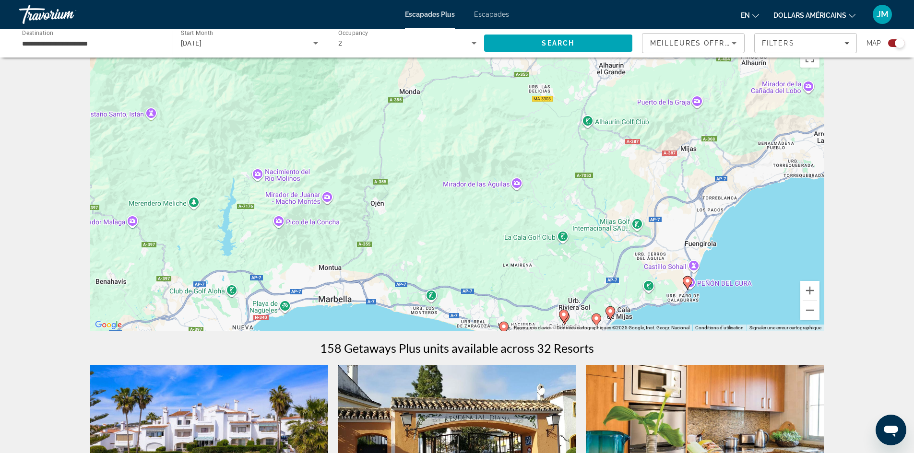
scroll to position [0, 0]
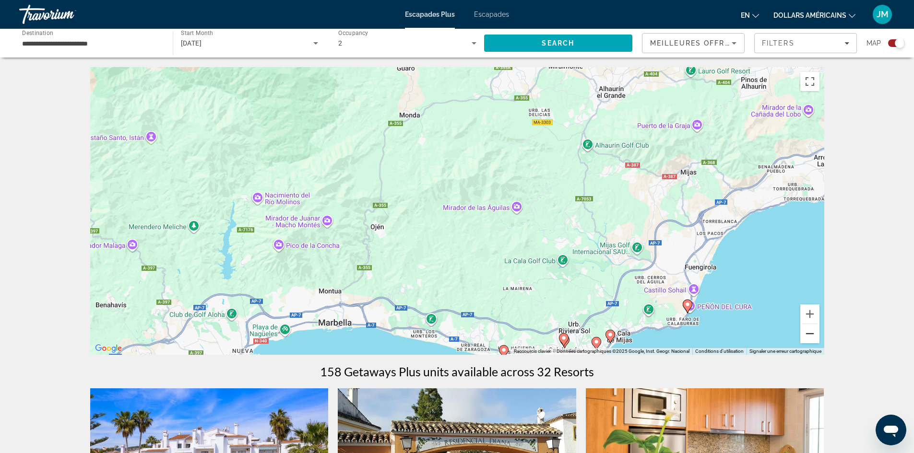
click at [808, 336] on button "Zoom arrière" at bounding box center [809, 333] width 19 height 19
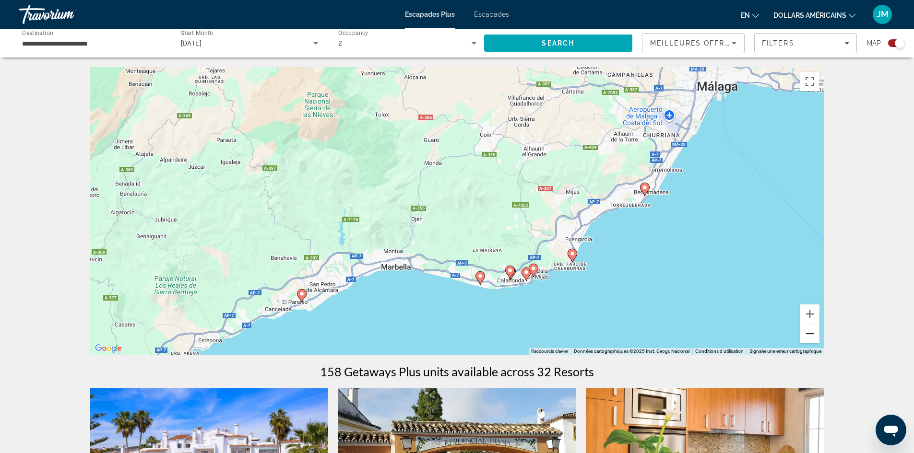
click at [808, 336] on button "Zoom arrière" at bounding box center [809, 333] width 19 height 19
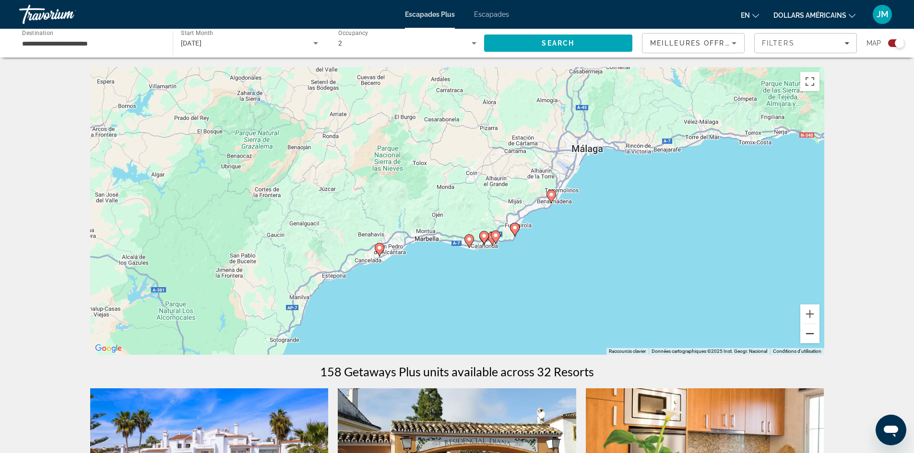
click at [808, 336] on button "Zoom arrière" at bounding box center [809, 333] width 19 height 19
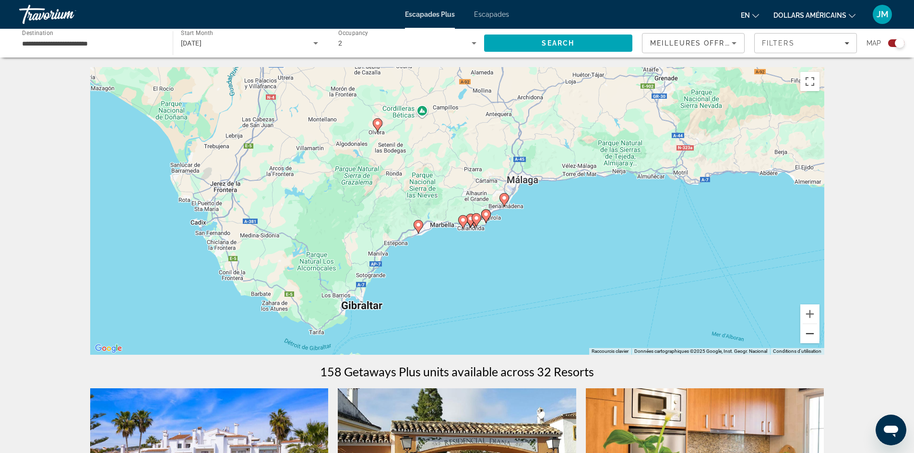
click at [808, 336] on button "Zoom arrière" at bounding box center [809, 333] width 19 height 19
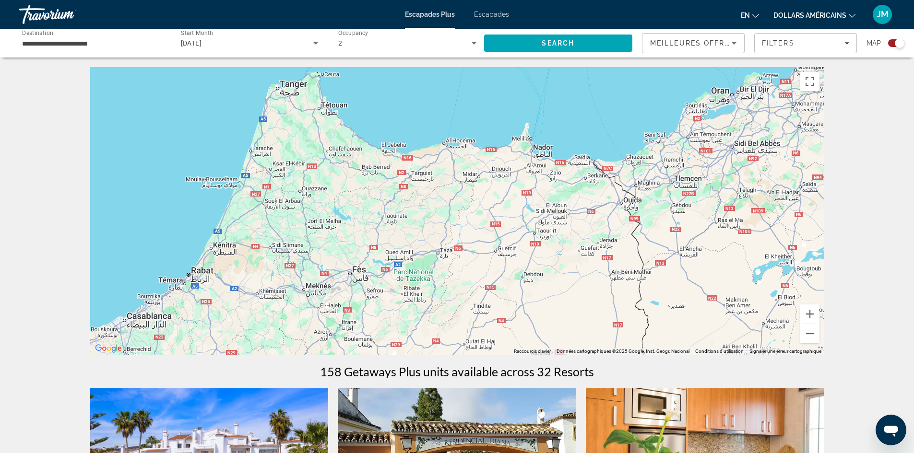
drag, startPoint x: 539, startPoint y: 311, endPoint x: 450, endPoint y: 100, distance: 229.0
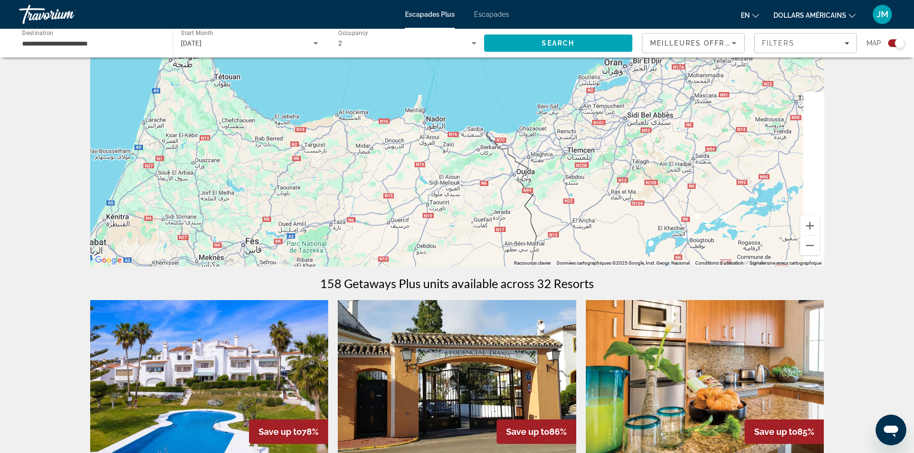
drag, startPoint x: 358, startPoint y: 216, endPoint x: 221, endPoint y: 244, distance: 139.4
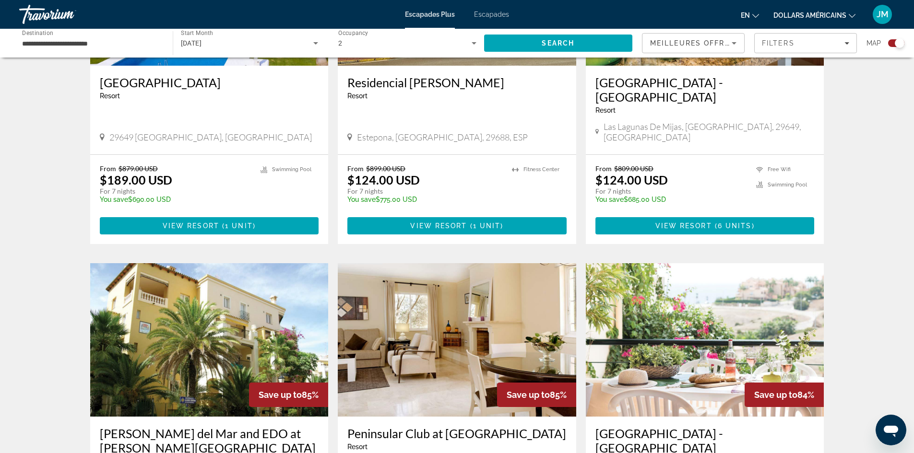
drag, startPoint x: 333, startPoint y: 148, endPoint x: 313, endPoint y: 254, distance: 107.9
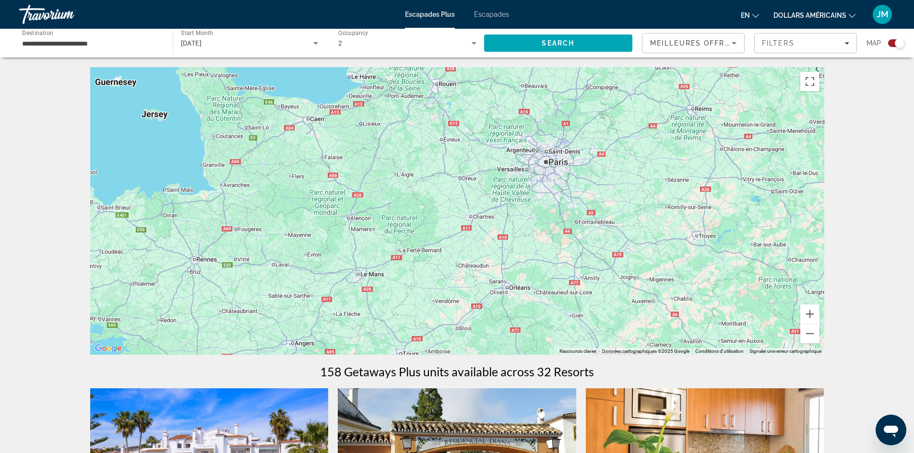
drag, startPoint x: 630, startPoint y: 315, endPoint x: 346, endPoint y: 104, distance: 353.9
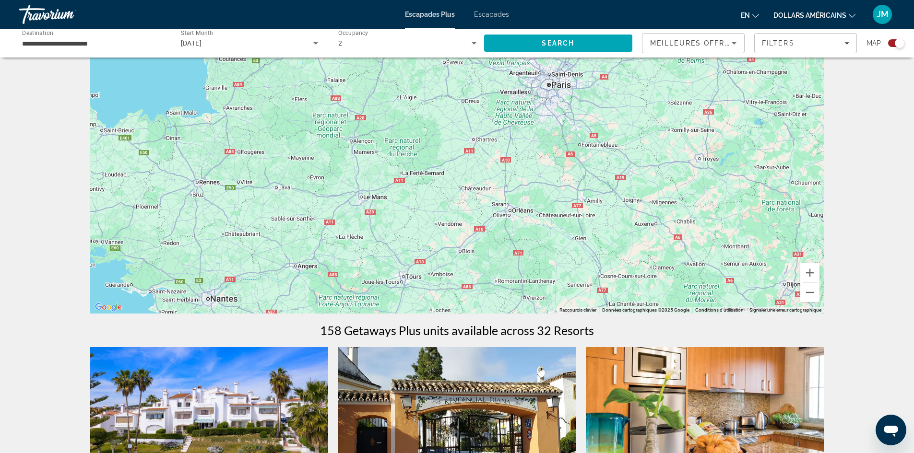
scroll to position [96, 0]
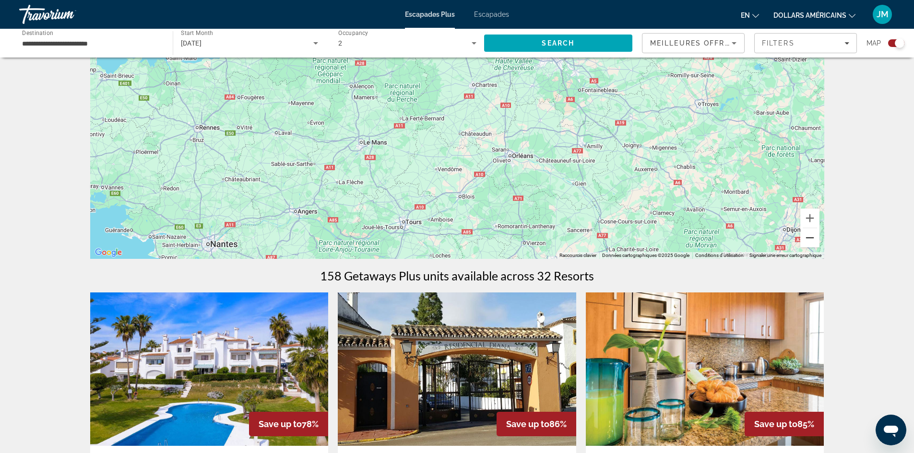
click at [810, 237] on button "Zoom arrière" at bounding box center [809, 237] width 19 height 19
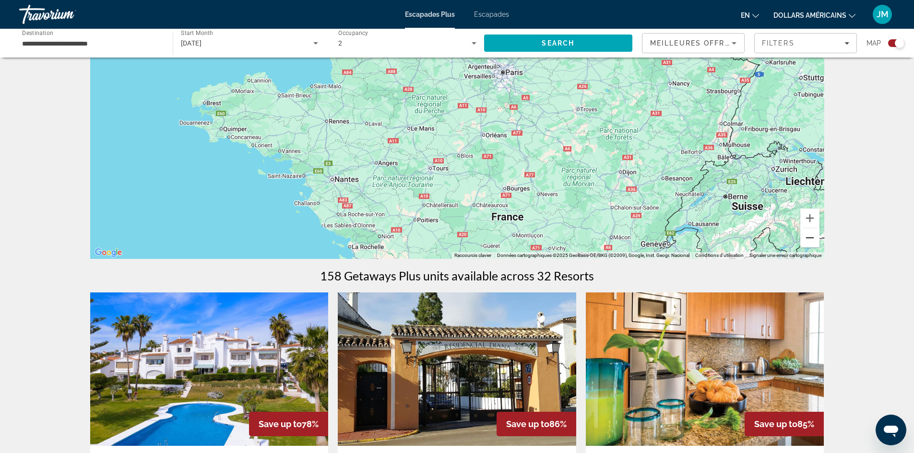
click at [810, 237] on button "Zoom arrière" at bounding box center [809, 237] width 19 height 19
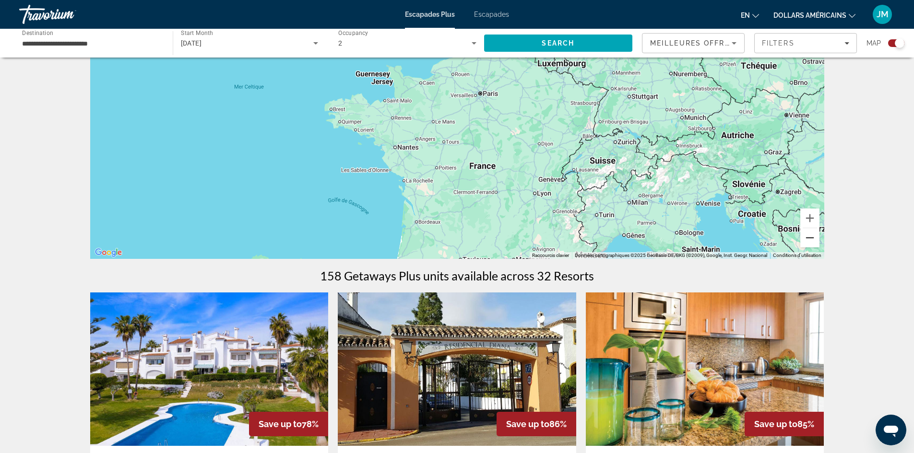
click at [810, 237] on button "Zoom arrière" at bounding box center [809, 237] width 19 height 19
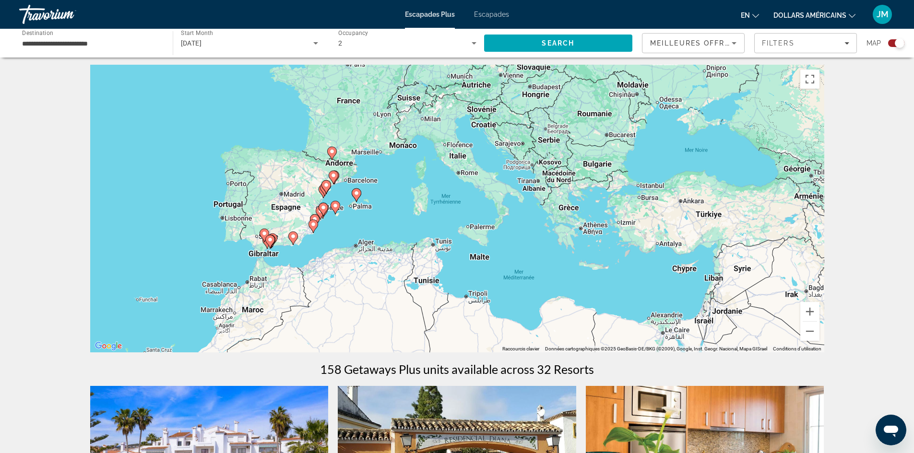
scroll to position [0, 0]
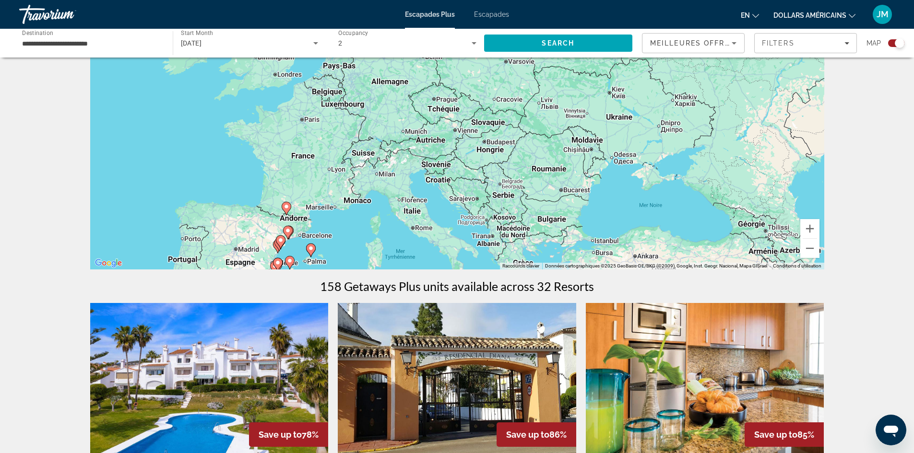
drag, startPoint x: 569, startPoint y: 189, endPoint x: 407, endPoint y: 200, distance: 162.5
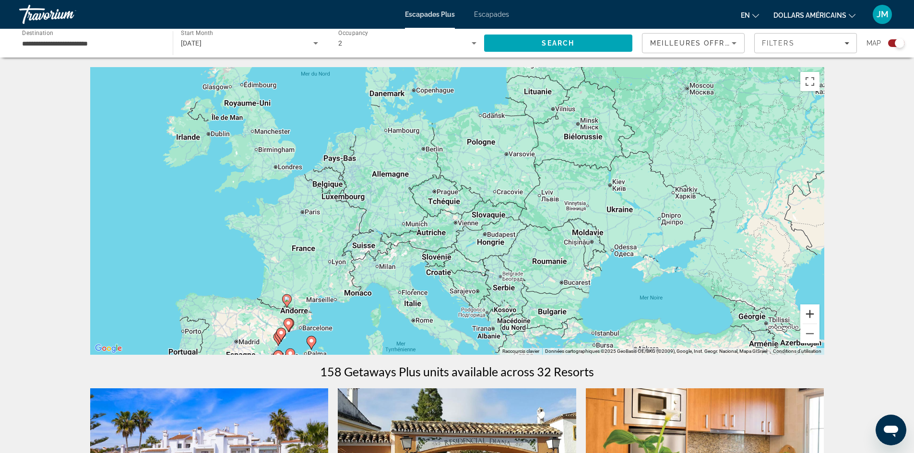
click at [814, 316] on button "Zoom avant" at bounding box center [809, 314] width 19 height 19
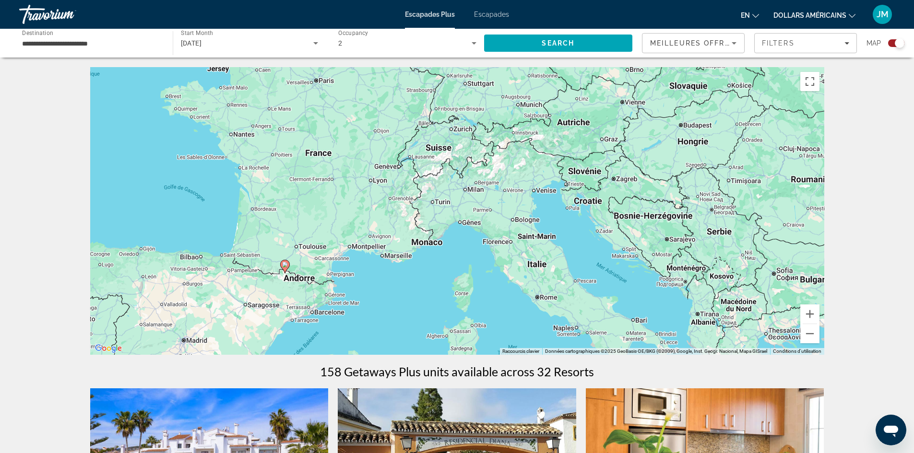
drag, startPoint x: 434, startPoint y: 243, endPoint x: 603, endPoint y: 108, distance: 216.1
click at [812, 319] on button "Zoom avant" at bounding box center [809, 314] width 19 height 19
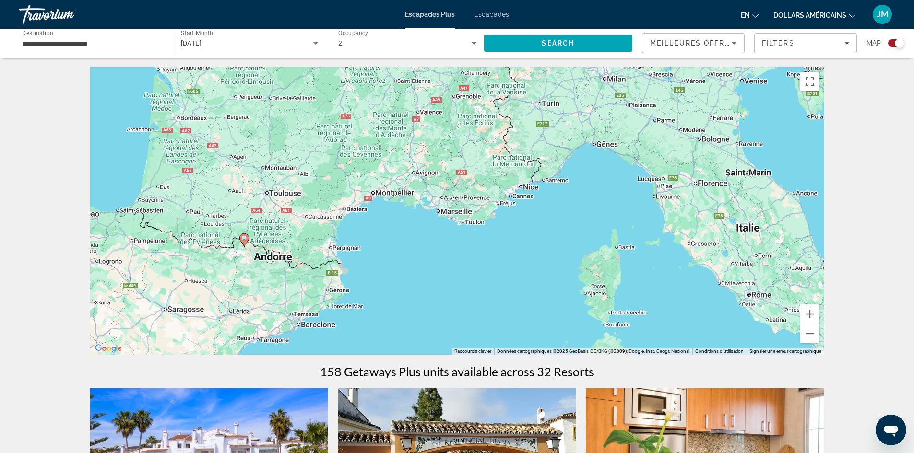
drag, startPoint x: 317, startPoint y: 269, endPoint x: 449, endPoint y: 179, distance: 160.6
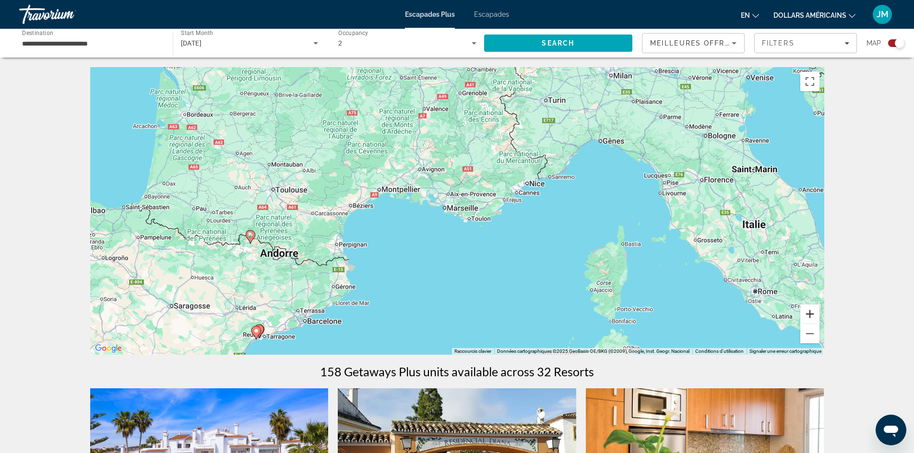
click at [808, 316] on button "Zoom avant" at bounding box center [809, 314] width 19 height 19
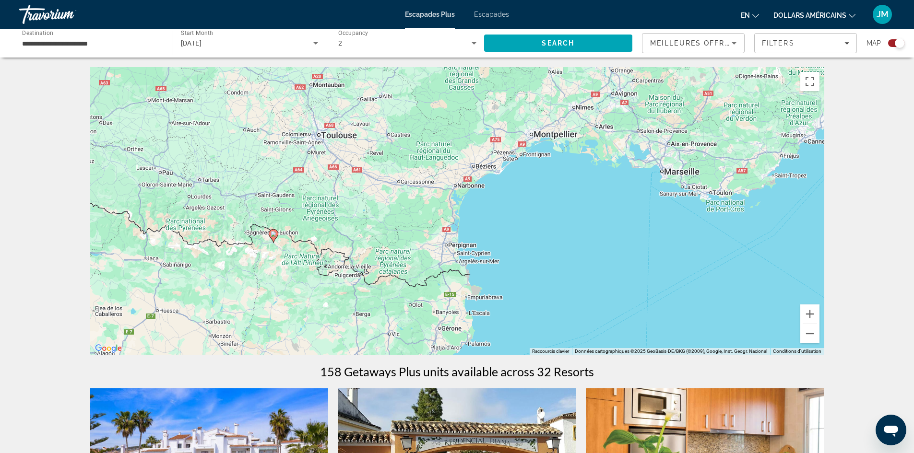
drag, startPoint x: 217, startPoint y: 271, endPoint x: 482, endPoint y: 236, distance: 266.6
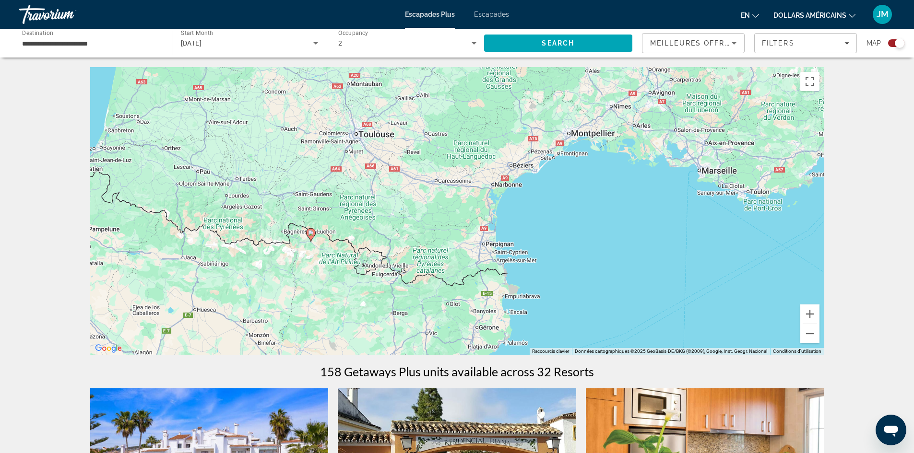
scroll to position [48, 0]
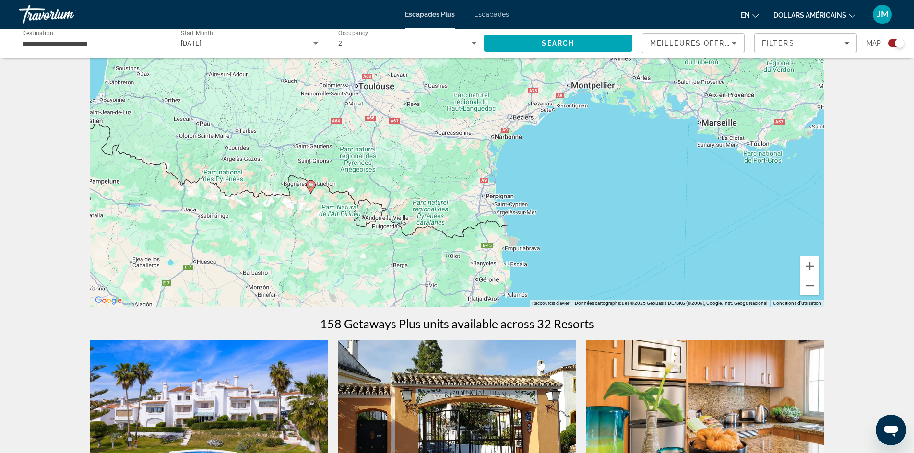
click at [311, 188] on icon "Contenu principal" at bounding box center [310, 187] width 9 height 12
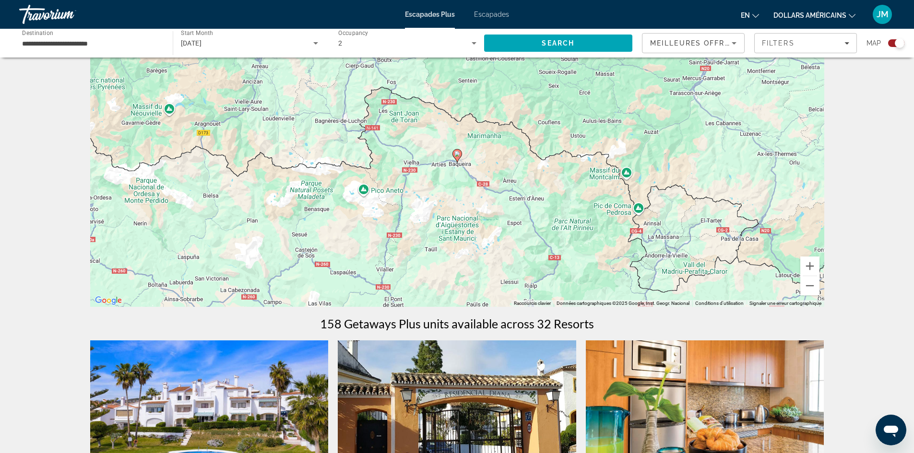
click at [459, 159] on icon "Contenu principal" at bounding box center [456, 156] width 9 height 12
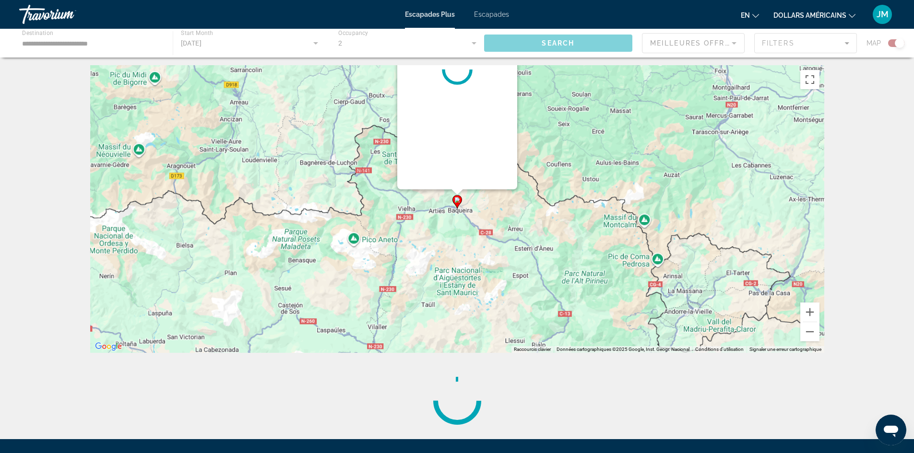
scroll to position [0, 0]
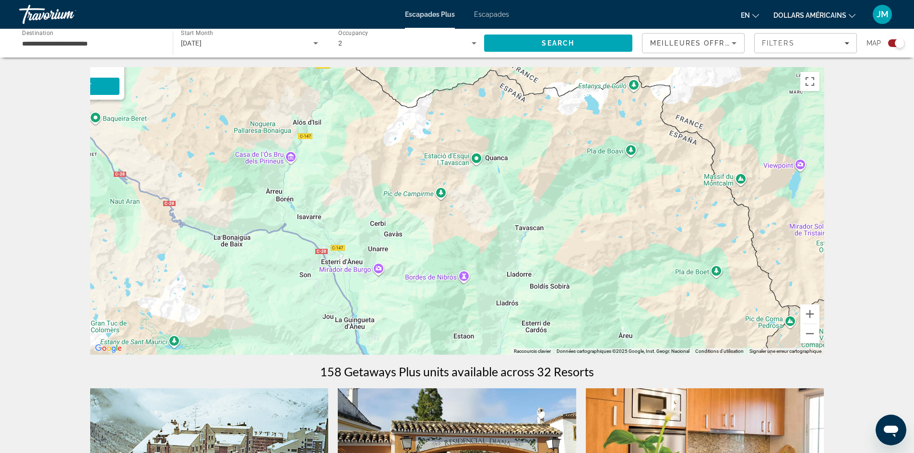
drag, startPoint x: 562, startPoint y: 279, endPoint x: 172, endPoint y: 56, distance: 449.3
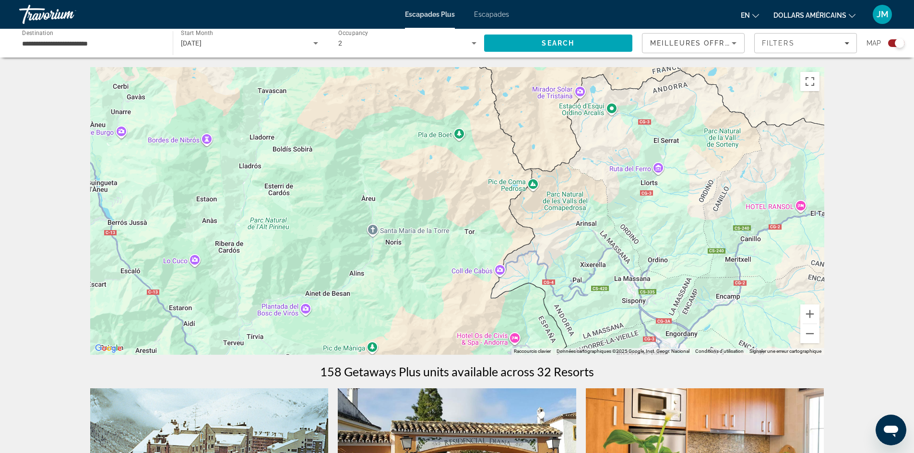
drag, startPoint x: 427, startPoint y: 187, endPoint x: 203, endPoint y: 69, distance: 253.4
click at [817, 342] on button "Zoom arrière" at bounding box center [809, 333] width 19 height 19
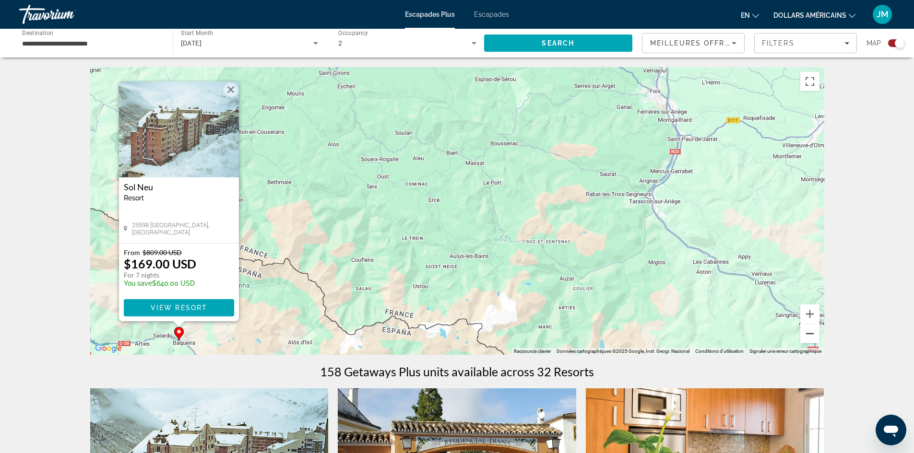
click at [816, 342] on button "Zoom arrière" at bounding box center [809, 333] width 19 height 19
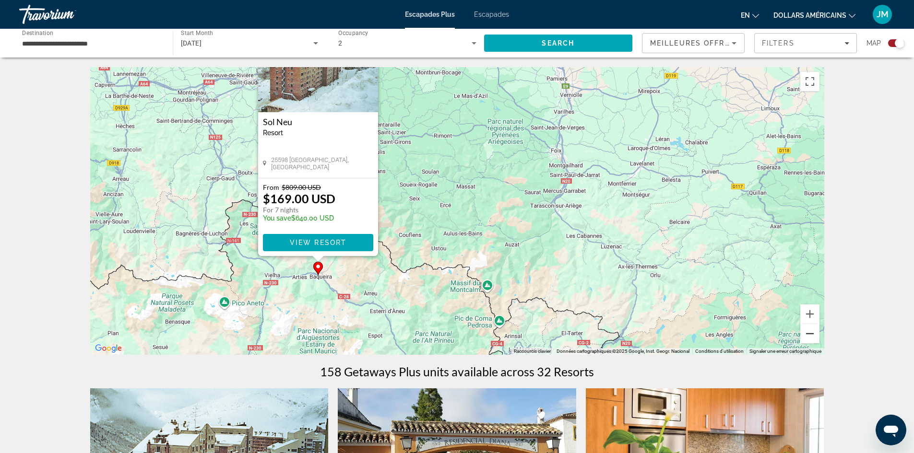
click at [814, 341] on button "Zoom arrière" at bounding box center [809, 333] width 19 height 19
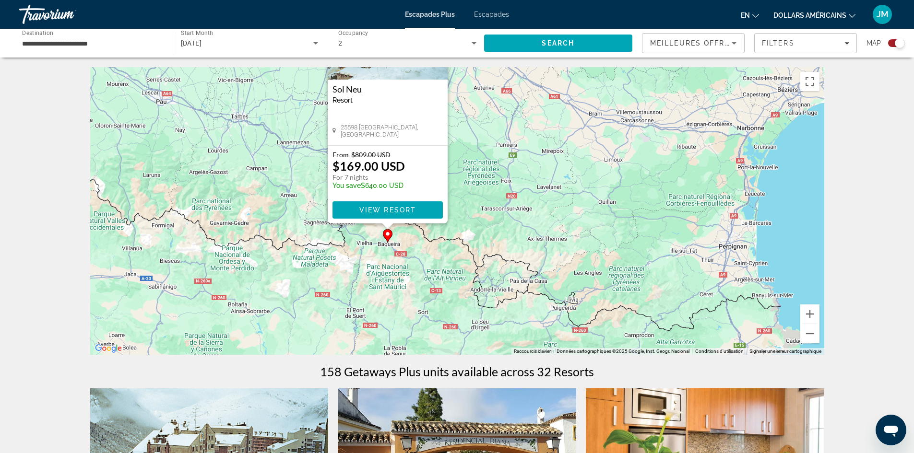
click at [809, 236] on div "Pour activer le glissement avec le clavier, appuyez sur Alt+Entrée. Une fois ce…" at bounding box center [457, 211] width 734 height 288
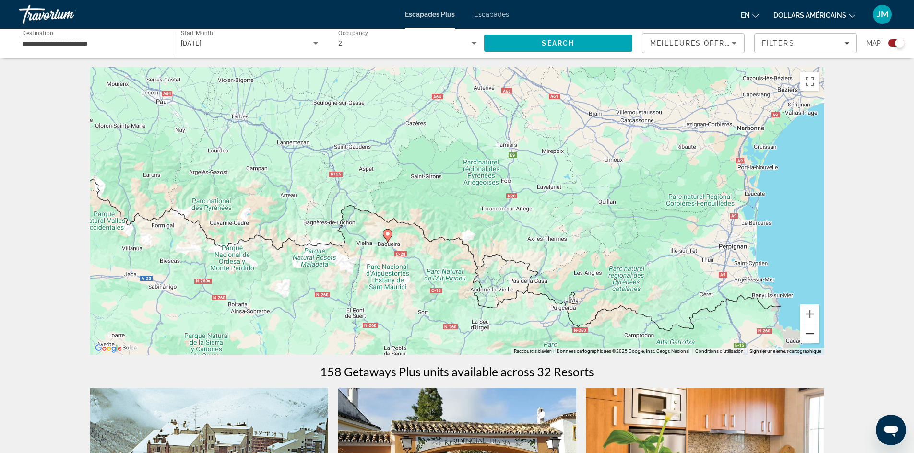
click at [815, 342] on button "Zoom arrière" at bounding box center [809, 333] width 19 height 19
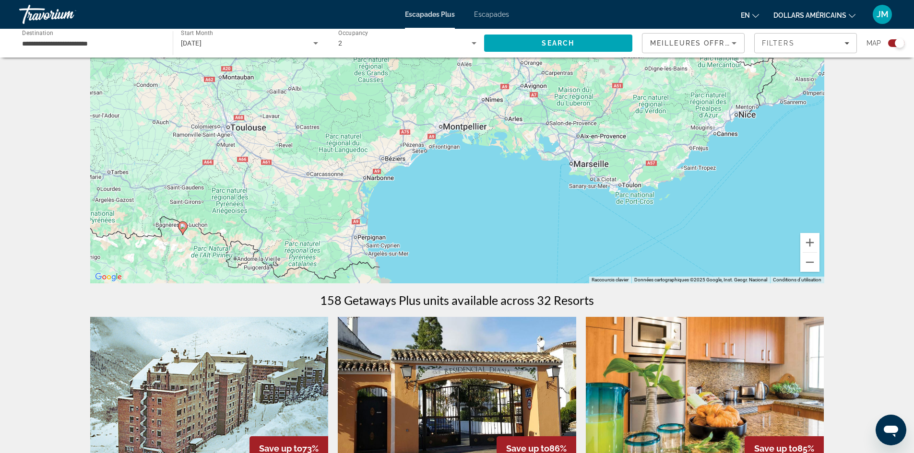
drag, startPoint x: 660, startPoint y: 267, endPoint x: 416, endPoint y: 307, distance: 247.0
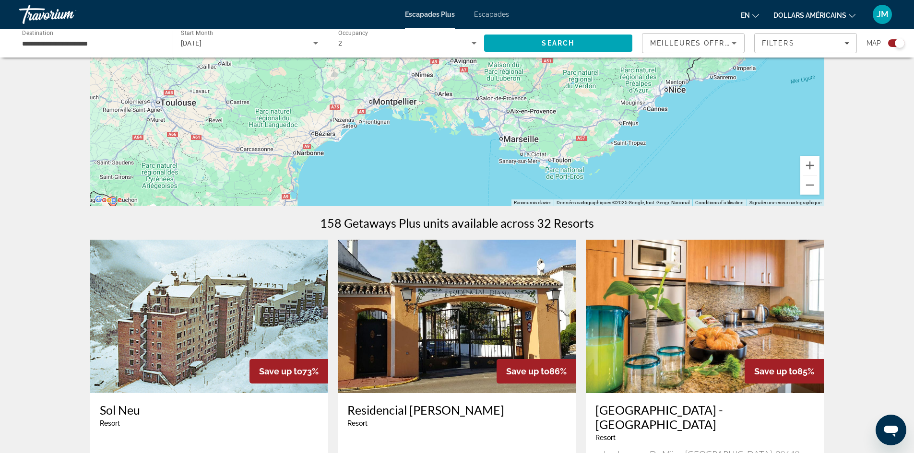
drag, startPoint x: 502, startPoint y: 199, endPoint x: 387, endPoint y: 243, distance: 123.3
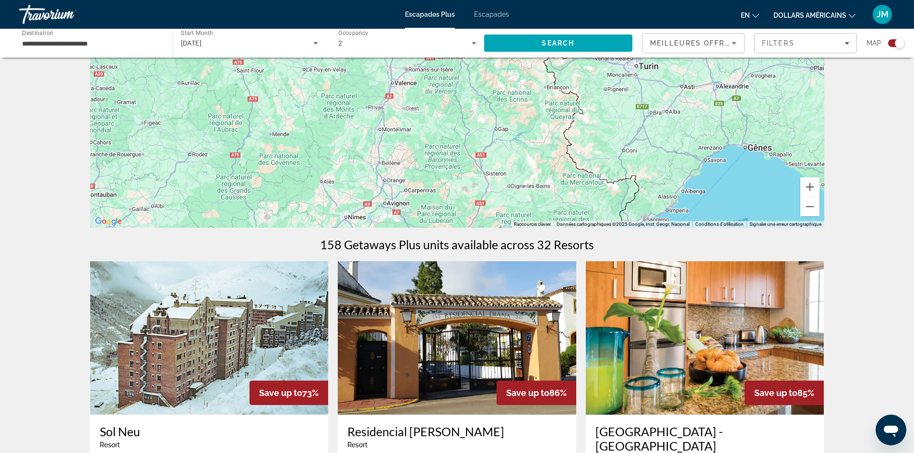
scroll to position [144, 0]
